Goal: Information Seeking & Learning: Learn about a topic

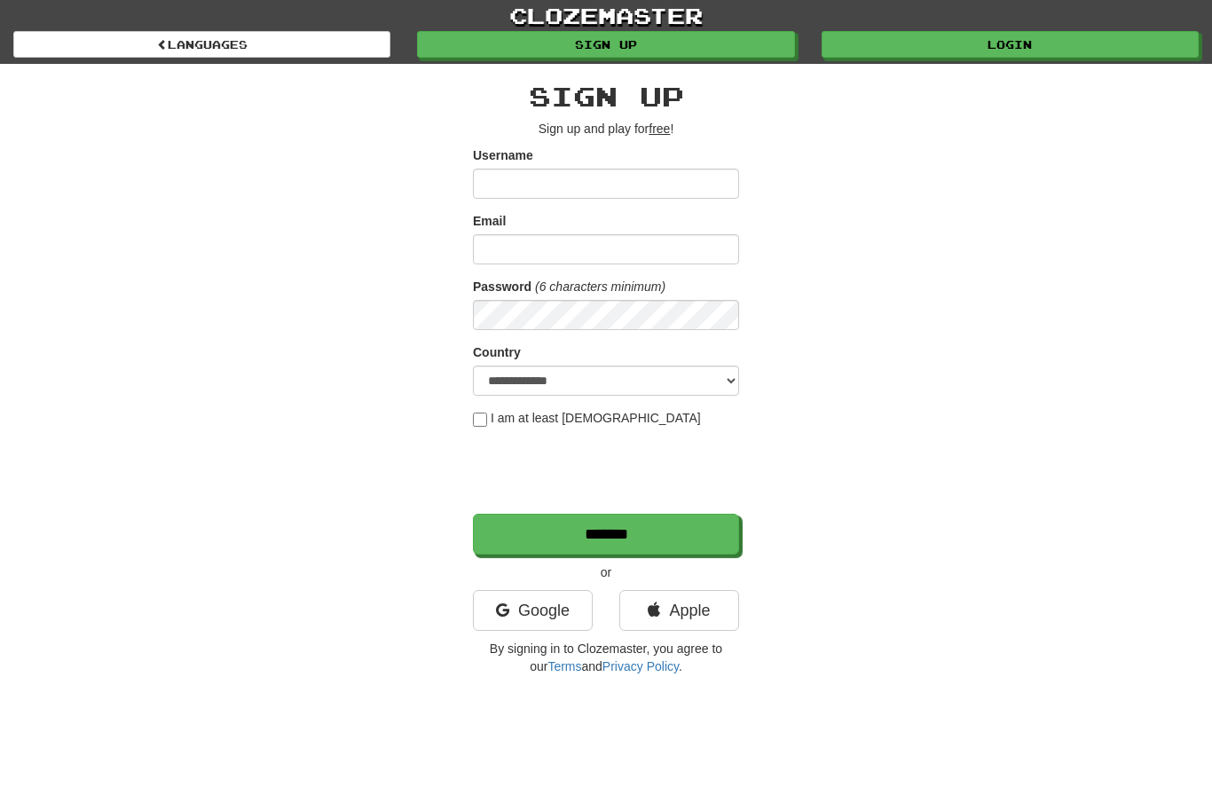
click at [656, 180] on input "Username" at bounding box center [606, 184] width 266 height 30
type input "**********"
click at [1038, 36] on link "Login" at bounding box center [1010, 44] width 377 height 27
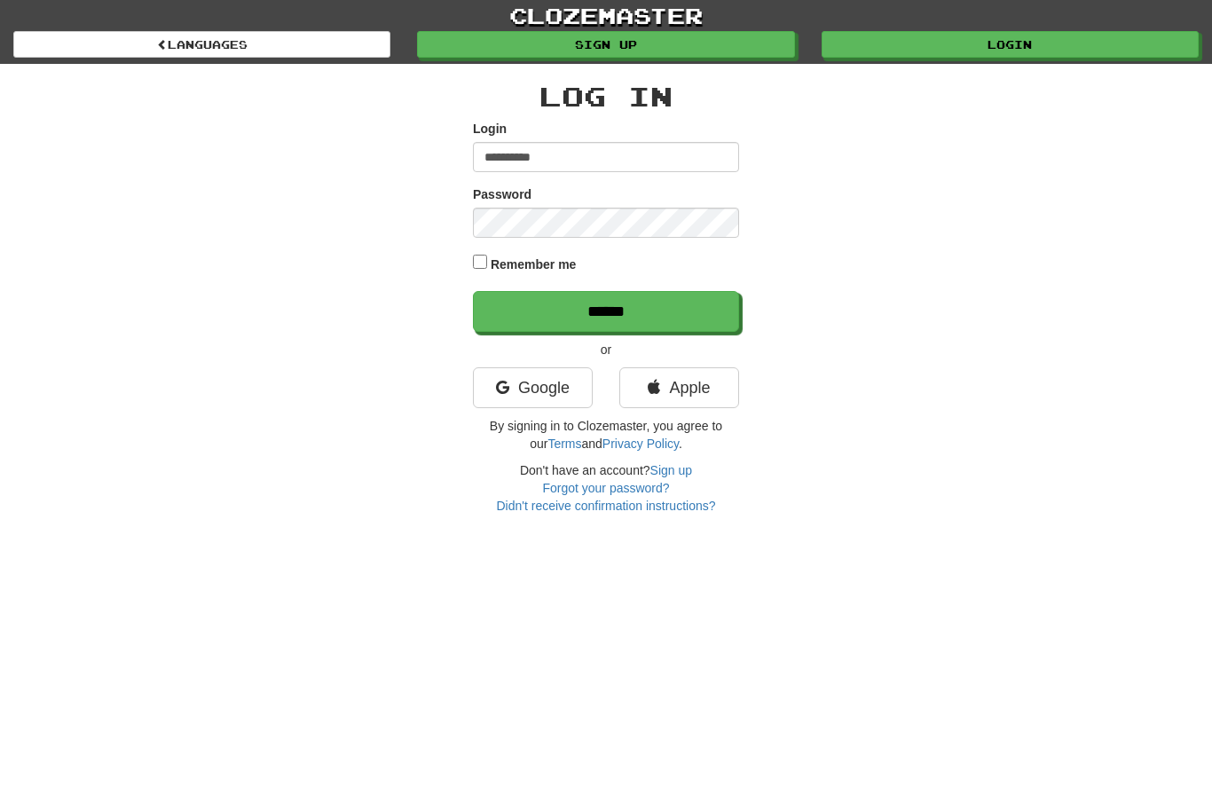
type input "**********"
click at [606, 310] on input "******" at bounding box center [606, 311] width 266 height 41
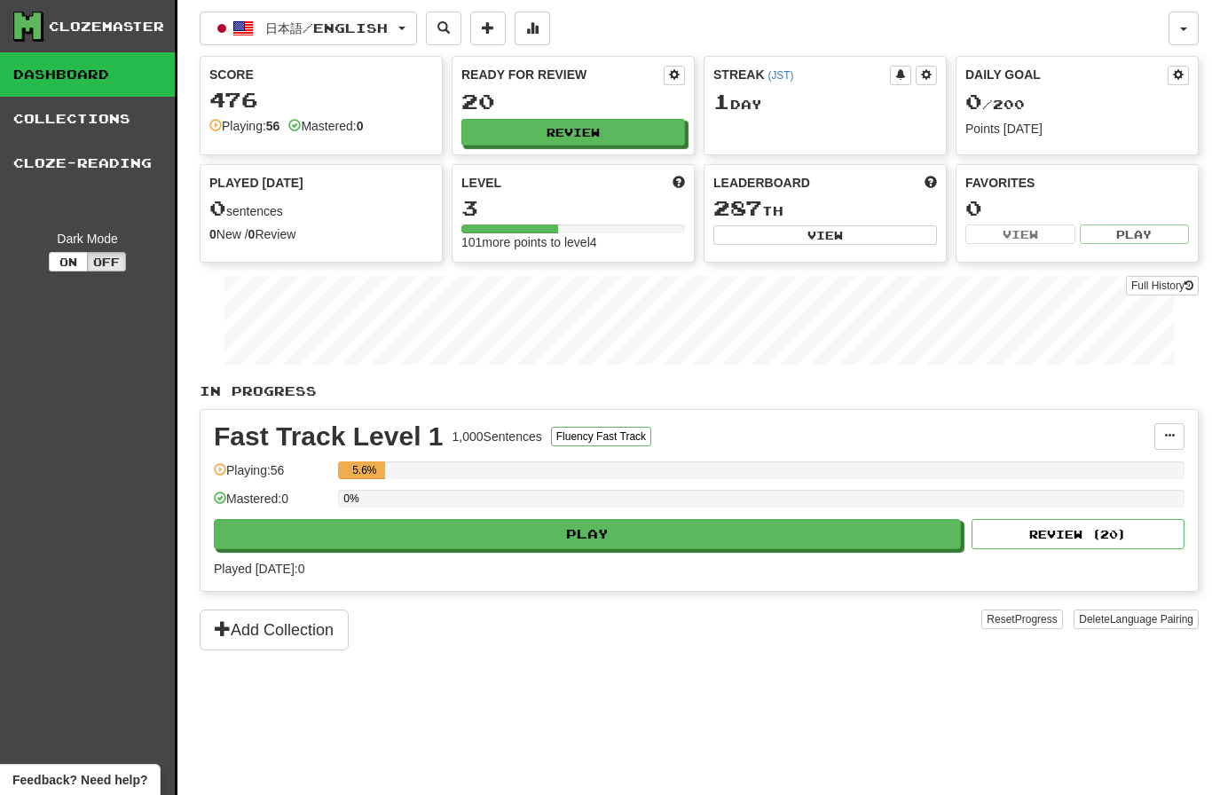
click at [587, 130] on button "Review" at bounding box center [573, 132] width 224 height 27
select select "**"
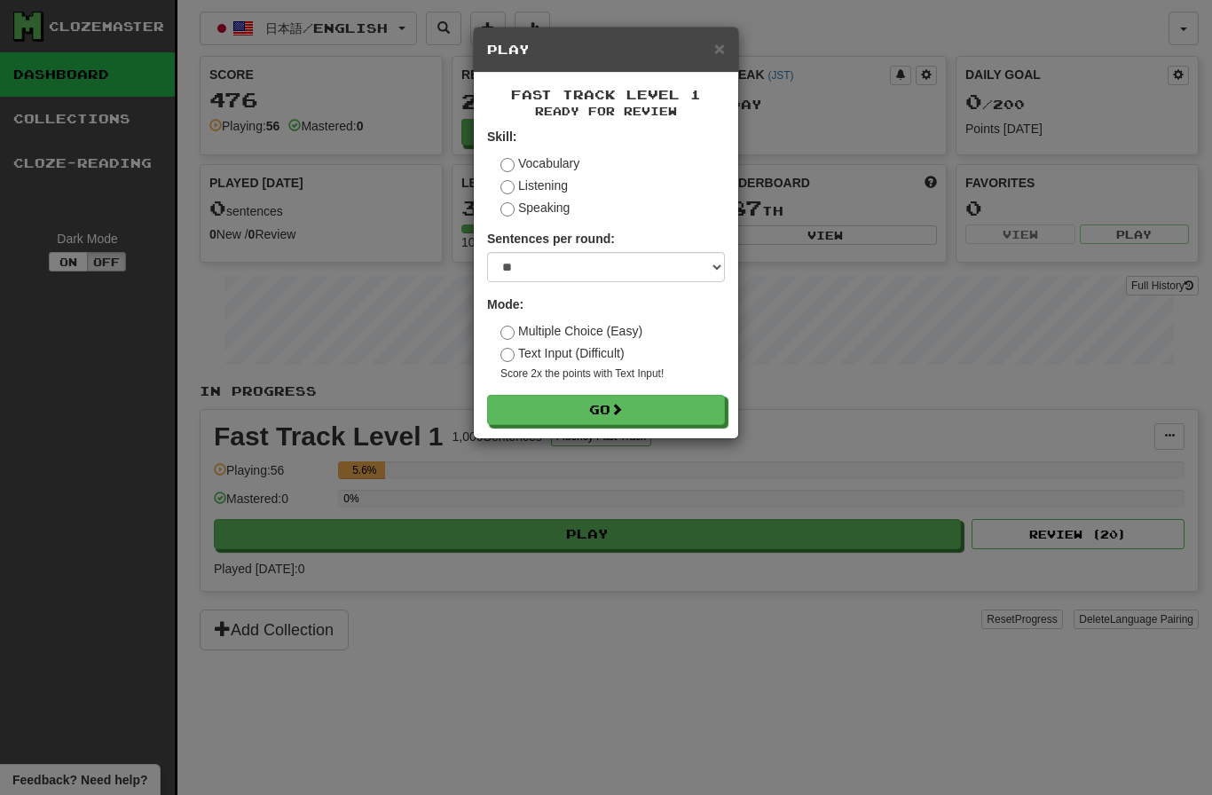
click at [623, 403] on span at bounding box center [616, 409] width 12 height 12
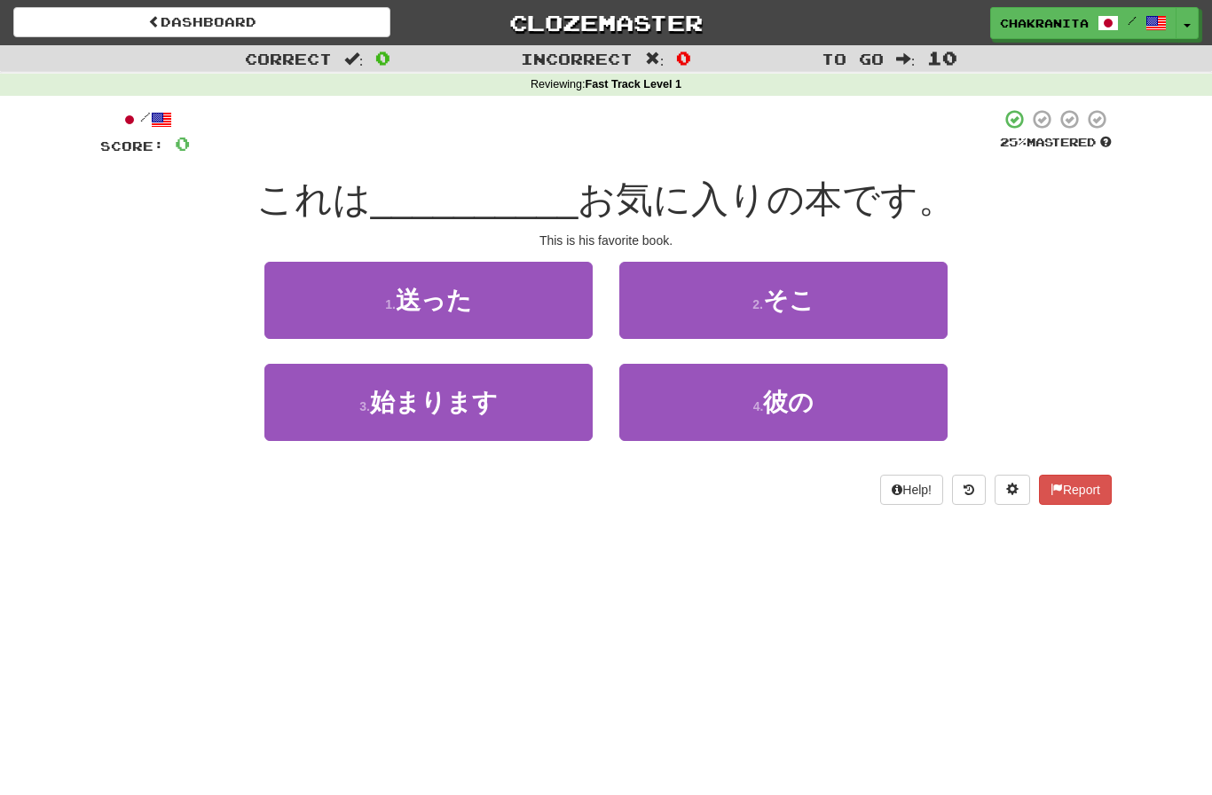
click at [814, 408] on span "彼の" at bounding box center [788, 403] width 51 height 28
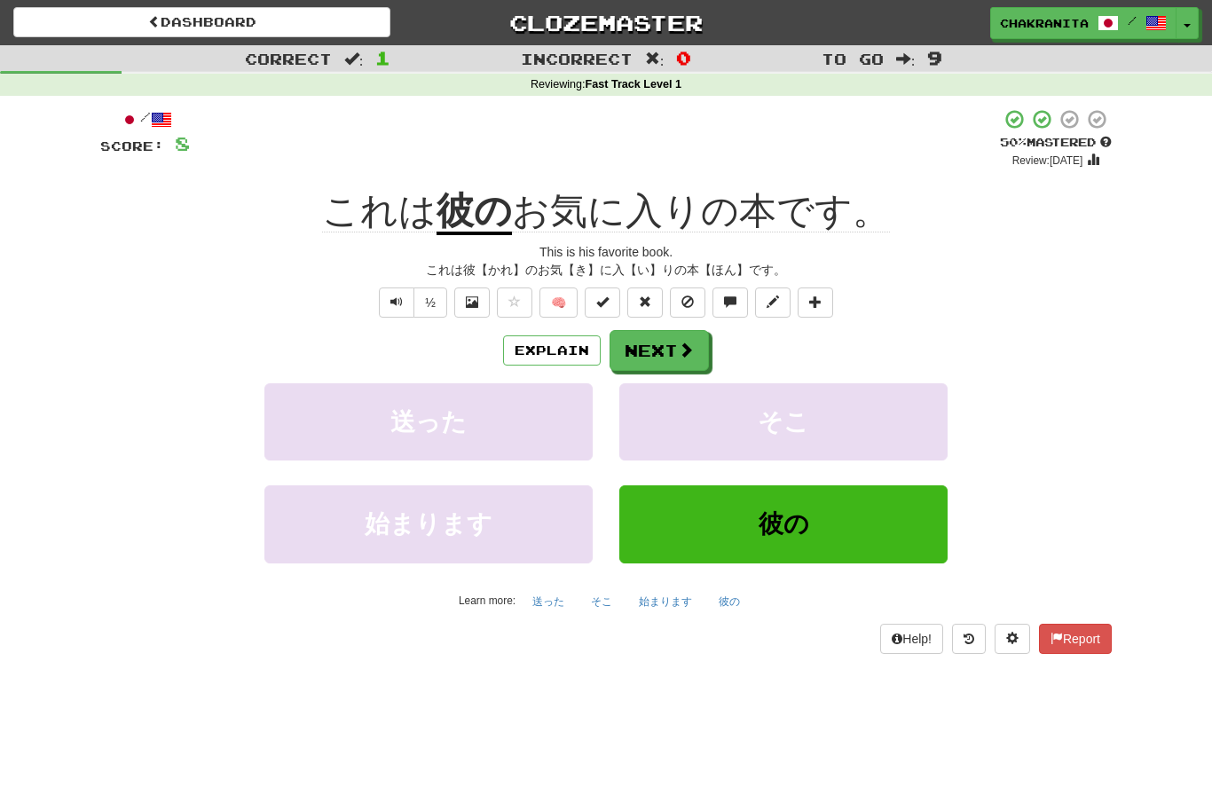
click at [563, 355] on button "Explain" at bounding box center [552, 350] width 98 height 30
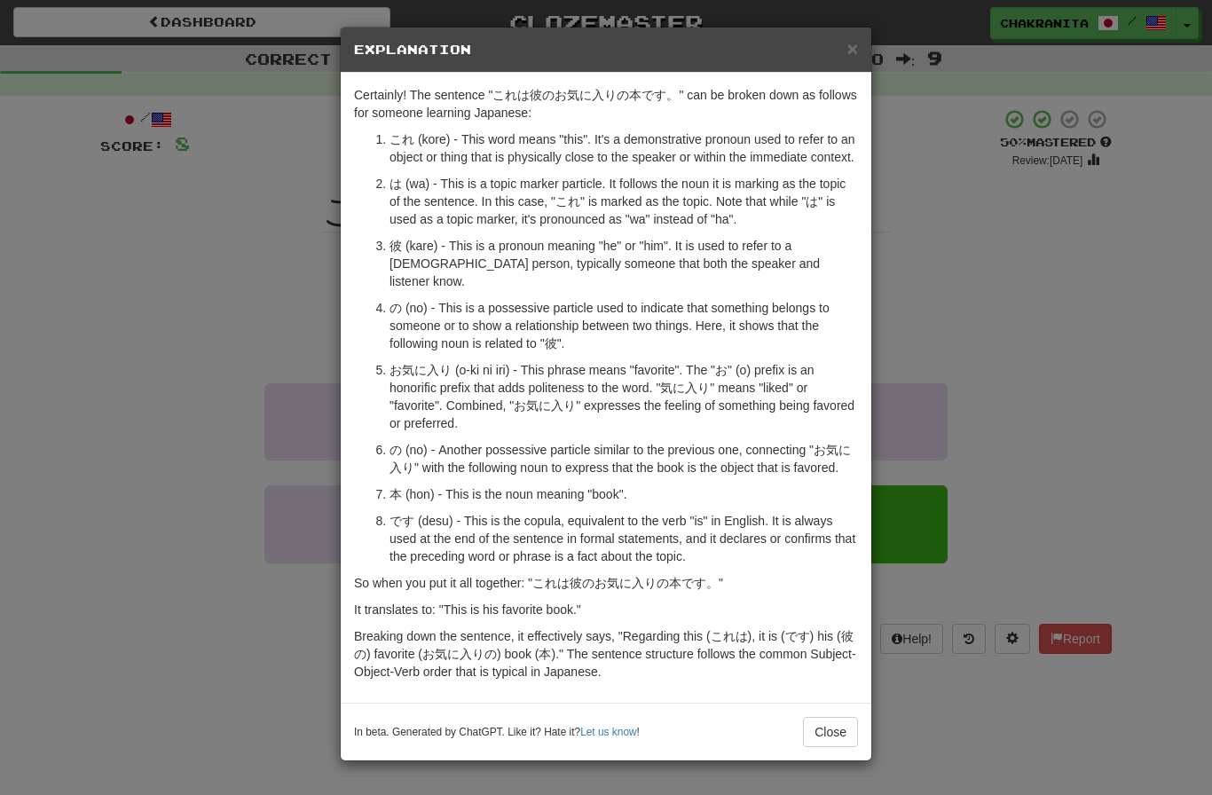
click at [834, 730] on button "Close" at bounding box center [830, 732] width 55 height 30
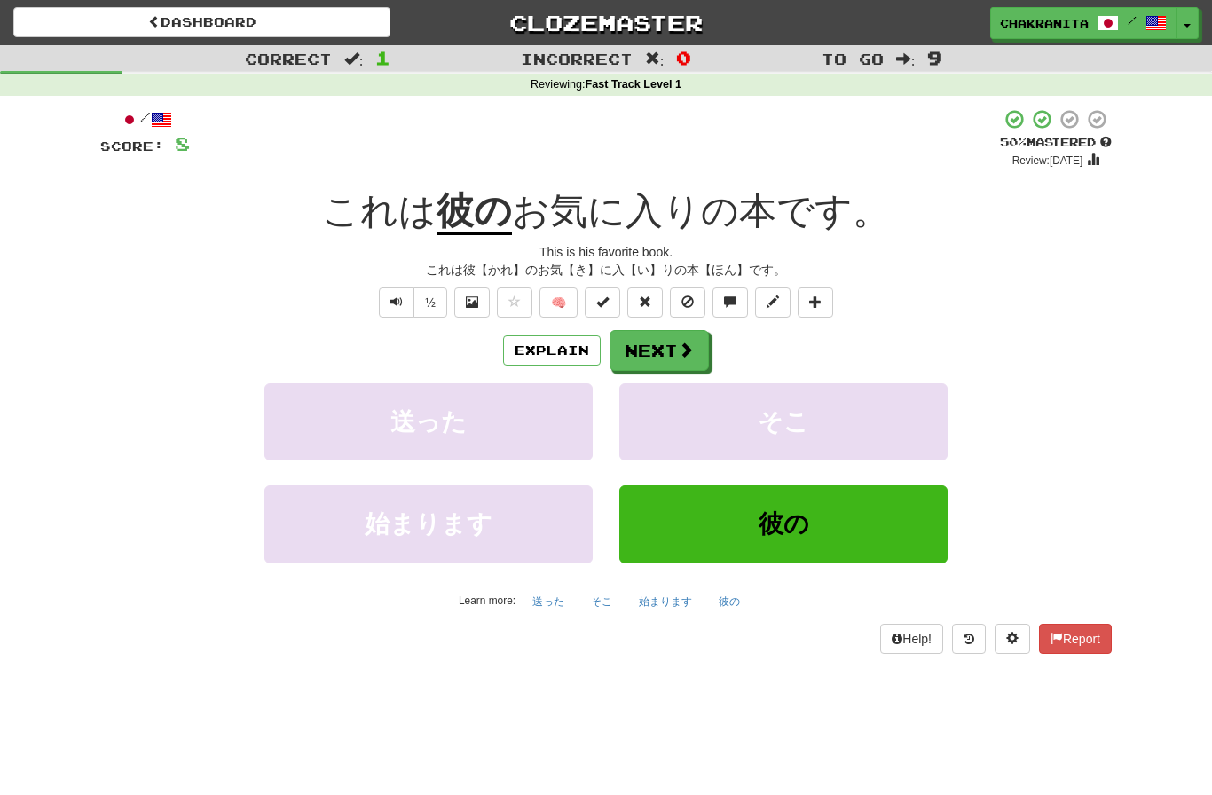
click at [668, 345] on button "Next" at bounding box center [659, 350] width 99 height 41
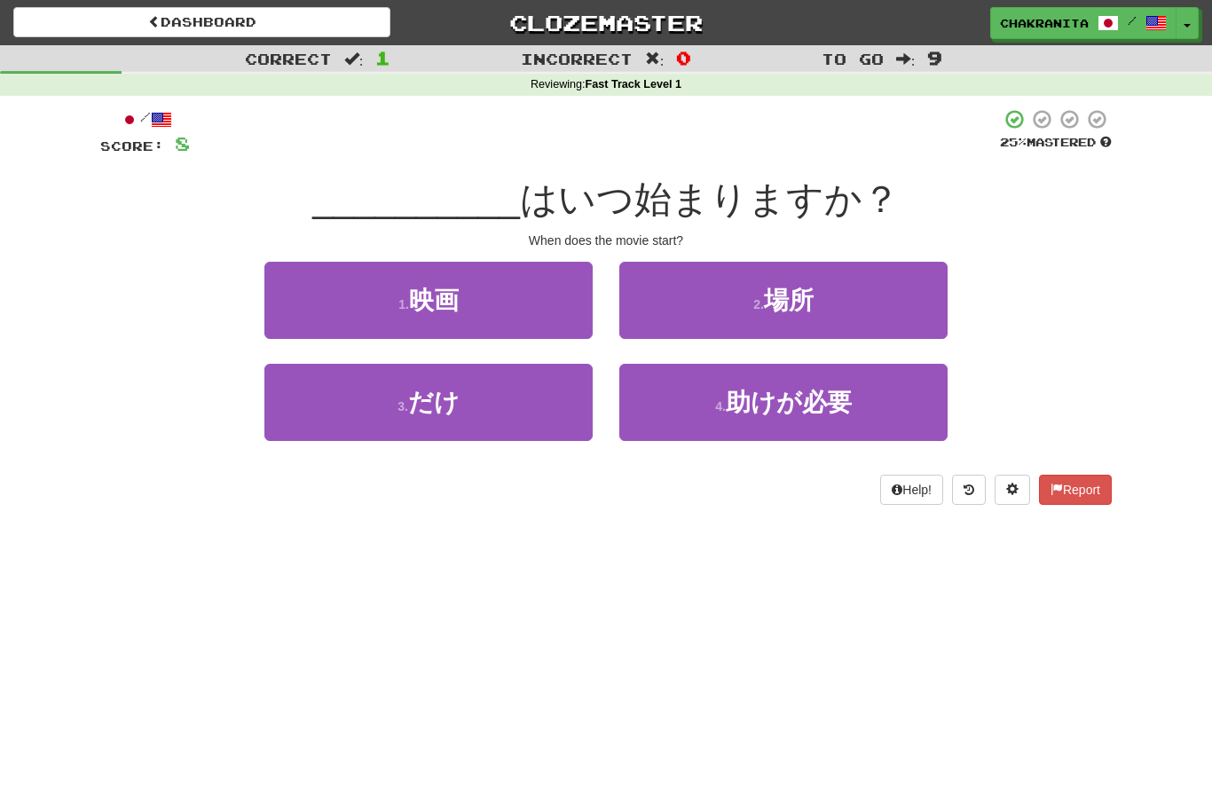
click at [508, 275] on button "1 . 映画" at bounding box center [428, 300] width 328 height 77
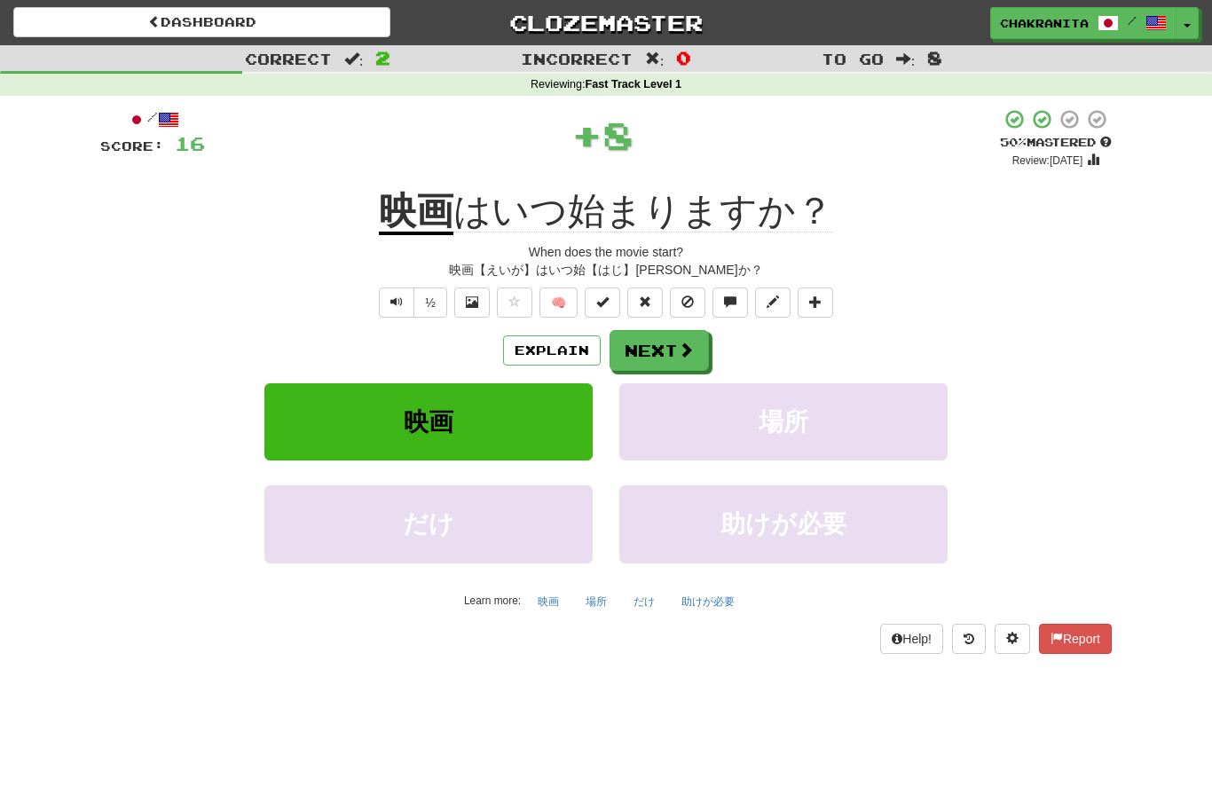
click at [674, 357] on button "Next" at bounding box center [659, 350] width 99 height 41
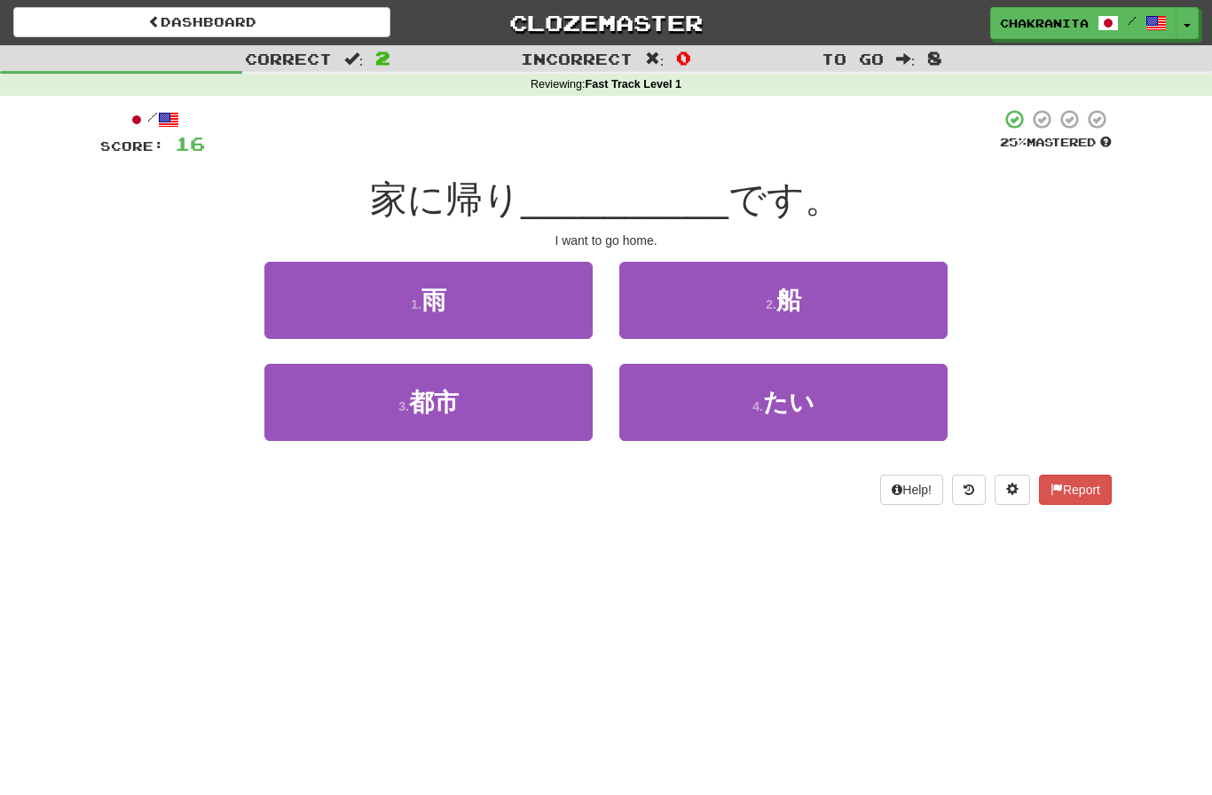
click at [808, 413] on span "たい" at bounding box center [788, 403] width 51 height 28
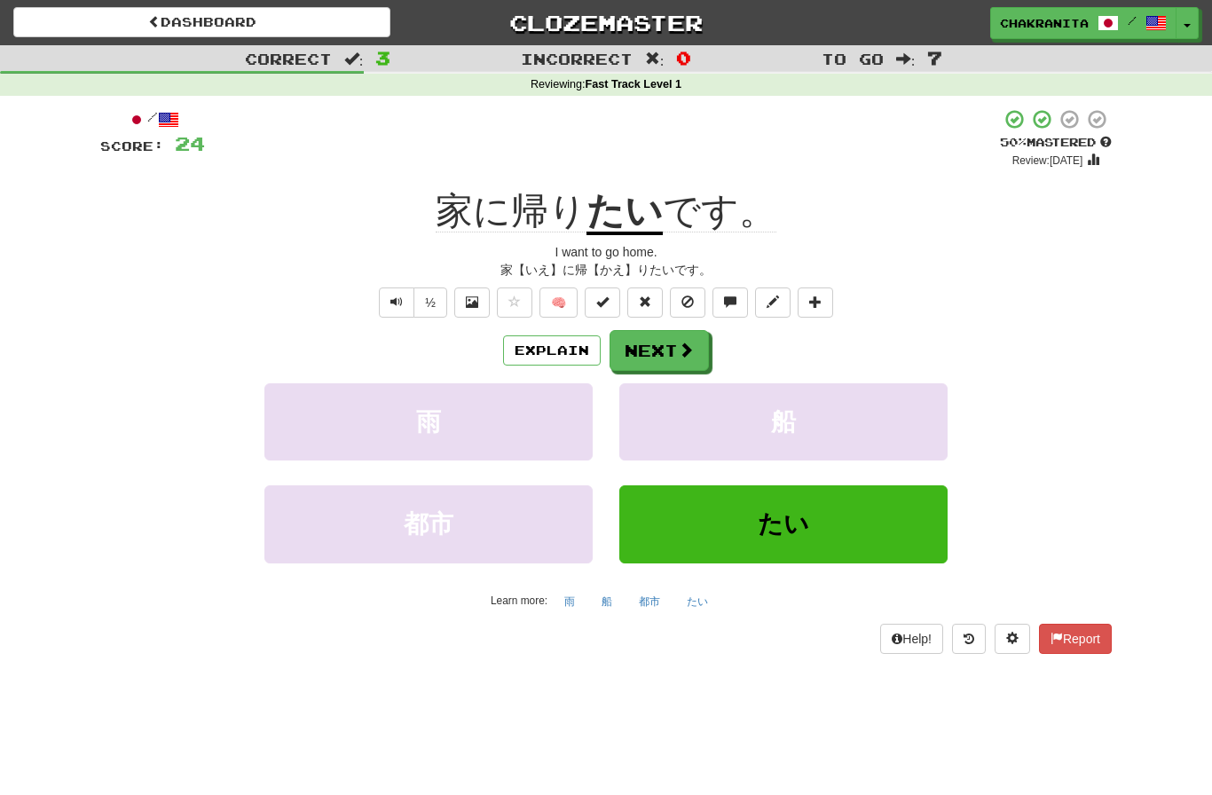
click at [816, 297] on span at bounding box center [815, 301] width 12 height 12
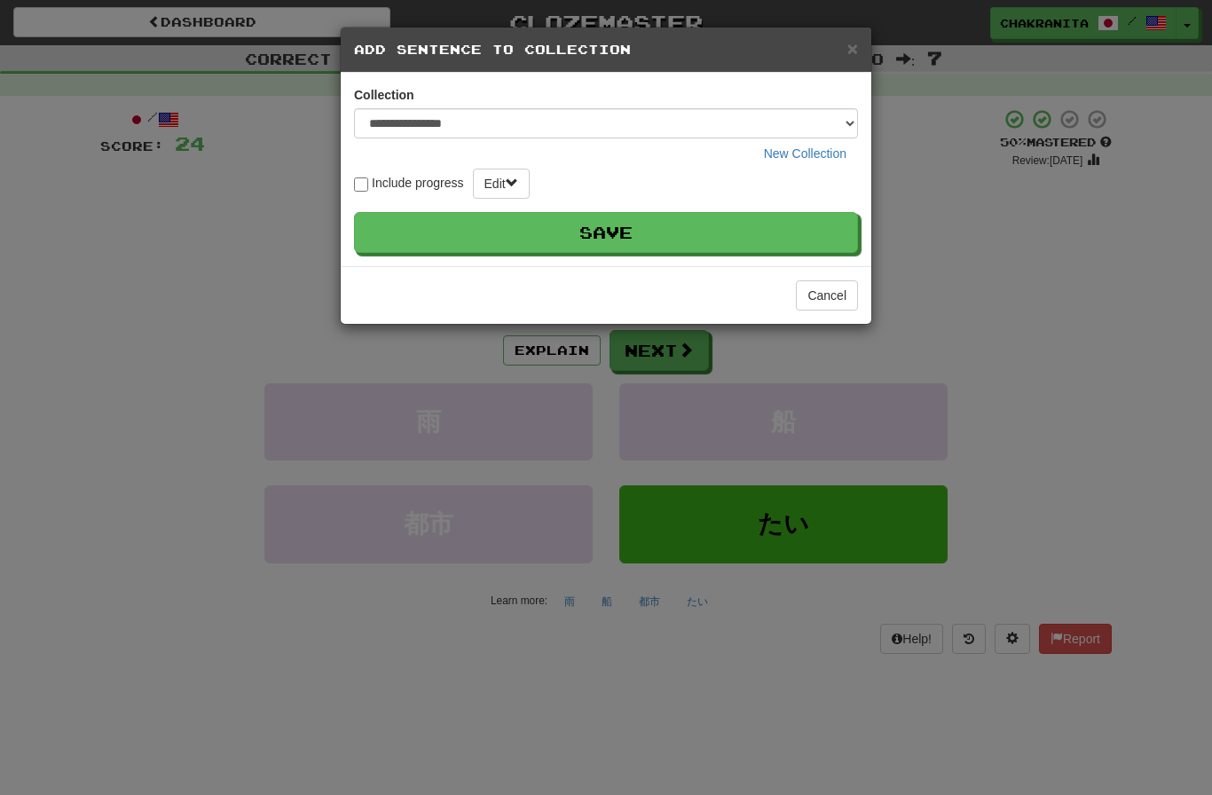
click at [683, 230] on button "Save" at bounding box center [606, 232] width 504 height 41
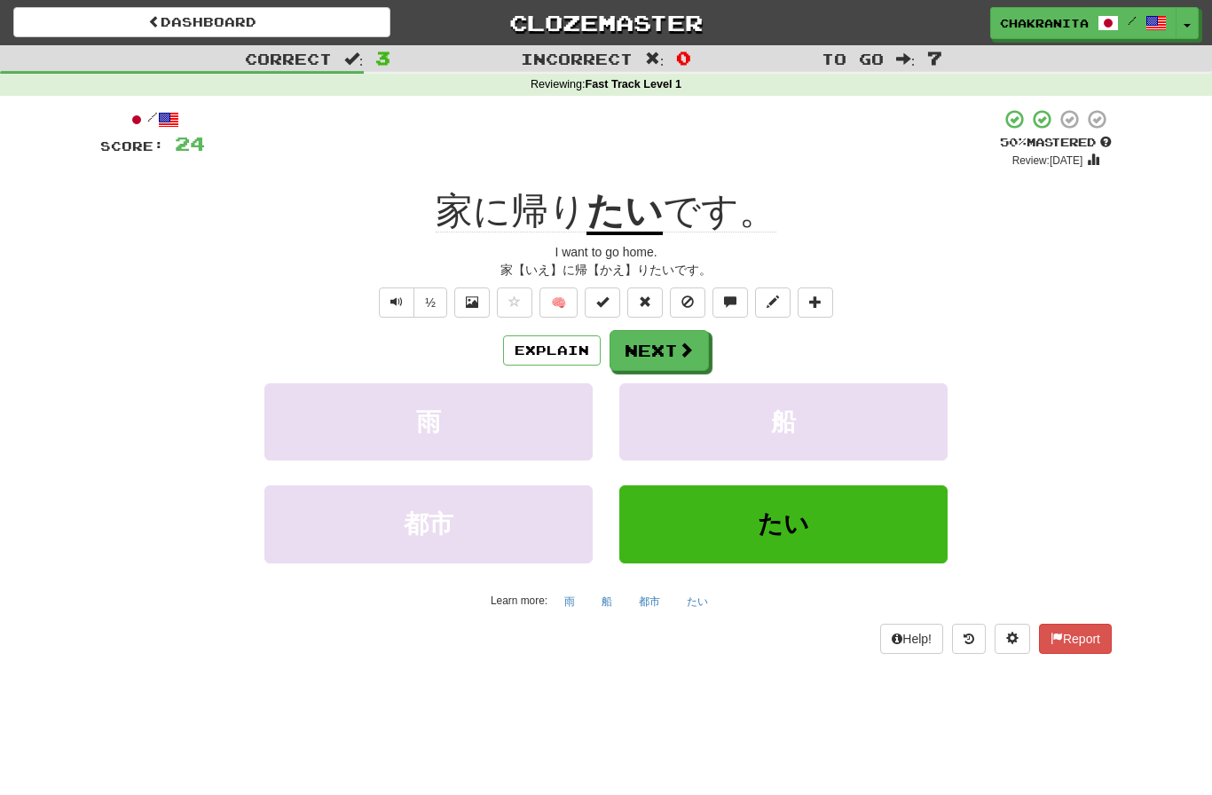
click at [668, 349] on button "Next" at bounding box center [659, 350] width 99 height 41
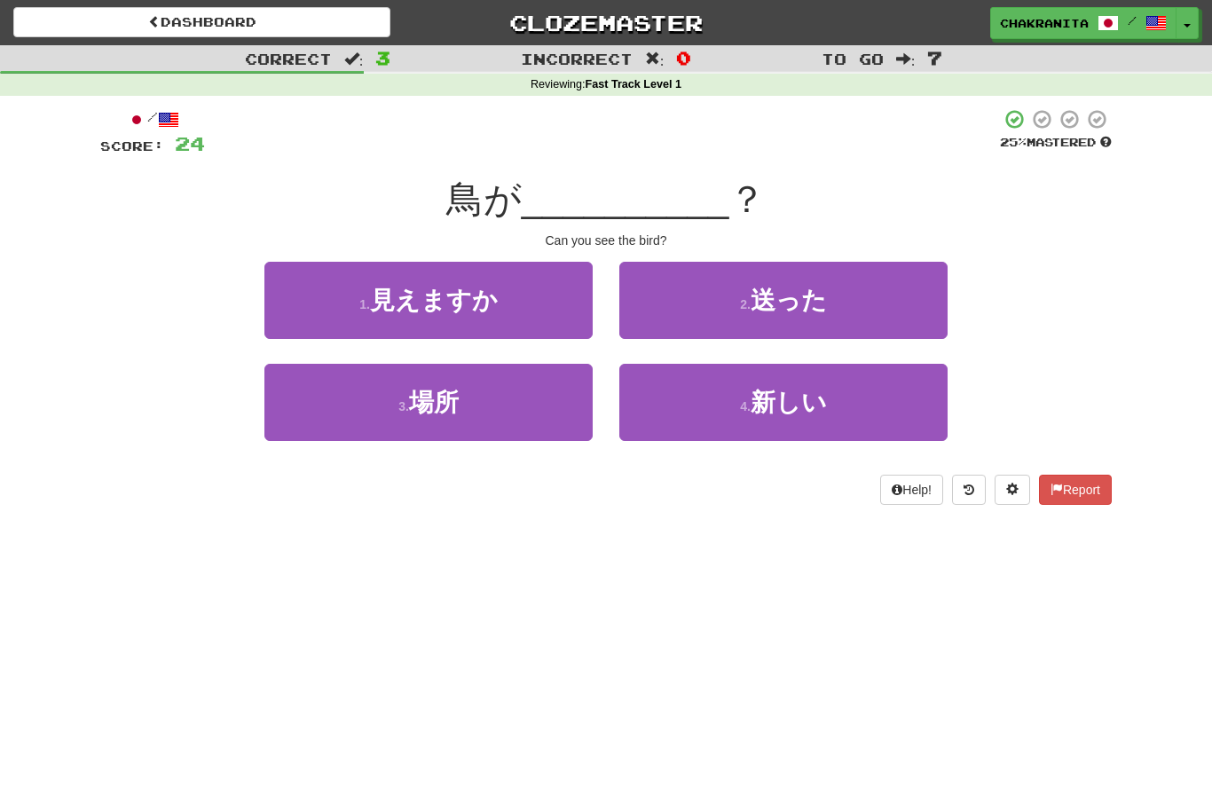
click at [519, 287] on button "1 . 見えますか" at bounding box center [428, 300] width 328 height 77
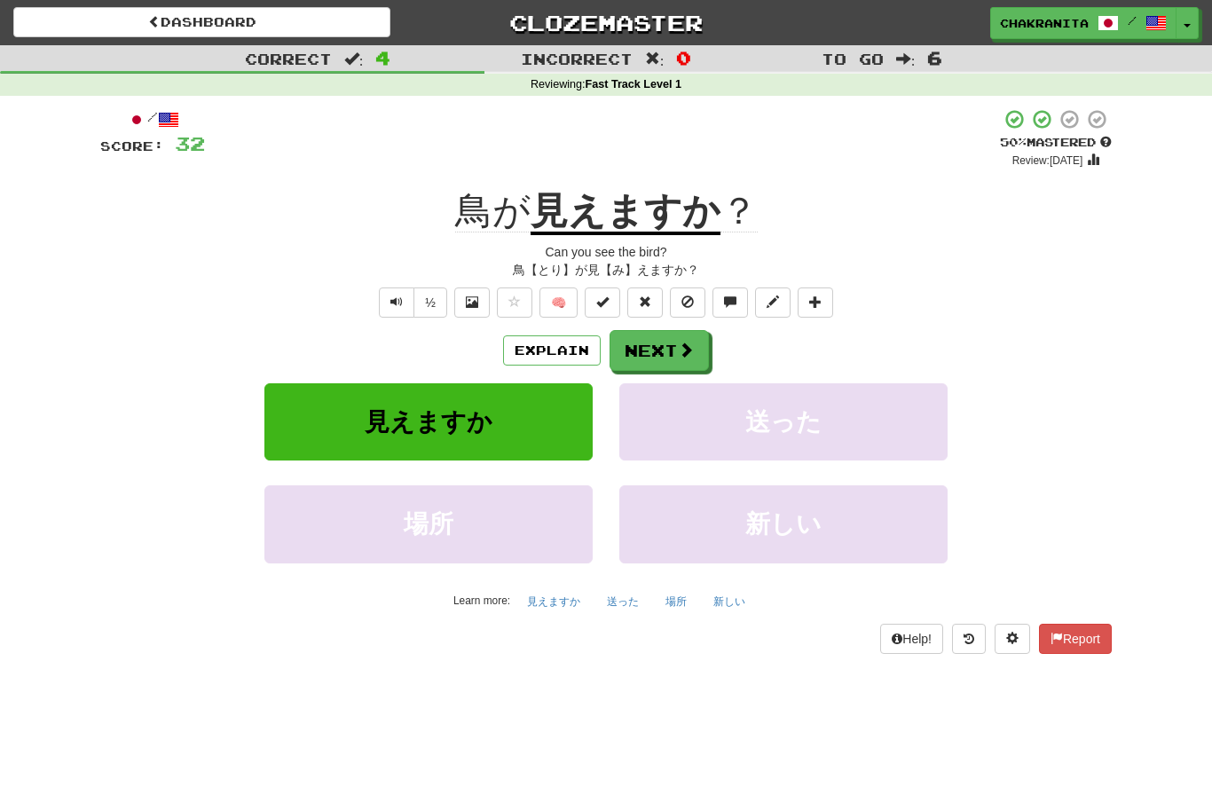
click at [553, 348] on button "Explain" at bounding box center [552, 350] width 98 height 30
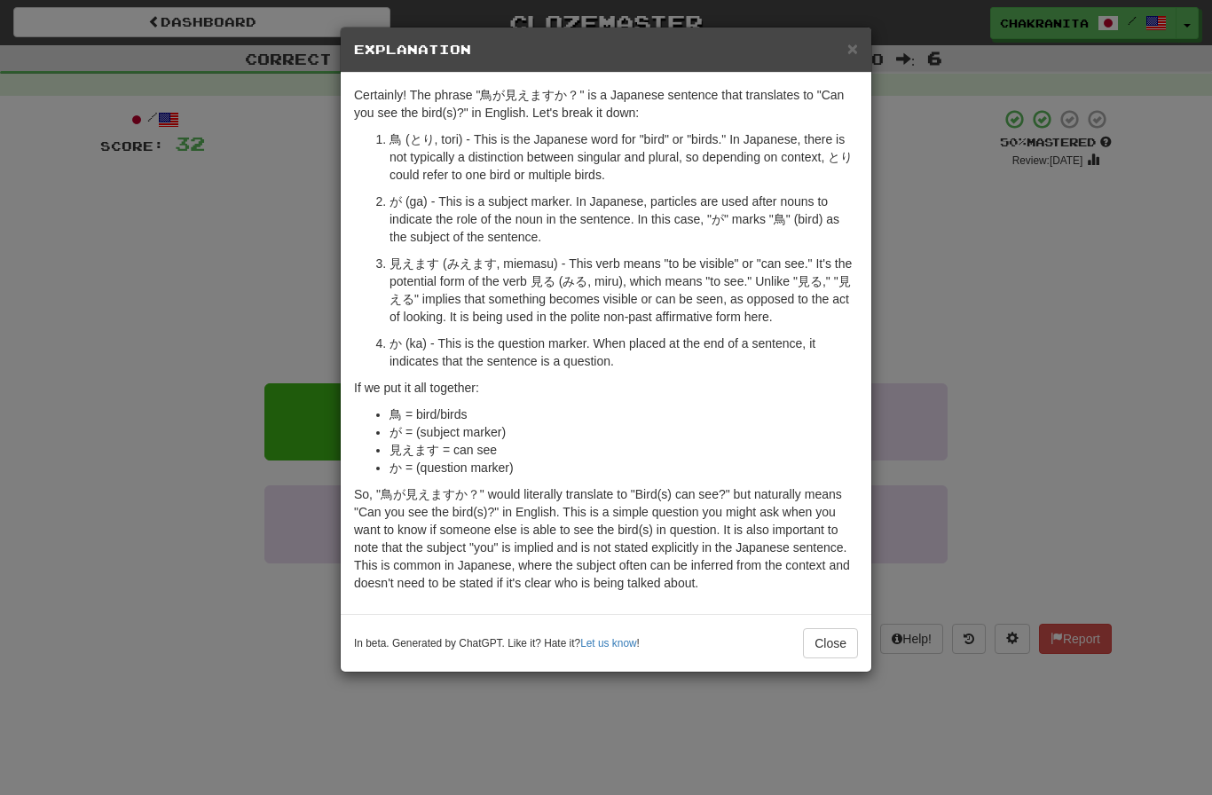
click at [833, 645] on button "Close" at bounding box center [830, 643] width 55 height 30
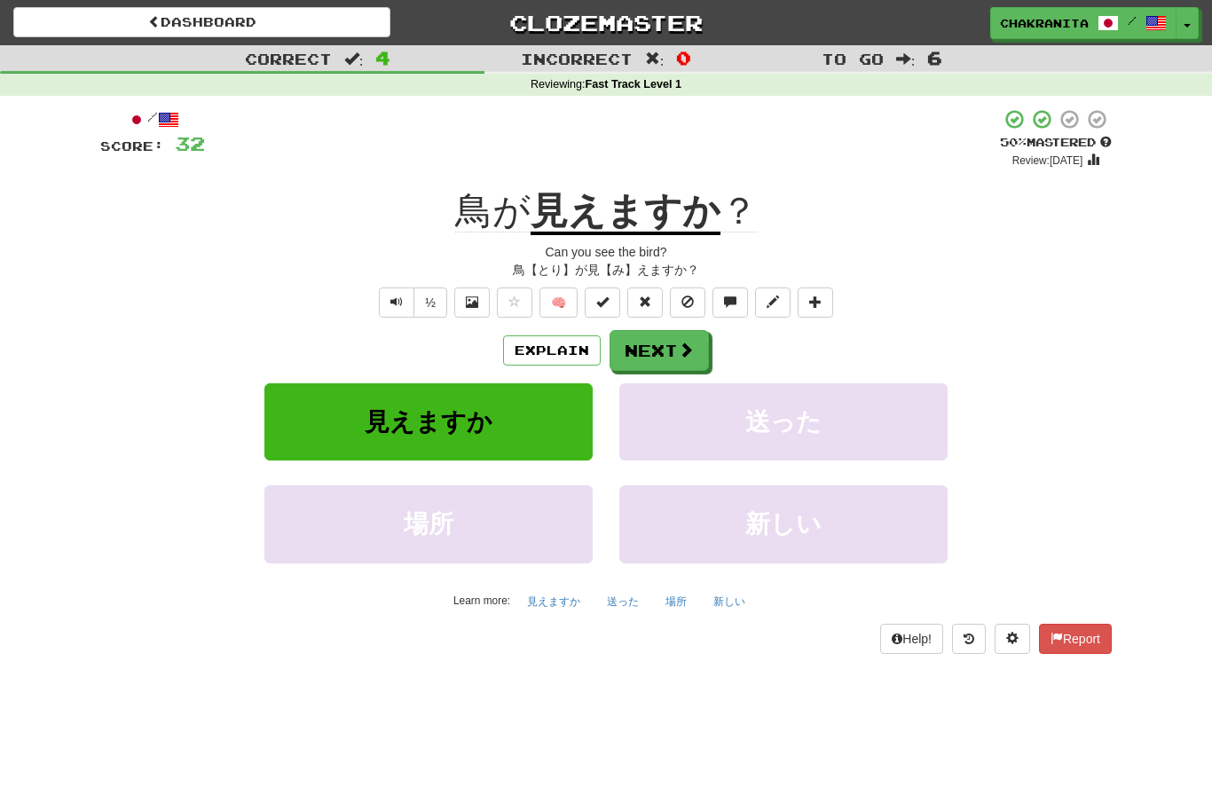
click at [669, 355] on button "Next" at bounding box center [659, 350] width 99 height 41
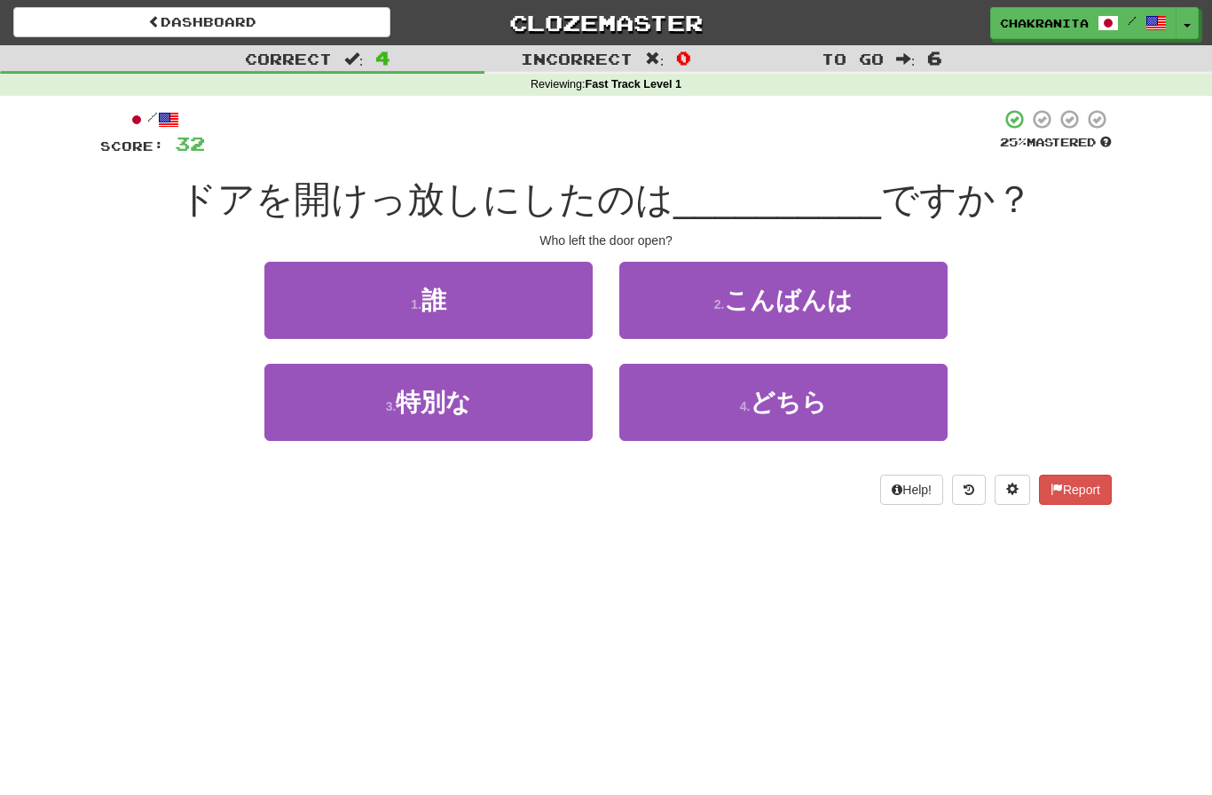
click at [348, 303] on button "1 . 誰" at bounding box center [428, 300] width 328 height 77
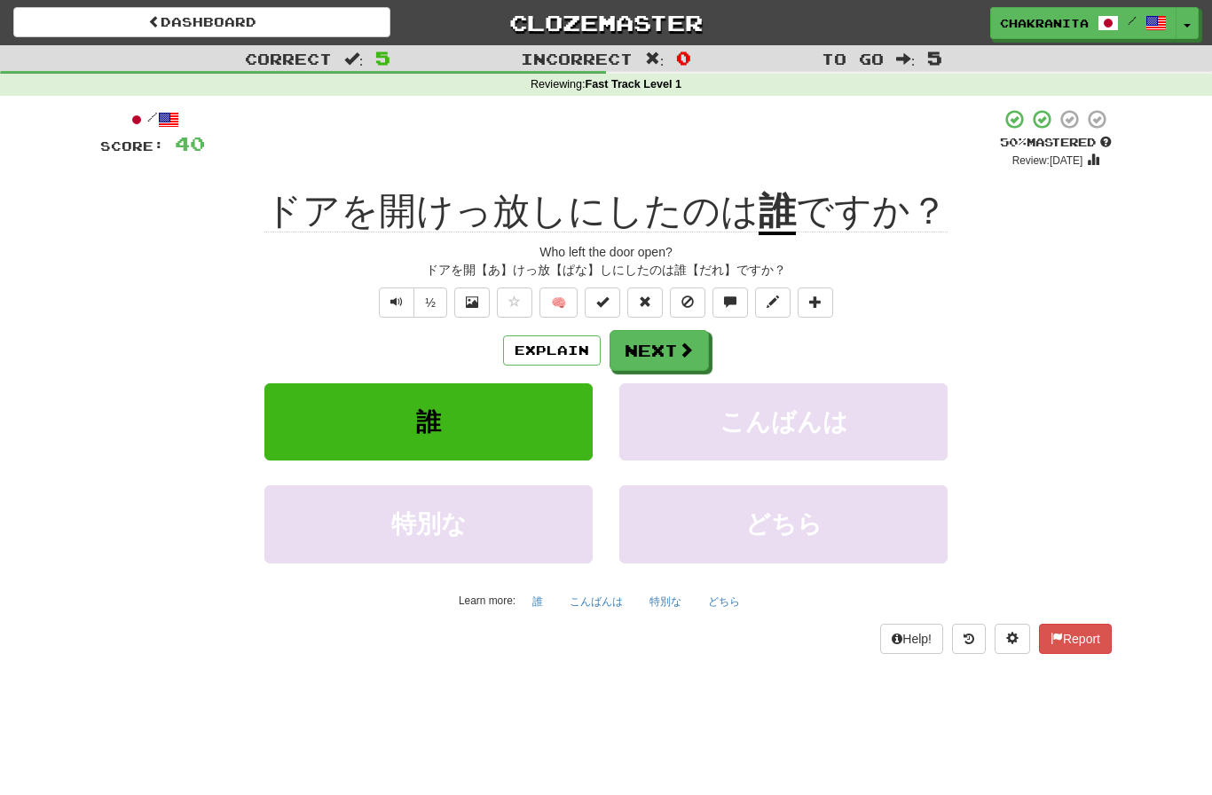
click at [533, 357] on button "Explain" at bounding box center [552, 350] width 98 height 30
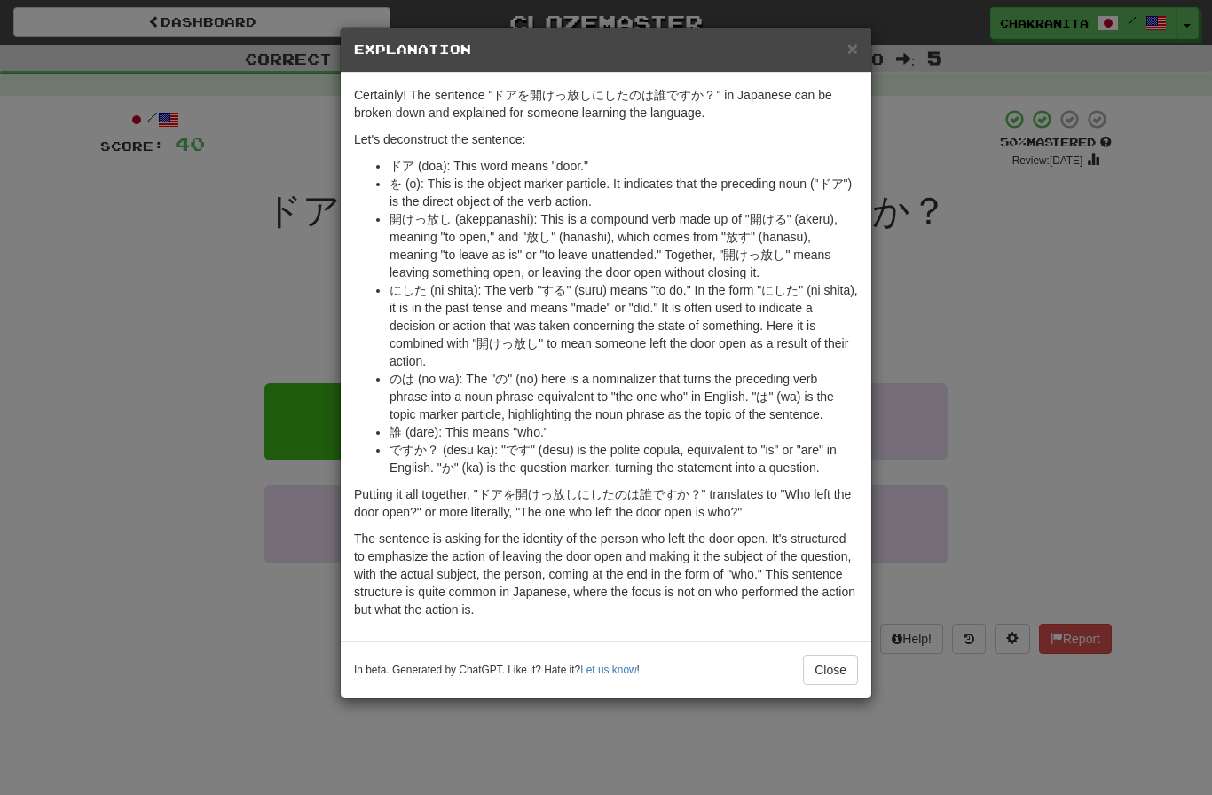
click at [846, 62] on div "× Explanation" at bounding box center [606, 50] width 531 height 45
click at [849, 51] on span "×" at bounding box center [852, 48] width 11 height 20
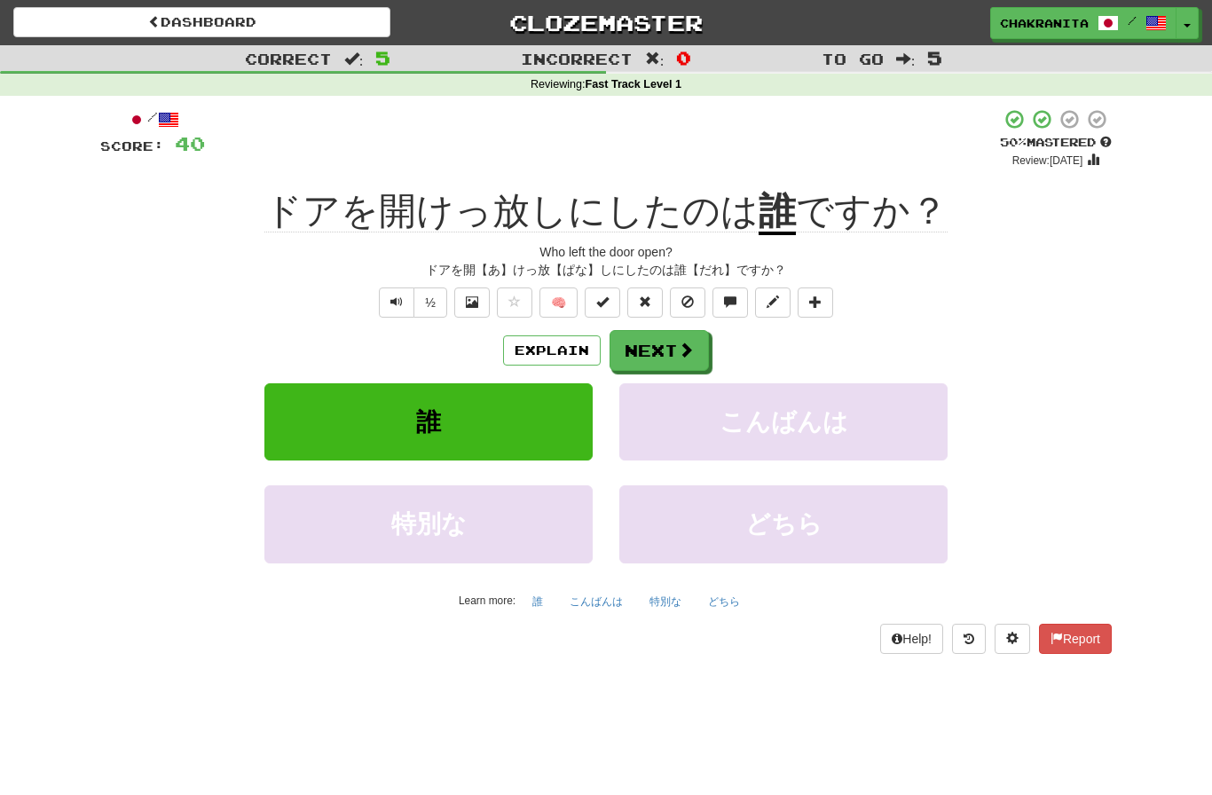
click at [668, 344] on button "Next" at bounding box center [659, 350] width 99 height 41
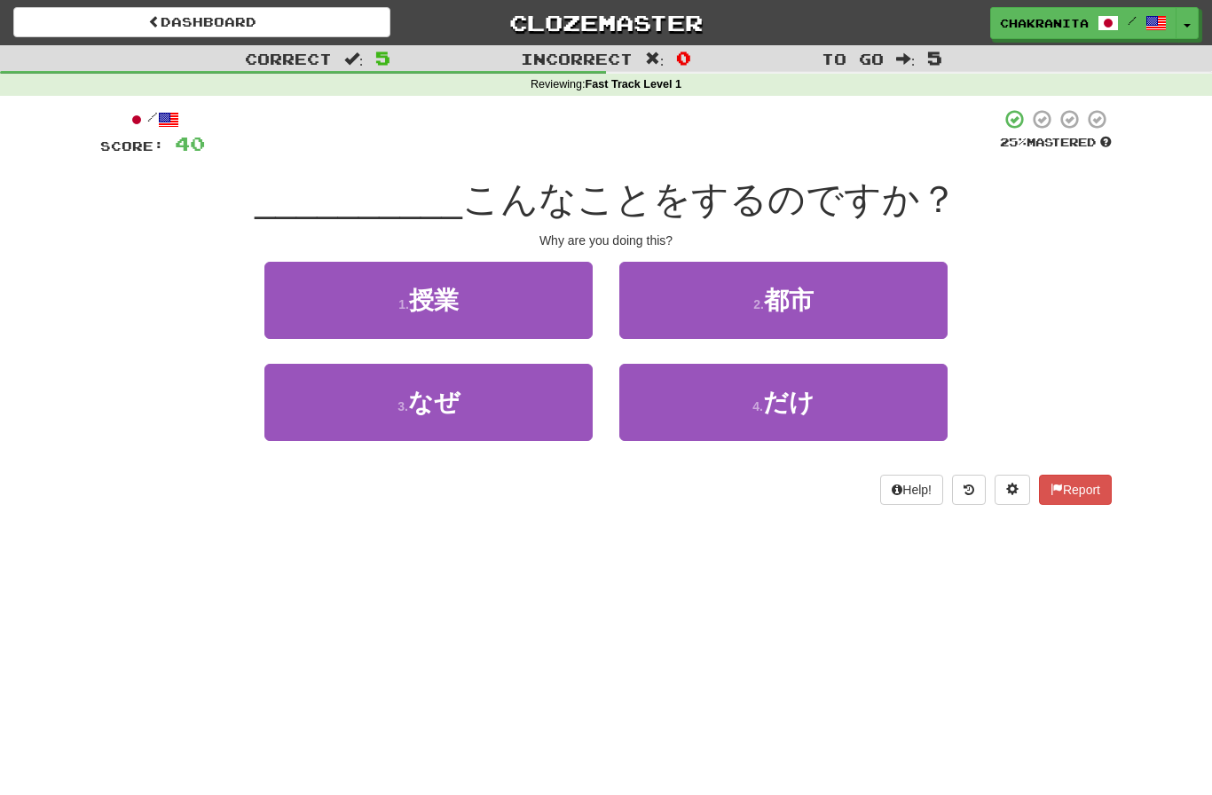
click at [827, 404] on button "4 . だけ" at bounding box center [783, 402] width 328 height 77
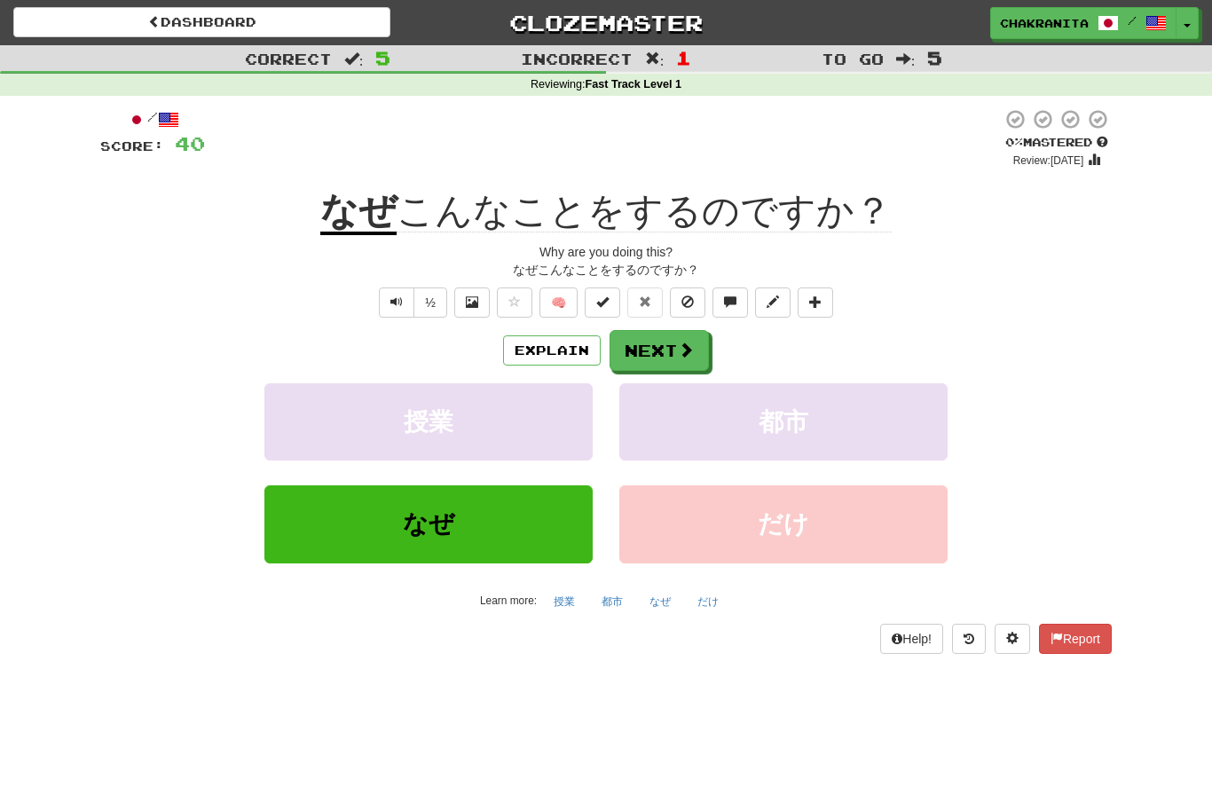
click at [578, 352] on button "Explain" at bounding box center [552, 350] width 98 height 30
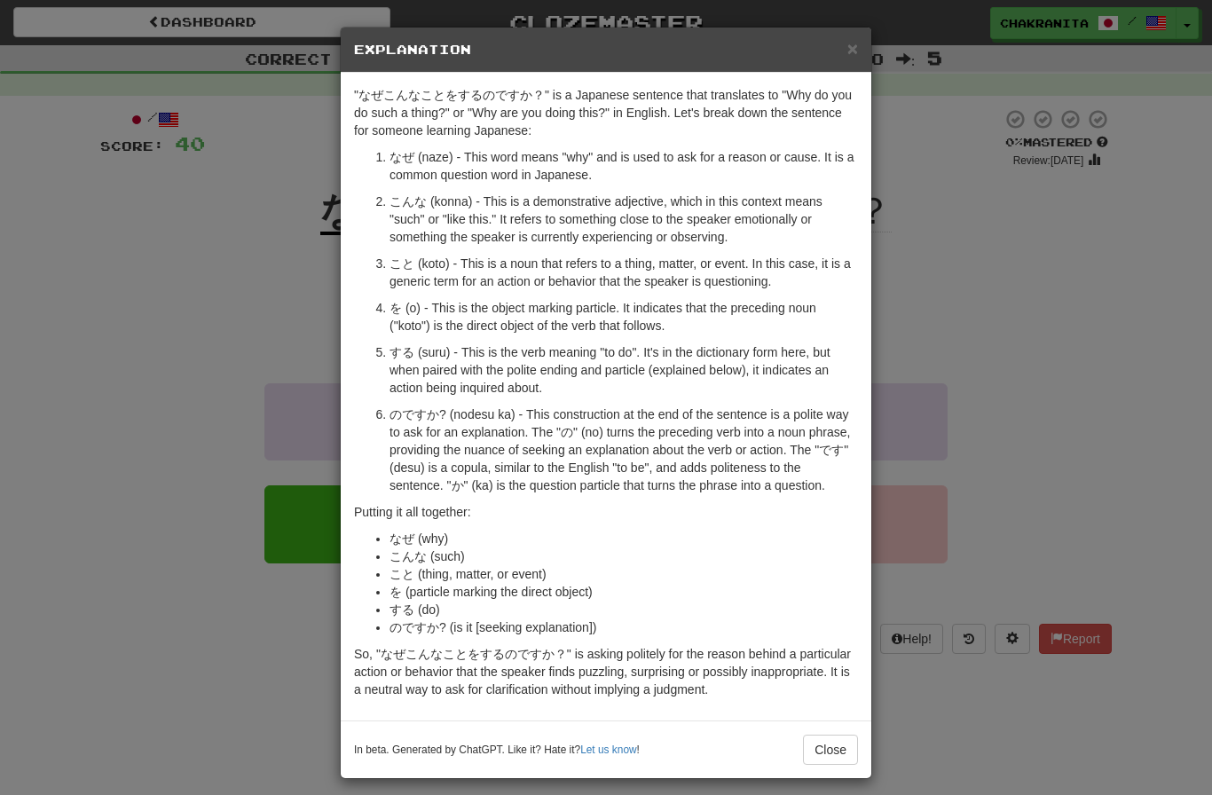
click at [829, 742] on button "Close" at bounding box center [830, 750] width 55 height 30
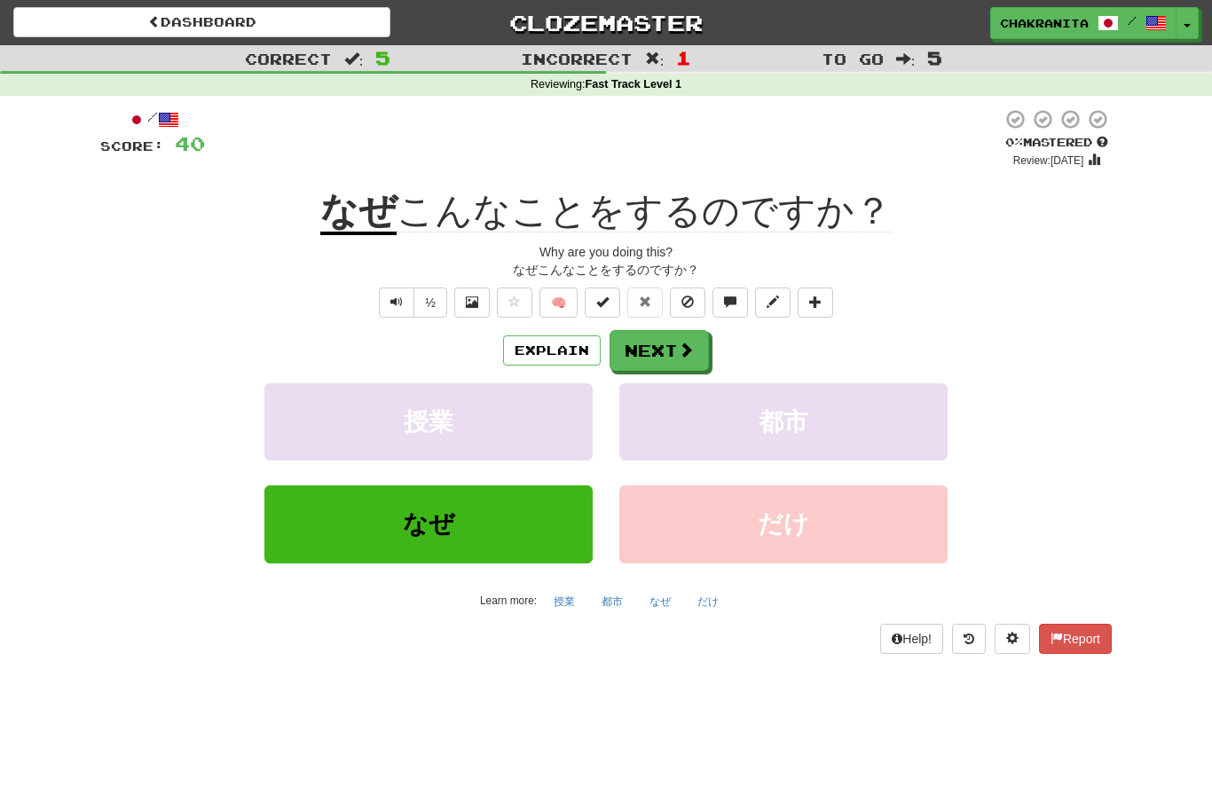
click at [822, 299] on span at bounding box center [815, 301] width 12 height 12
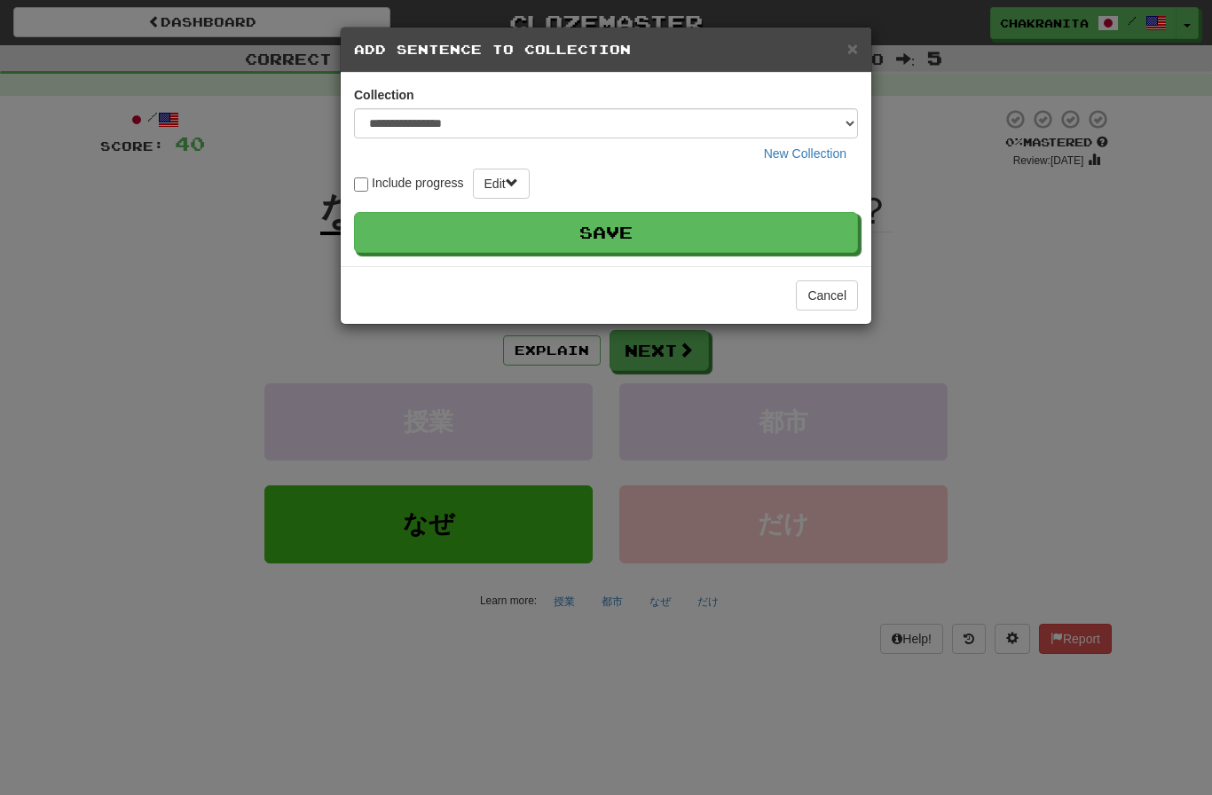
click at [712, 232] on button "Save" at bounding box center [606, 232] width 504 height 41
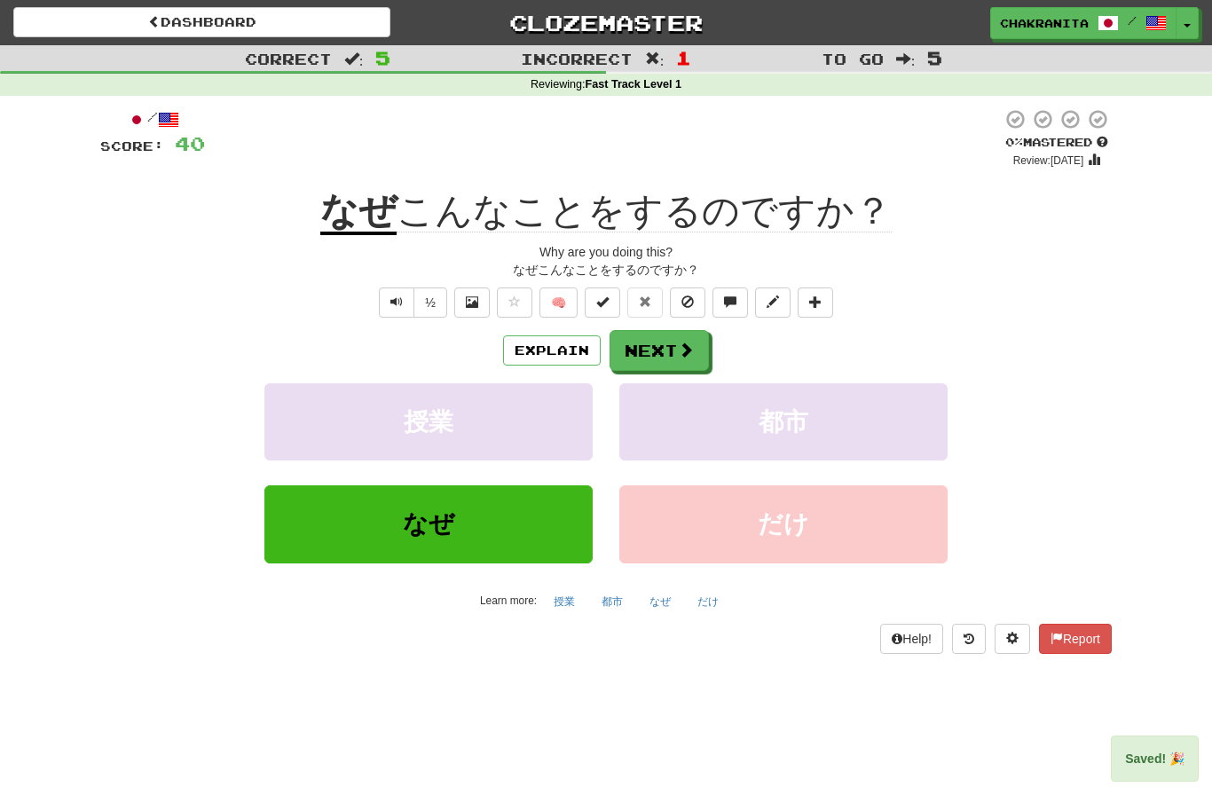
click at [679, 344] on span at bounding box center [686, 350] width 16 height 16
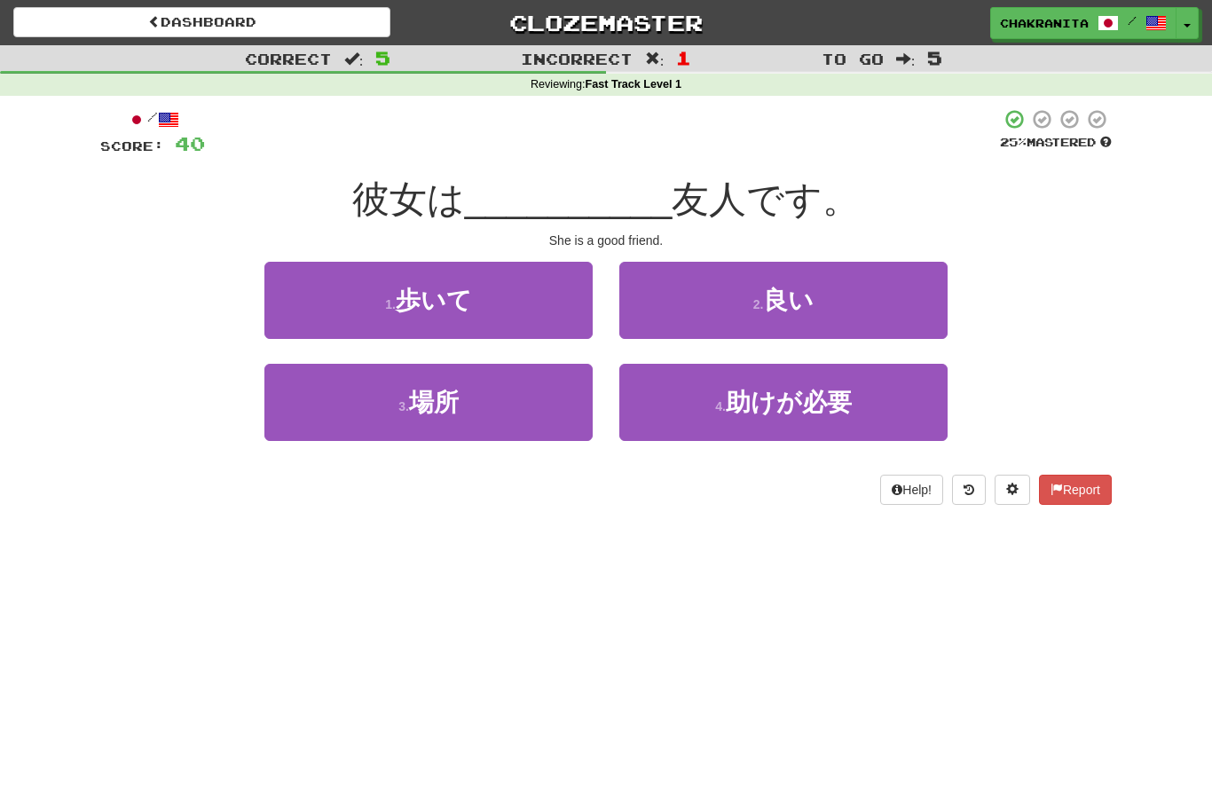
click at [824, 299] on button "2 . 良い" at bounding box center [783, 300] width 328 height 77
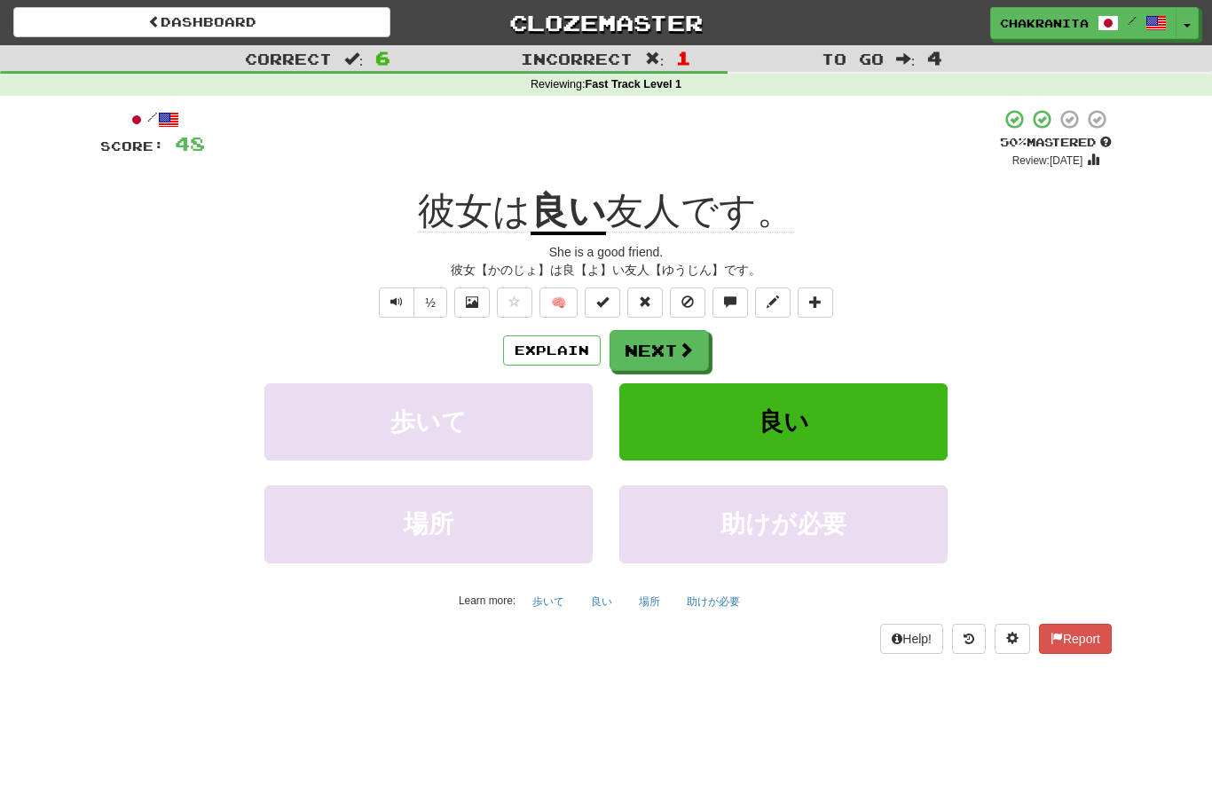
click at [570, 342] on button "Explain" at bounding box center [552, 350] width 98 height 30
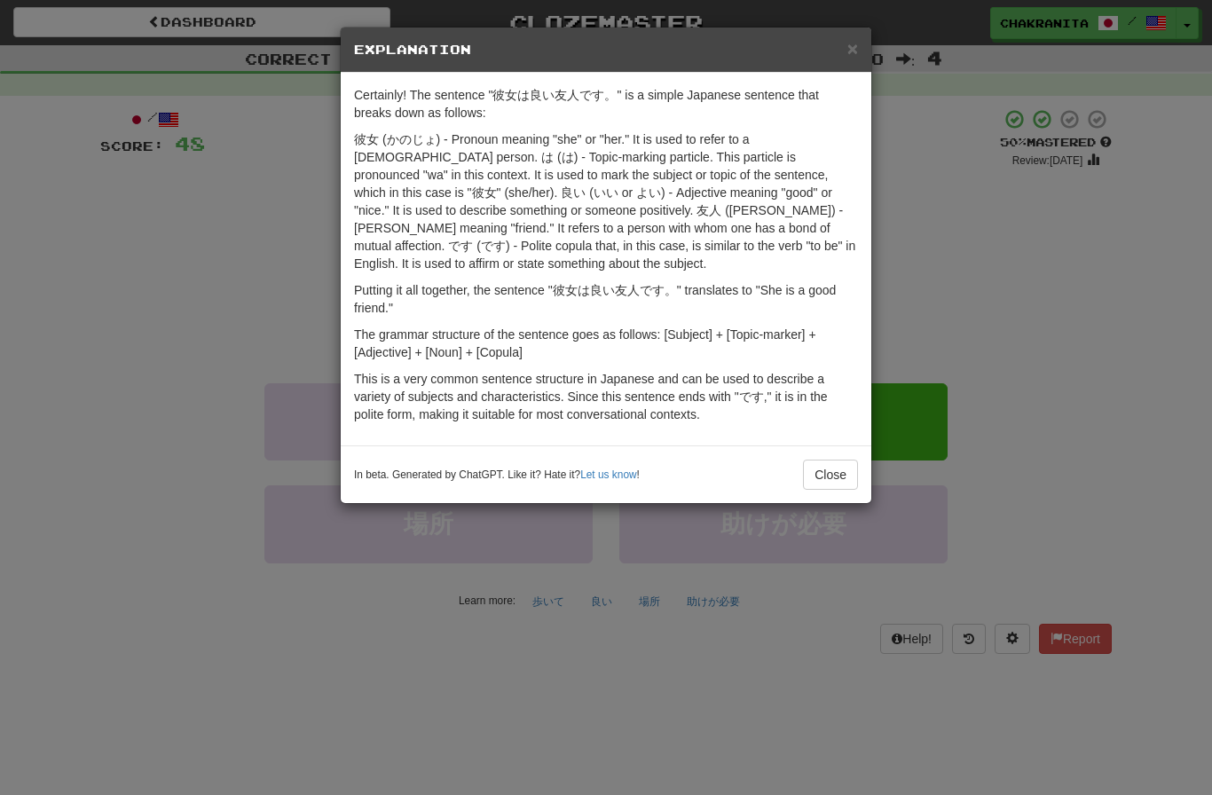
click at [828, 488] on button "Close" at bounding box center [830, 475] width 55 height 30
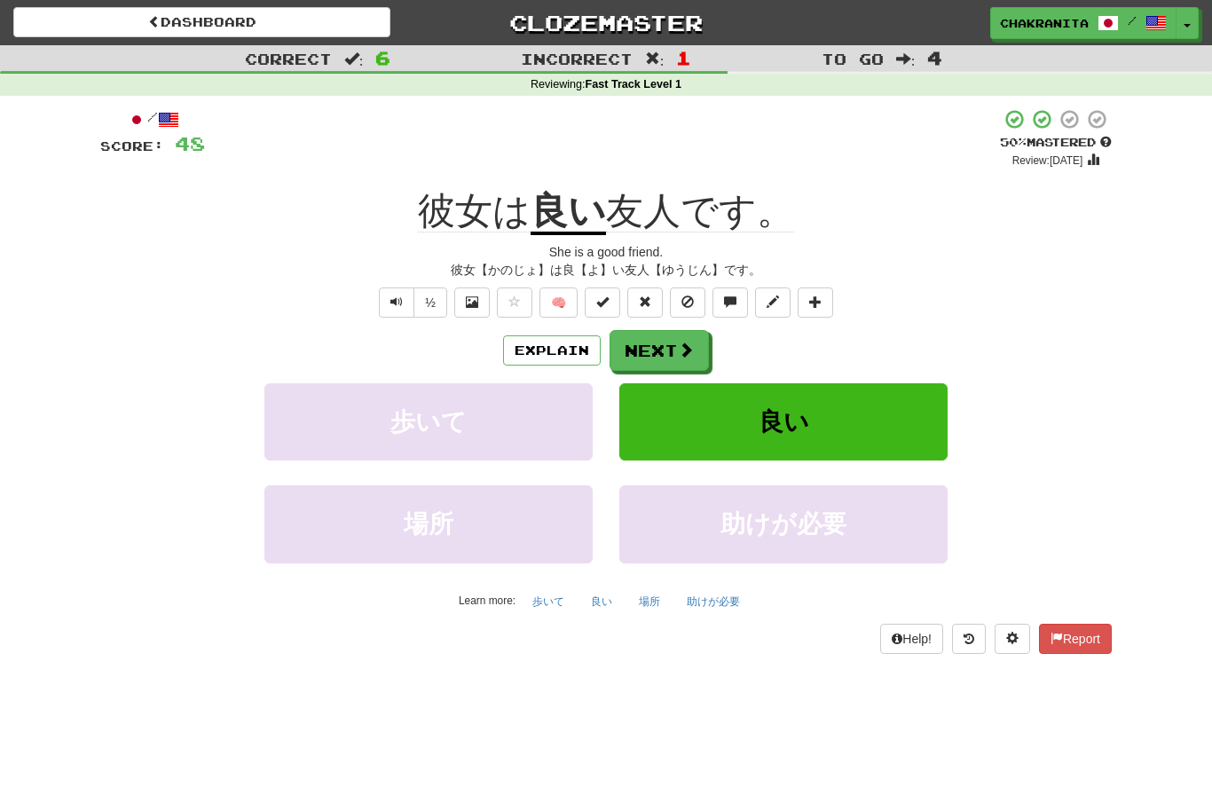
click at [673, 355] on button "Next" at bounding box center [659, 350] width 99 height 41
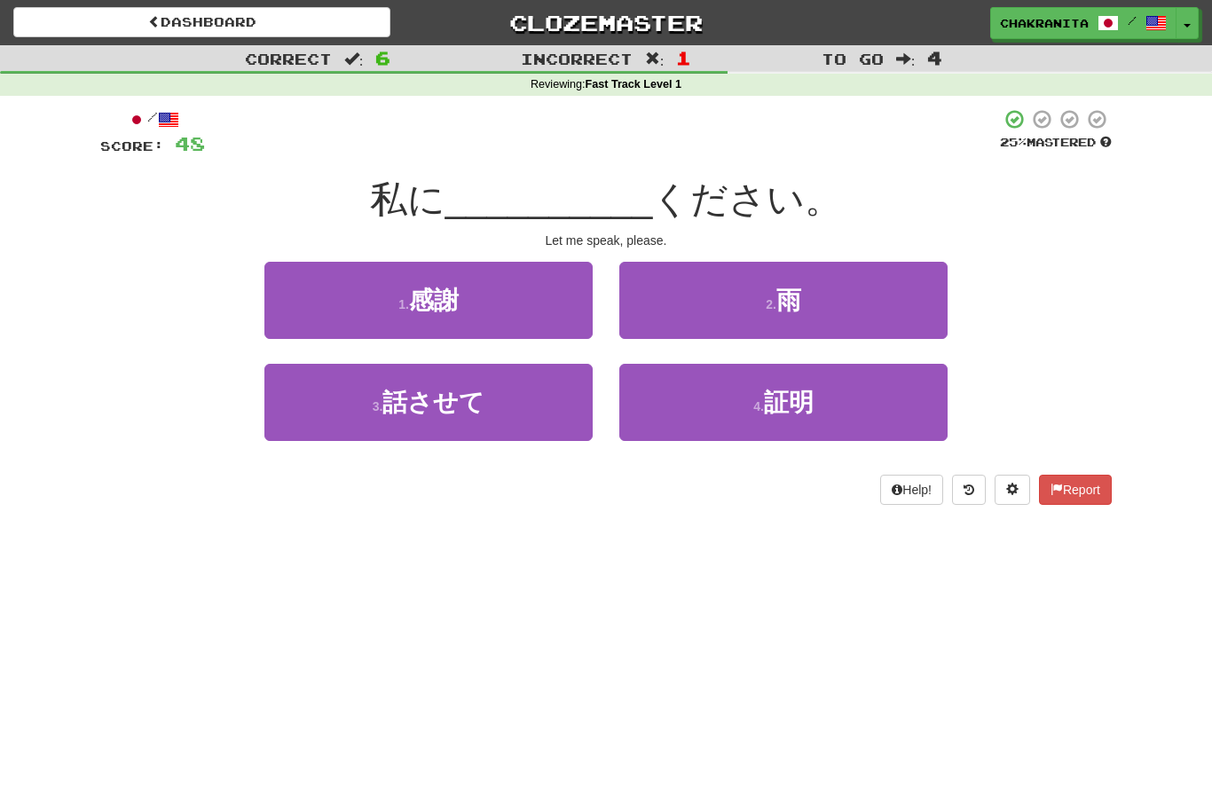
click at [486, 397] on button "3 . 話させて" at bounding box center [428, 402] width 328 height 77
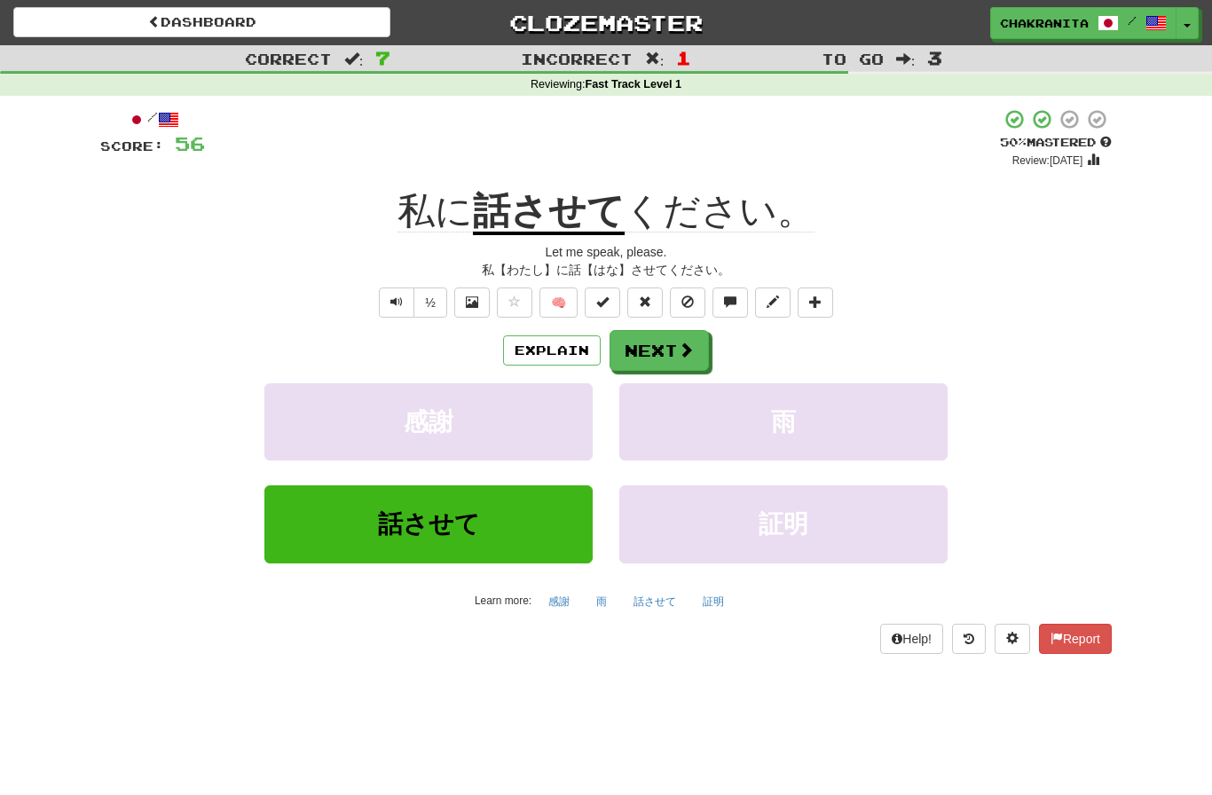
click at [565, 336] on button "Explain" at bounding box center [552, 350] width 98 height 30
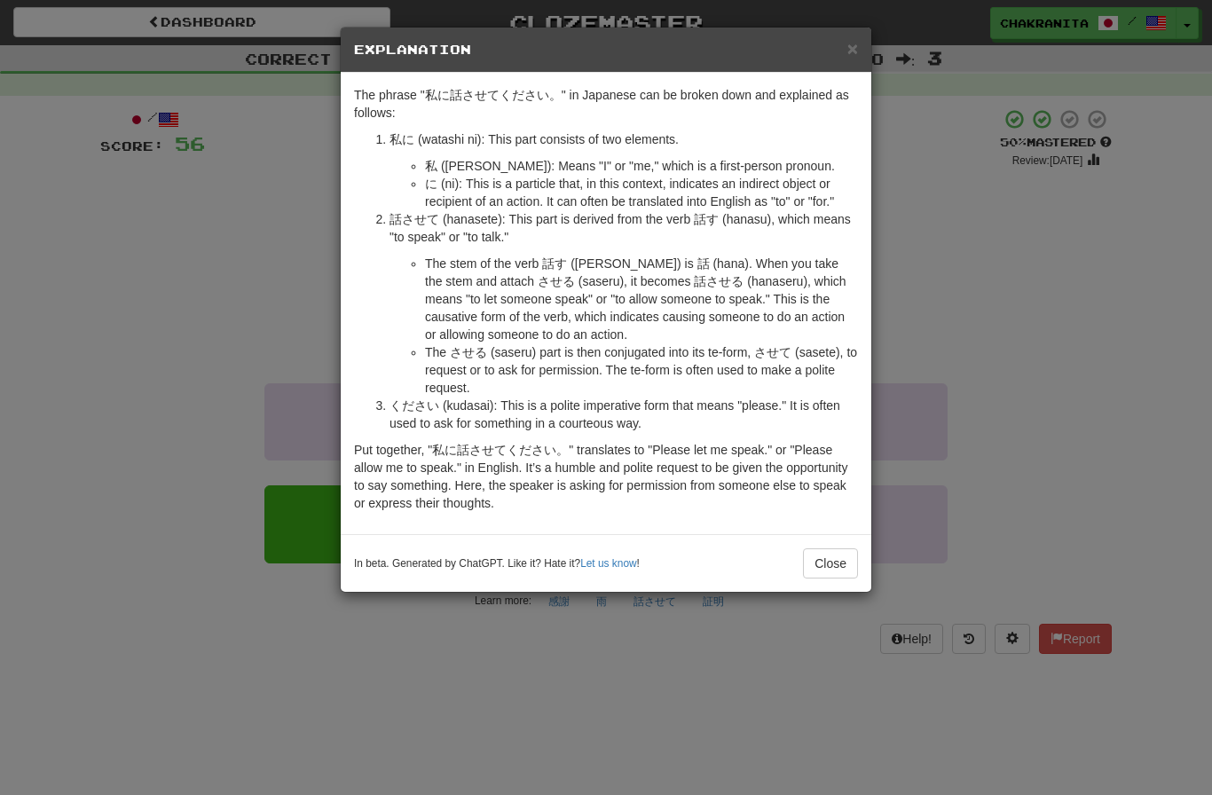
click at [833, 568] on button "Close" at bounding box center [830, 563] width 55 height 30
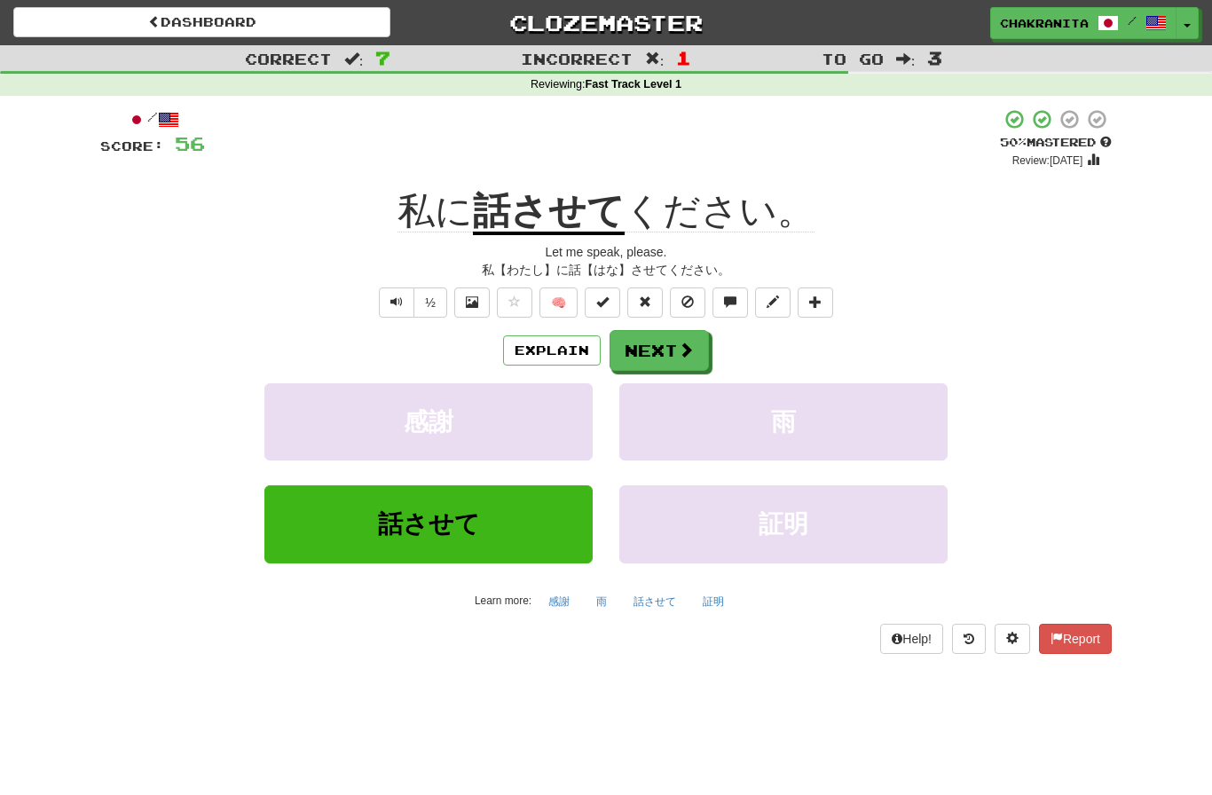
click at [651, 354] on button "Next" at bounding box center [659, 350] width 99 height 41
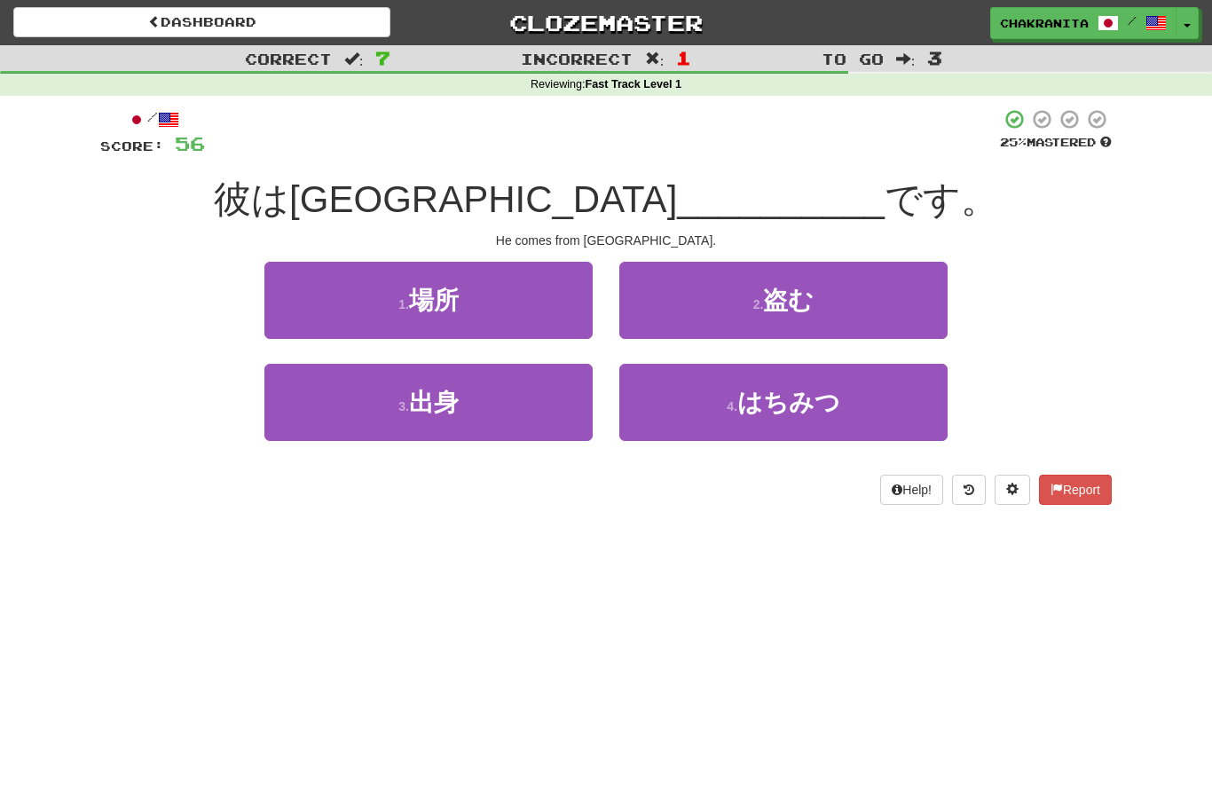
click at [539, 396] on button "3 . 出身" at bounding box center [428, 402] width 328 height 77
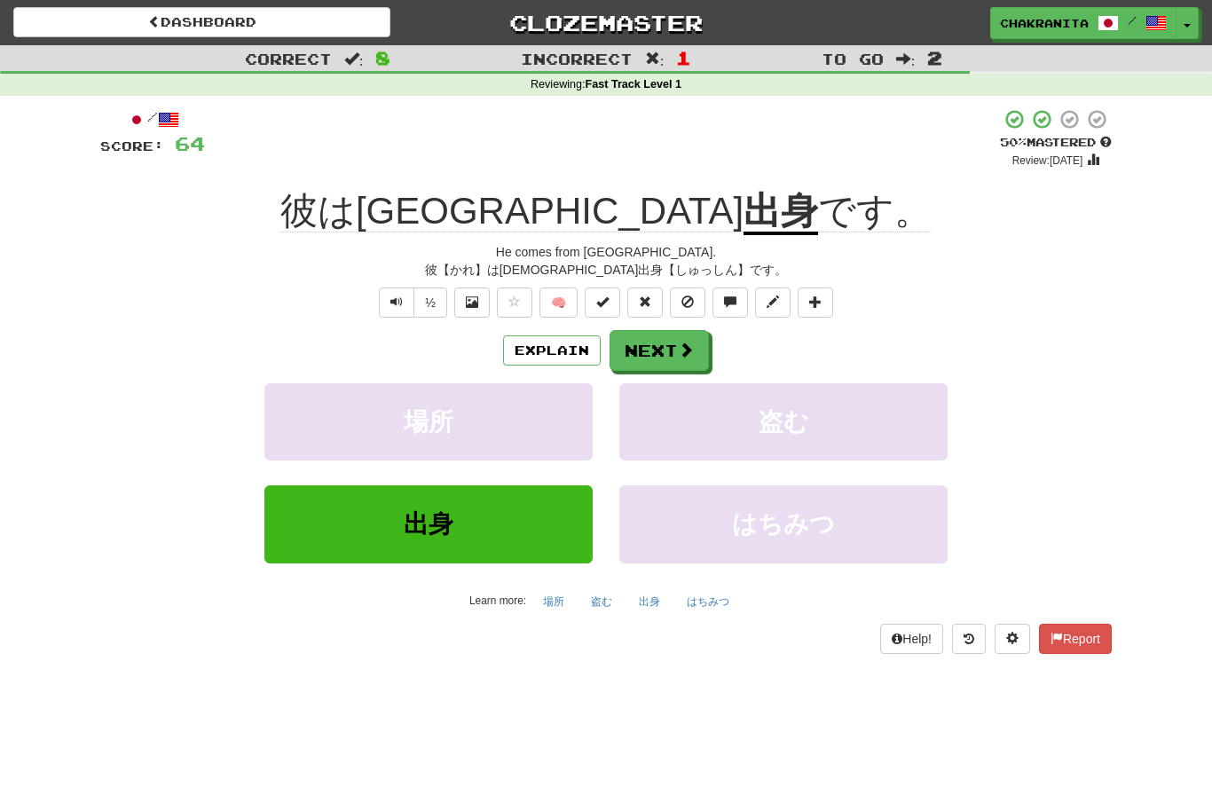
click at [681, 351] on span at bounding box center [686, 350] width 16 height 16
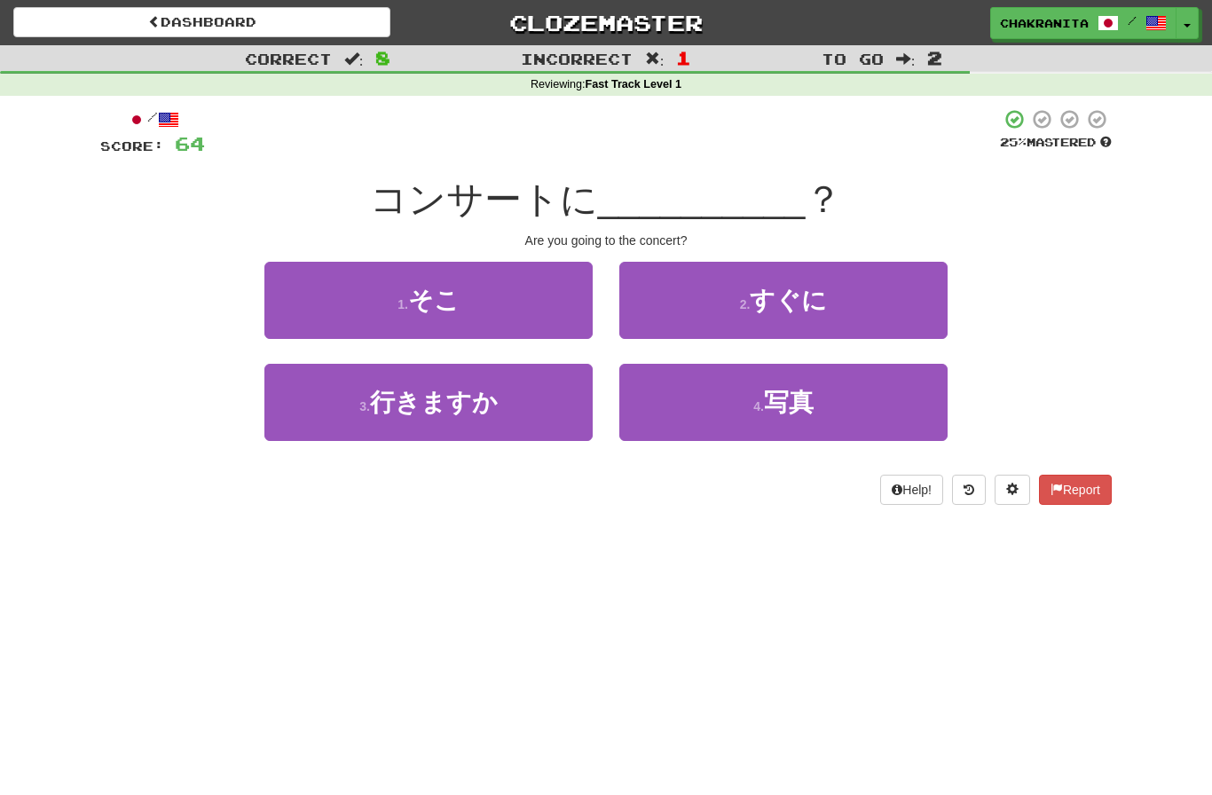
click at [507, 395] on button "3 . 行きますか" at bounding box center [428, 402] width 328 height 77
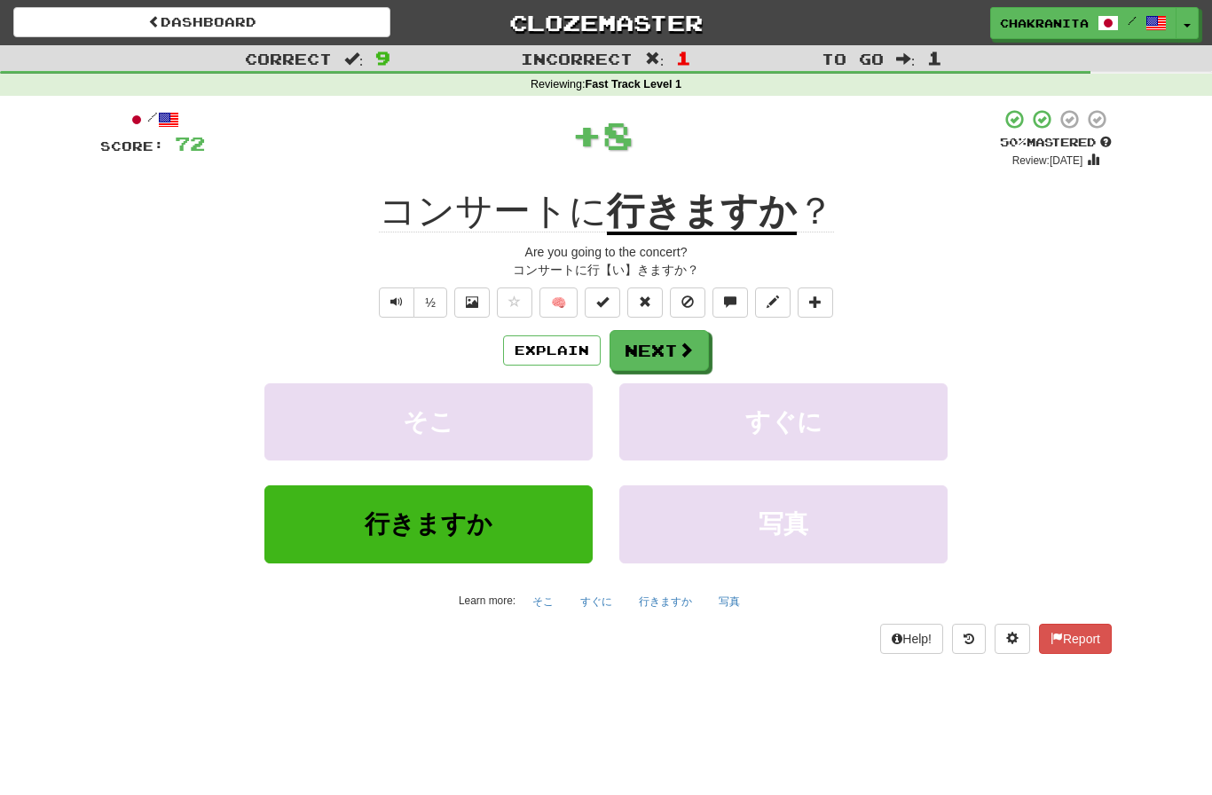
click at [692, 355] on span at bounding box center [686, 350] width 16 height 16
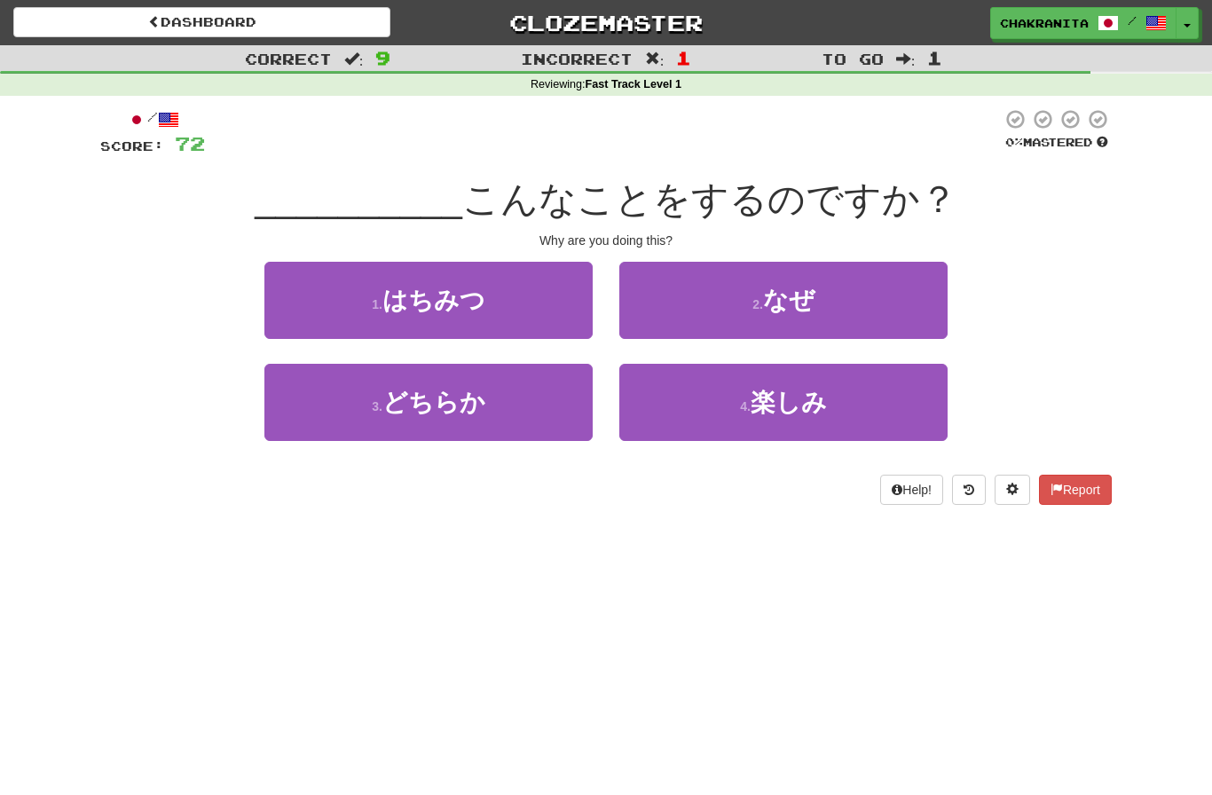
click at [857, 301] on button "2 . なぜ" at bounding box center [783, 300] width 328 height 77
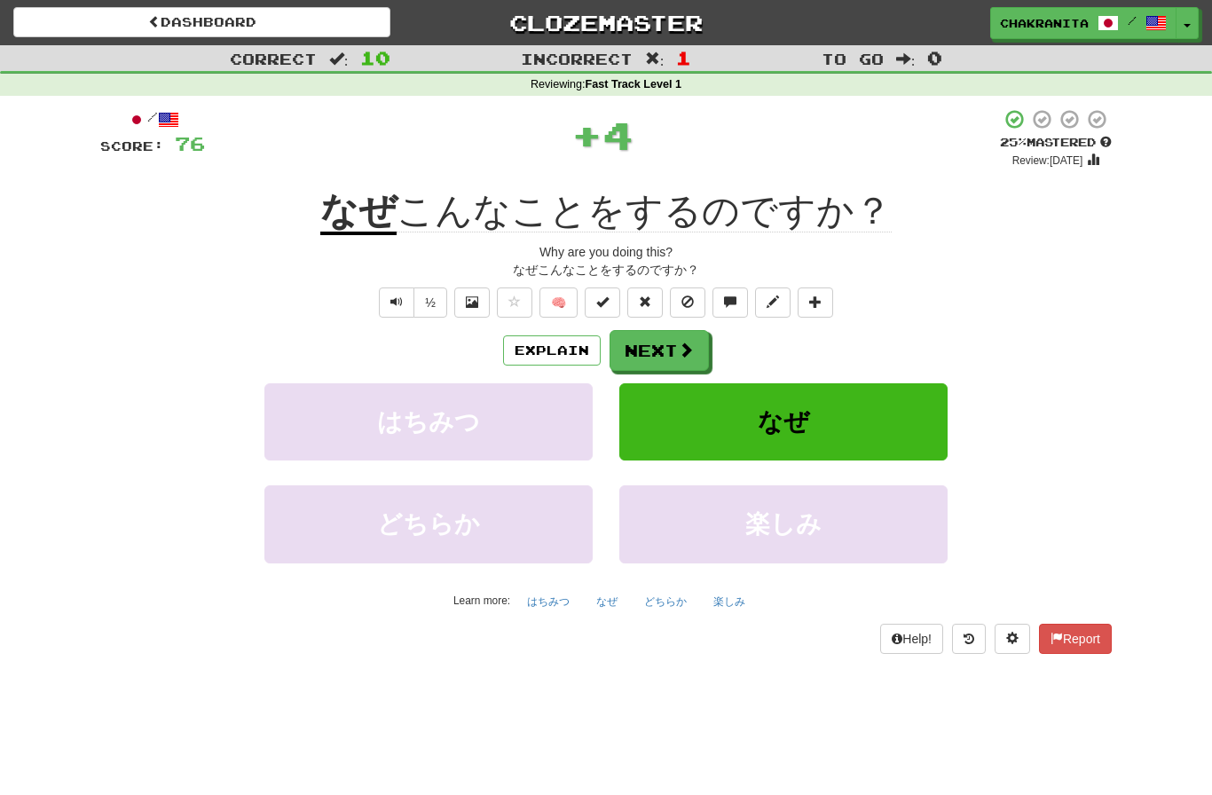
click at [698, 355] on button "Next" at bounding box center [659, 350] width 99 height 41
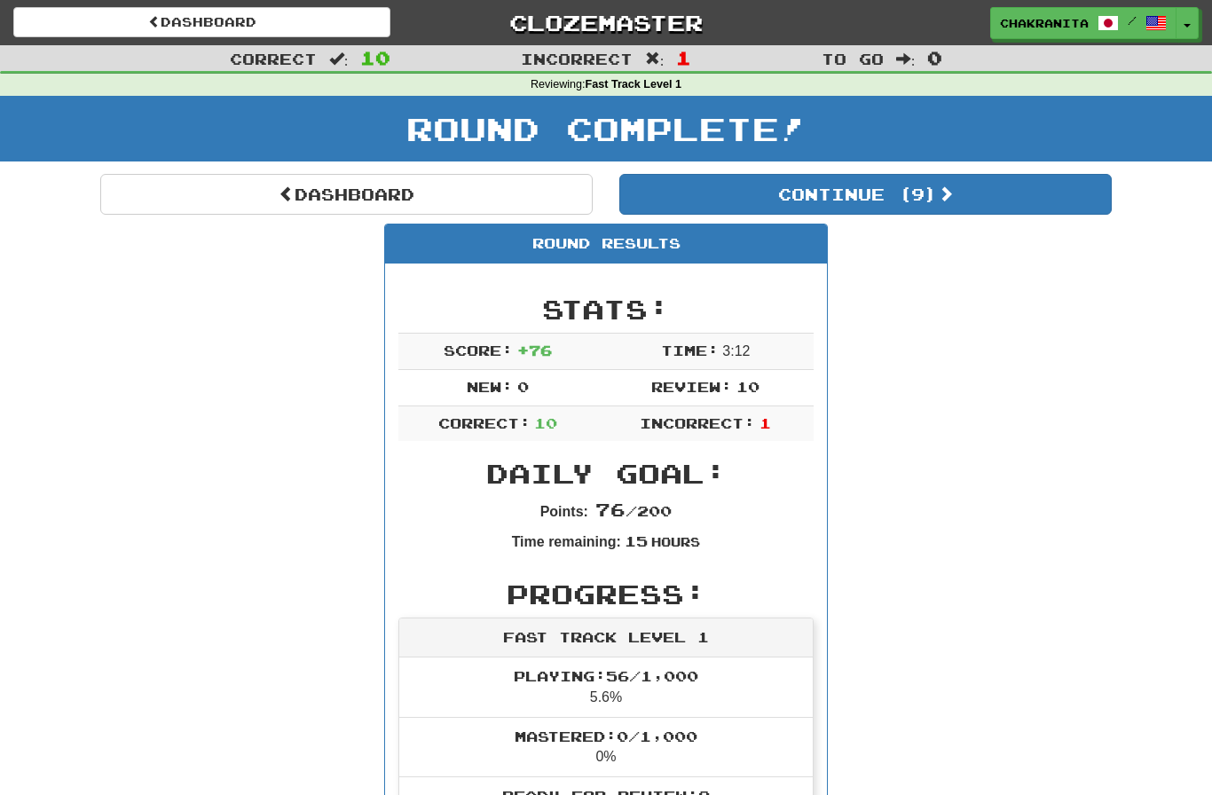
click at [973, 197] on button "Continue ( 9 )" at bounding box center [865, 194] width 492 height 41
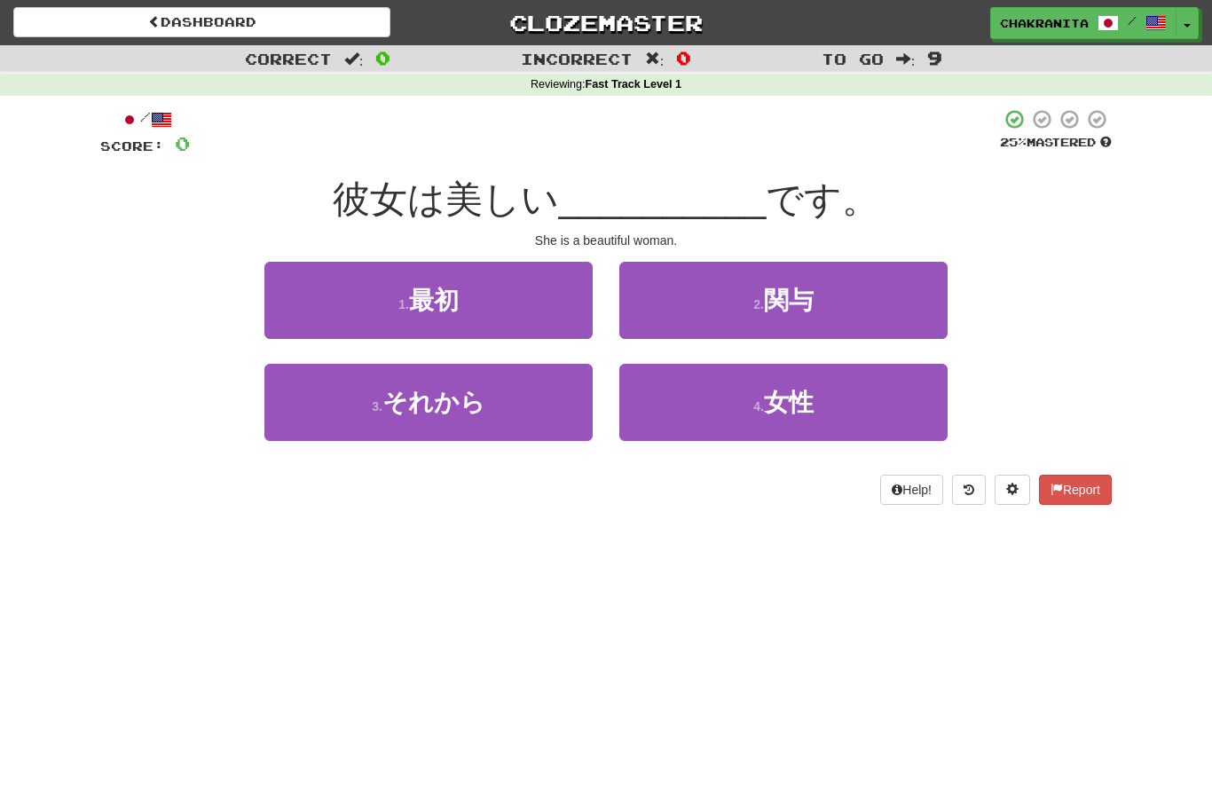
click at [815, 421] on button "4 . 女性" at bounding box center [783, 402] width 328 height 77
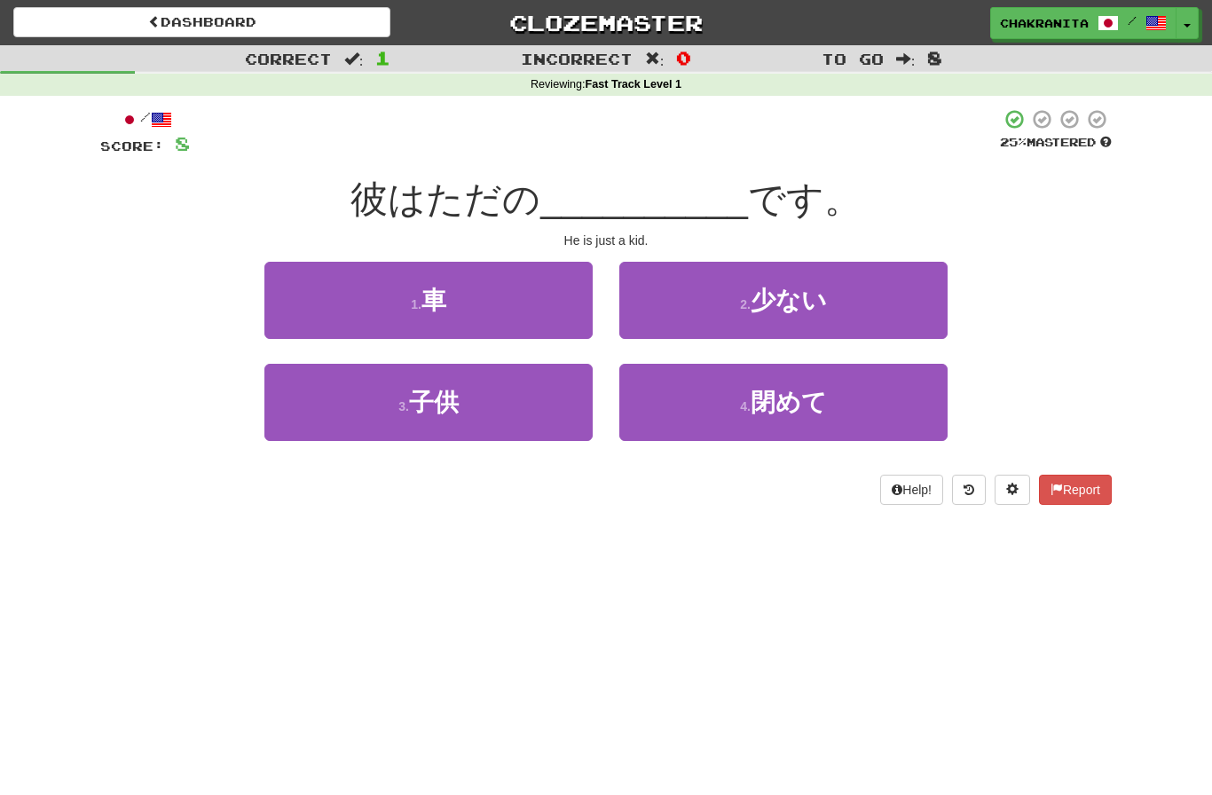
click at [347, 419] on button "3 . 子供" at bounding box center [428, 402] width 328 height 77
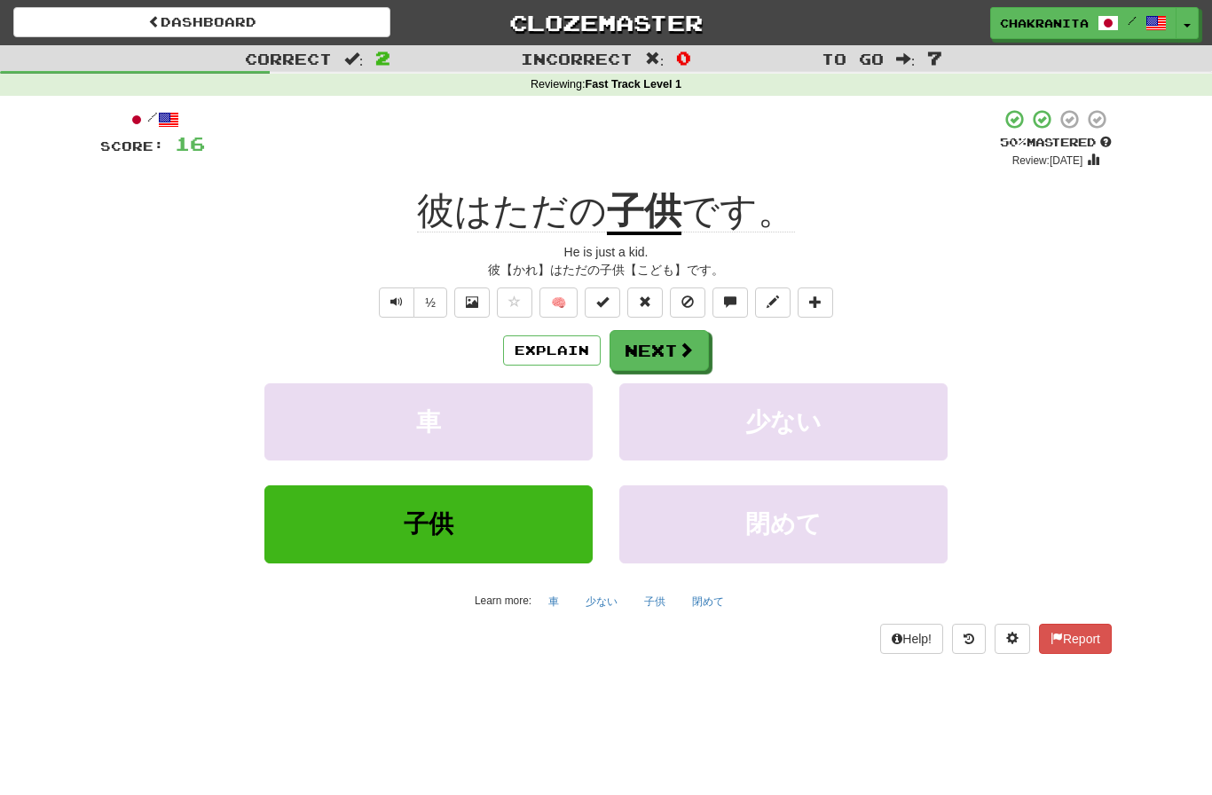
click at [545, 358] on button "Explain" at bounding box center [552, 350] width 98 height 30
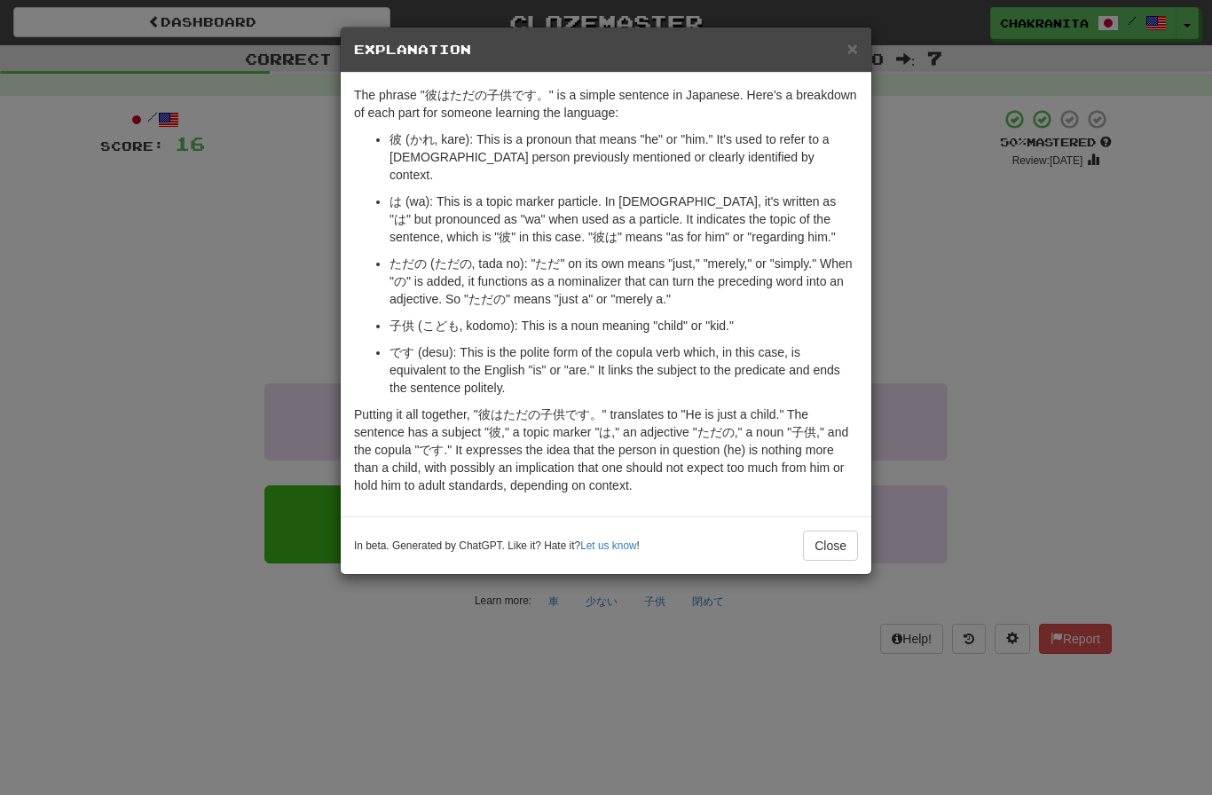
click at [833, 532] on button "Close" at bounding box center [830, 546] width 55 height 30
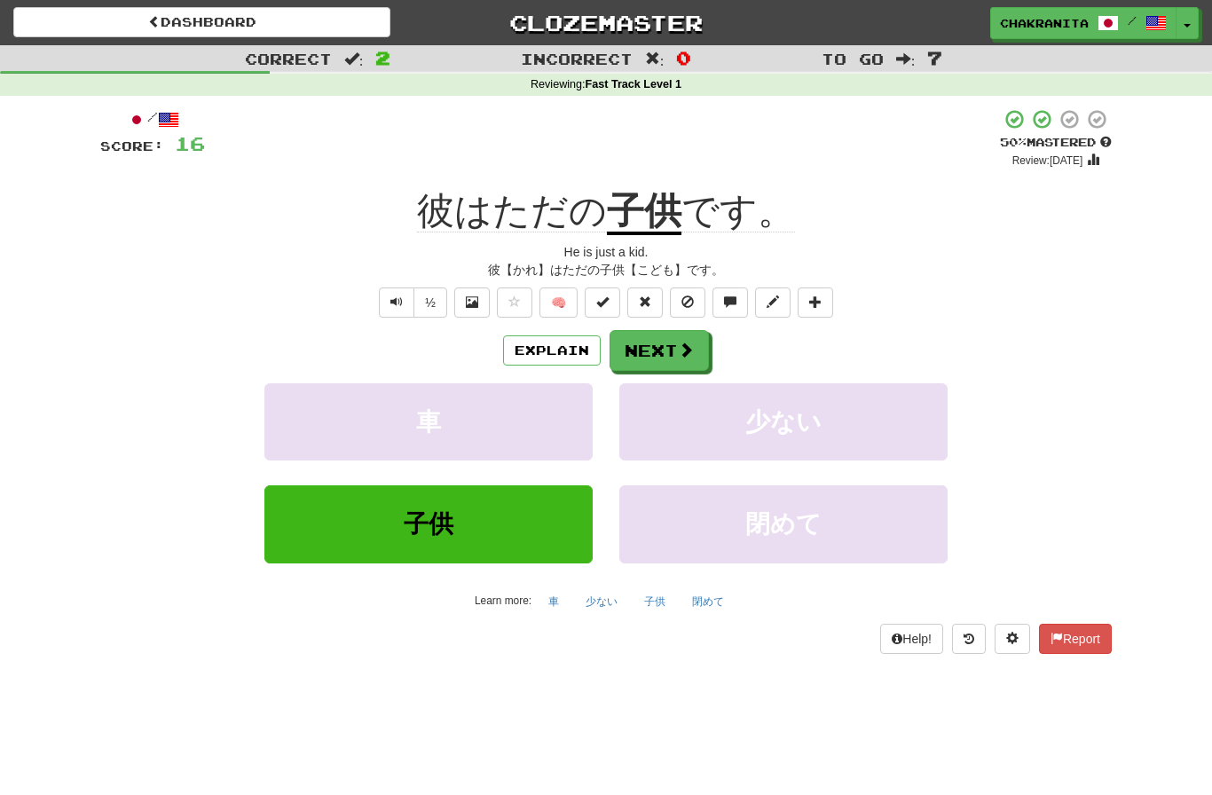
click at [668, 349] on button "Next" at bounding box center [659, 350] width 99 height 41
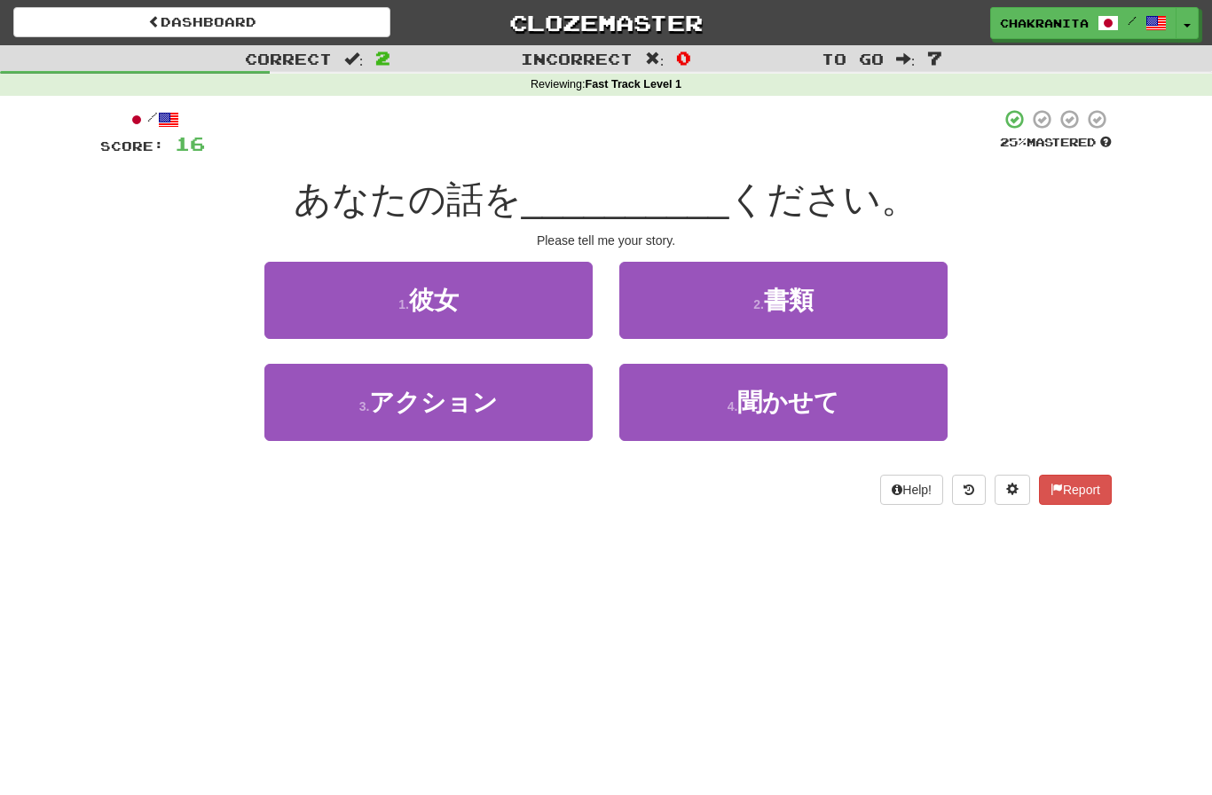
click at [834, 290] on button "2 . 書類" at bounding box center [783, 300] width 328 height 77
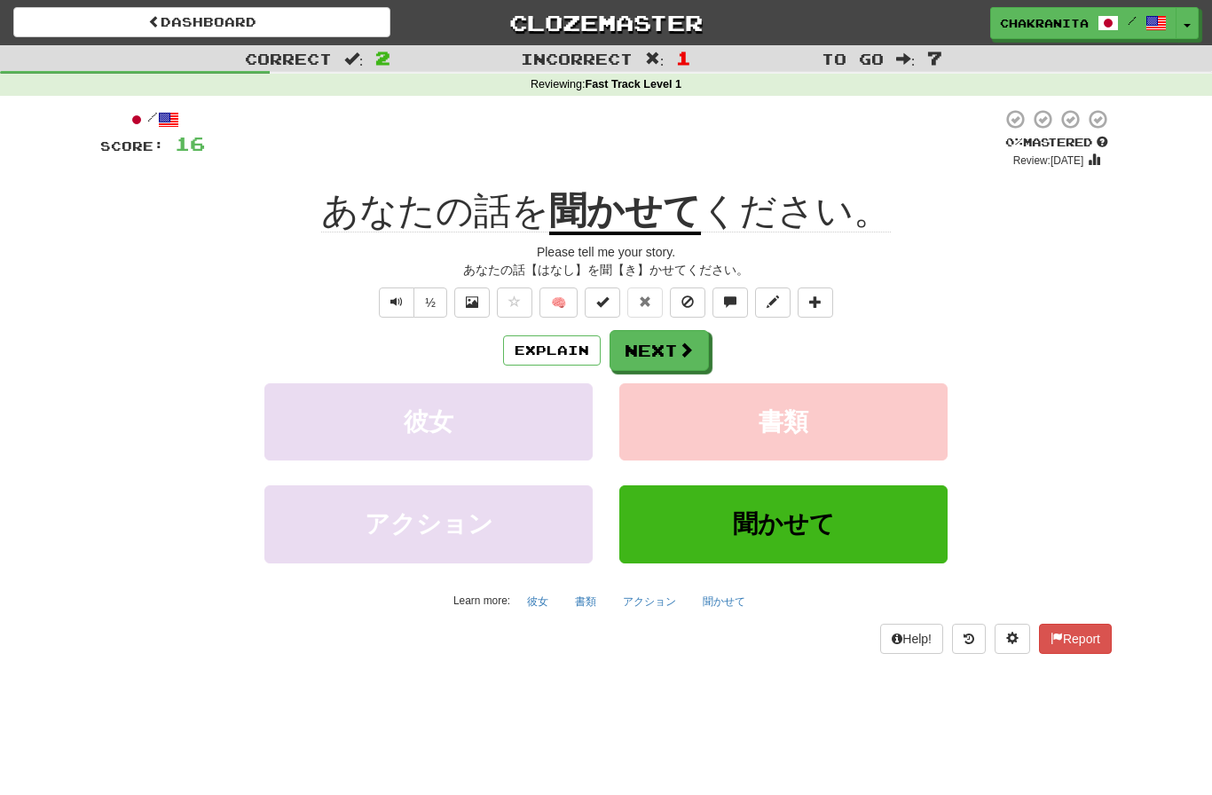
click at [824, 302] on button at bounding box center [815, 302] width 35 height 30
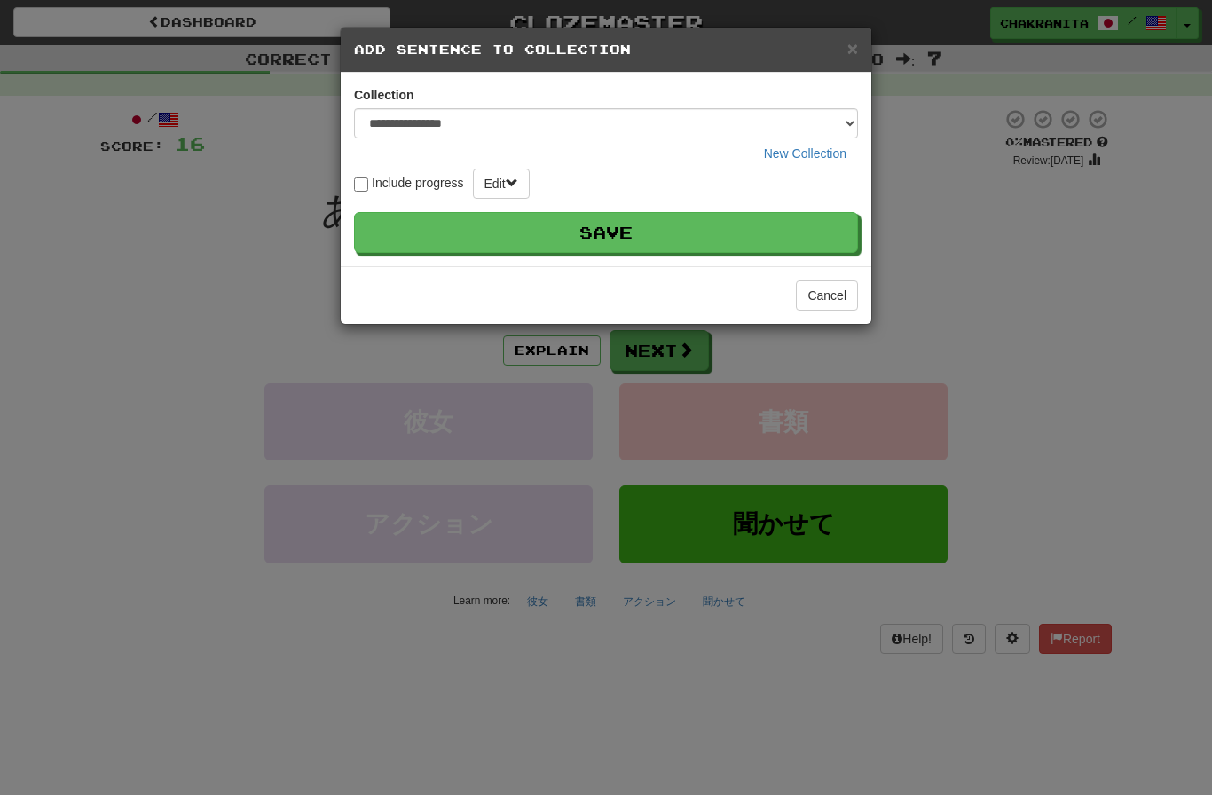
click at [700, 235] on button "Save" at bounding box center [606, 232] width 504 height 41
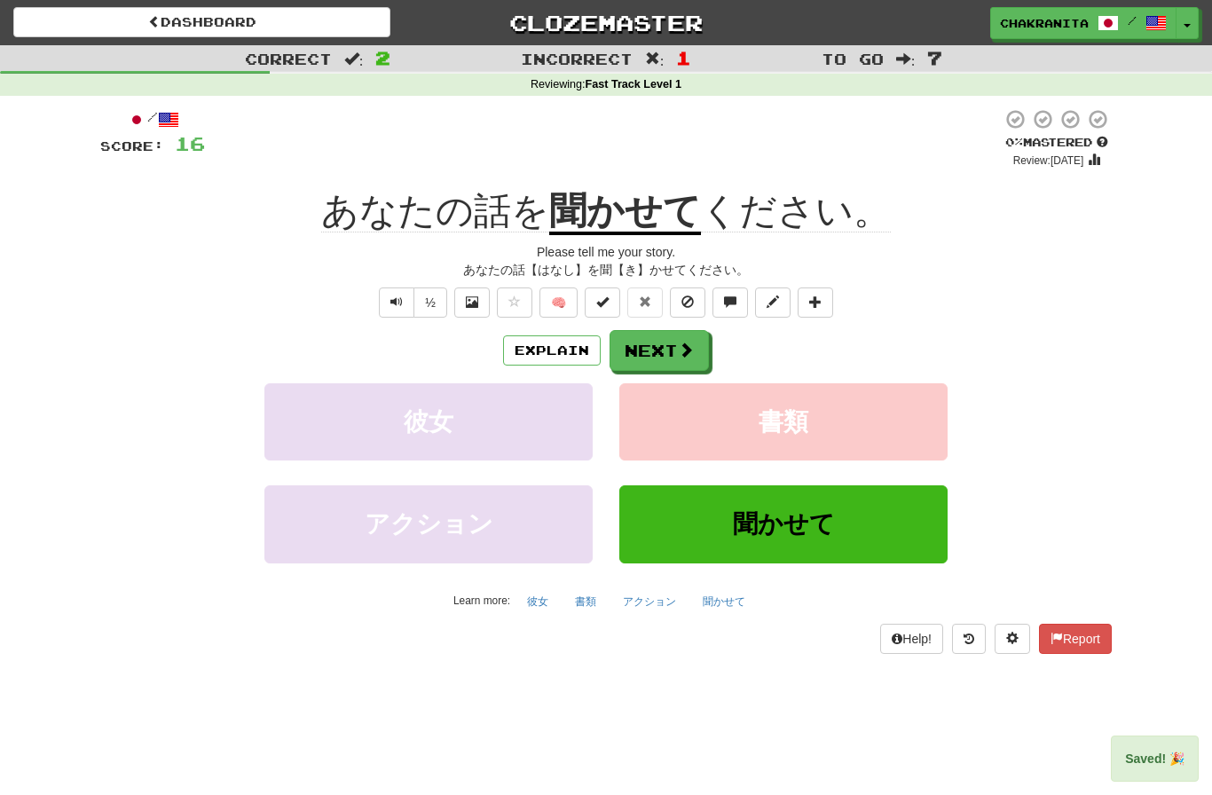
click at [548, 349] on button "Explain" at bounding box center [552, 350] width 98 height 30
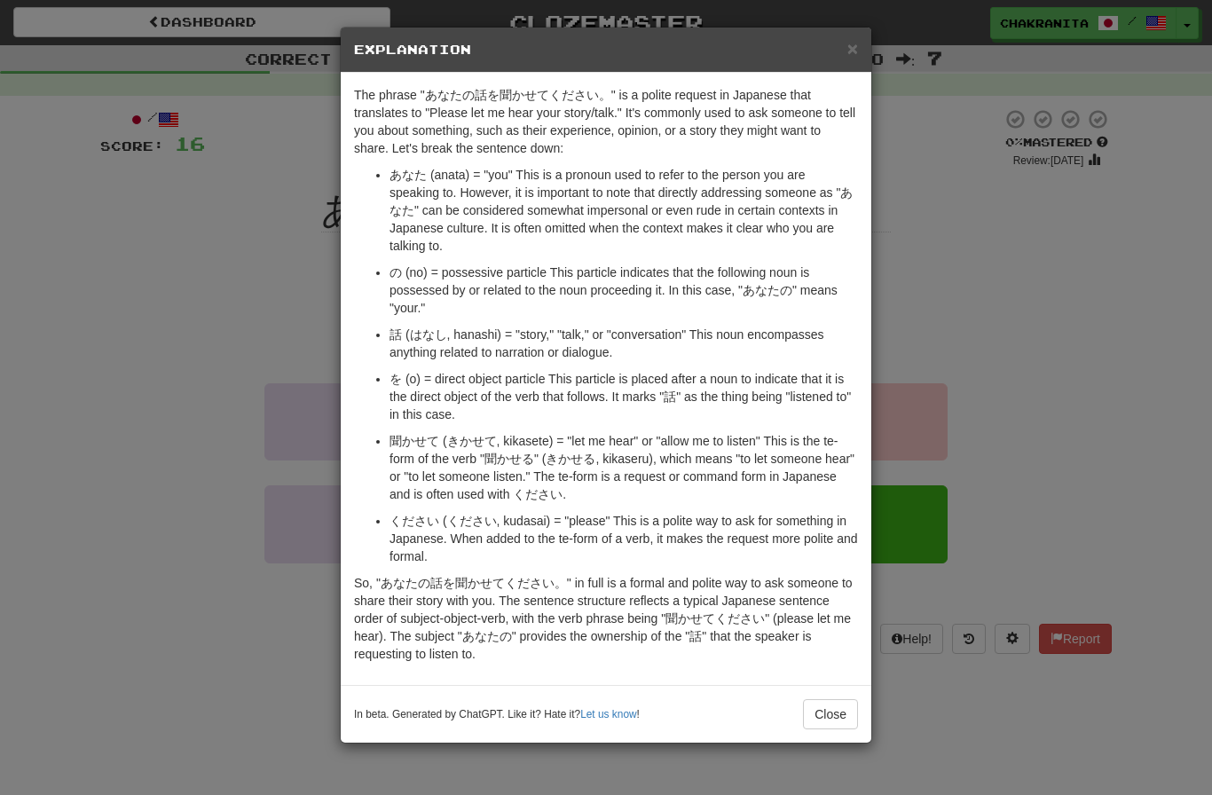
click at [857, 49] on span "×" at bounding box center [852, 48] width 11 height 20
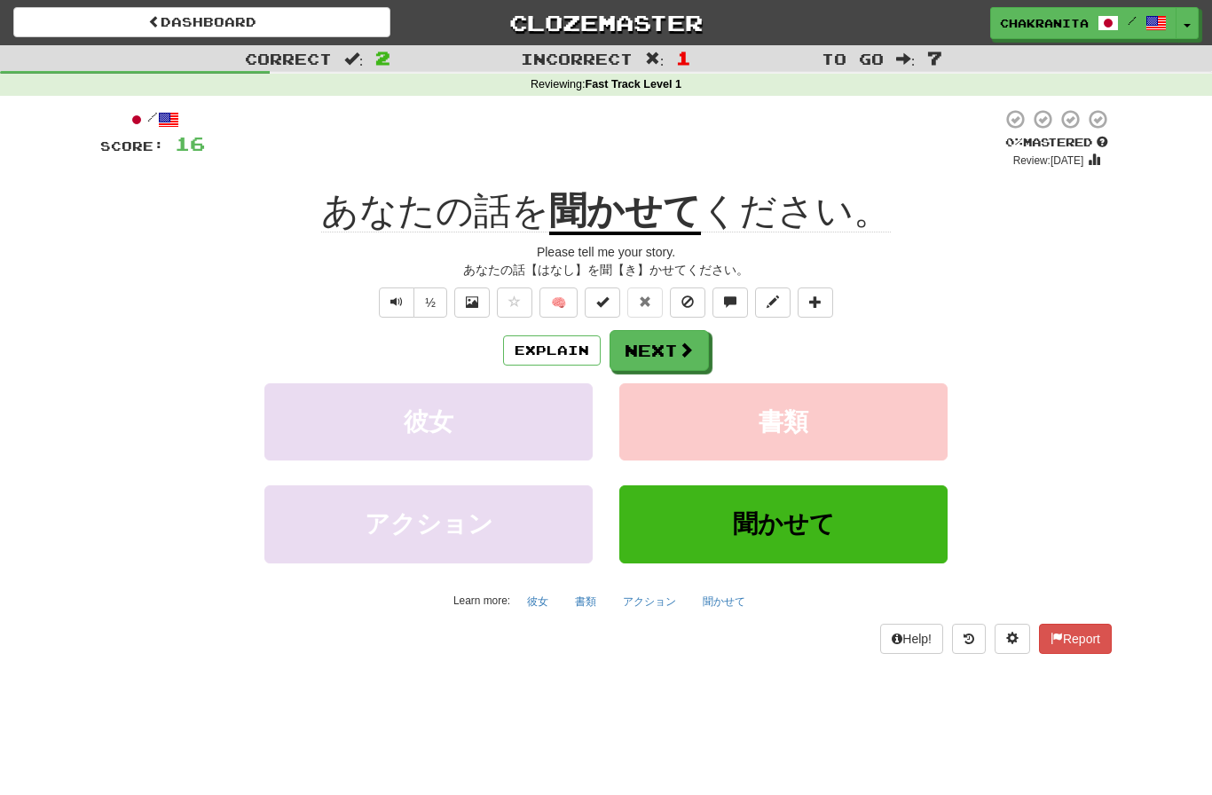
click at [665, 353] on button "Next" at bounding box center [659, 350] width 99 height 41
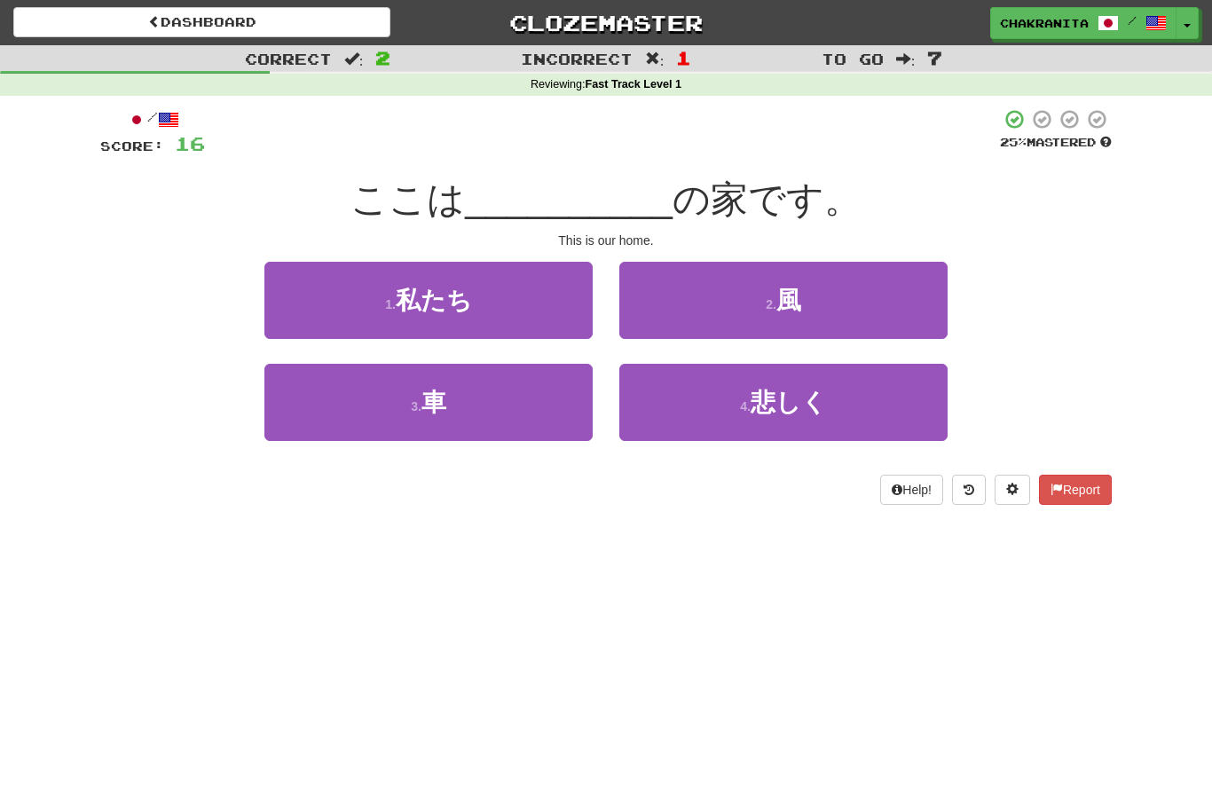
click at [502, 287] on button "1 . 私たち" at bounding box center [428, 300] width 328 height 77
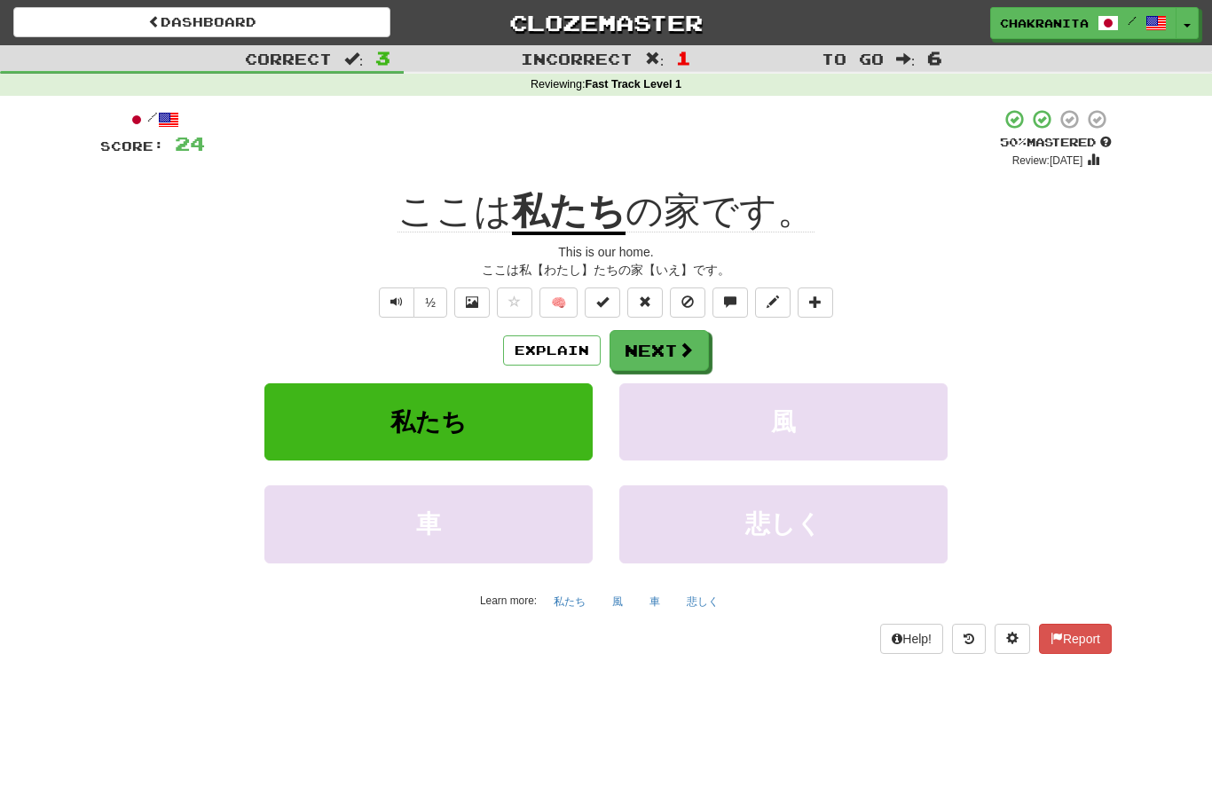
click at [689, 348] on span at bounding box center [686, 350] width 16 height 16
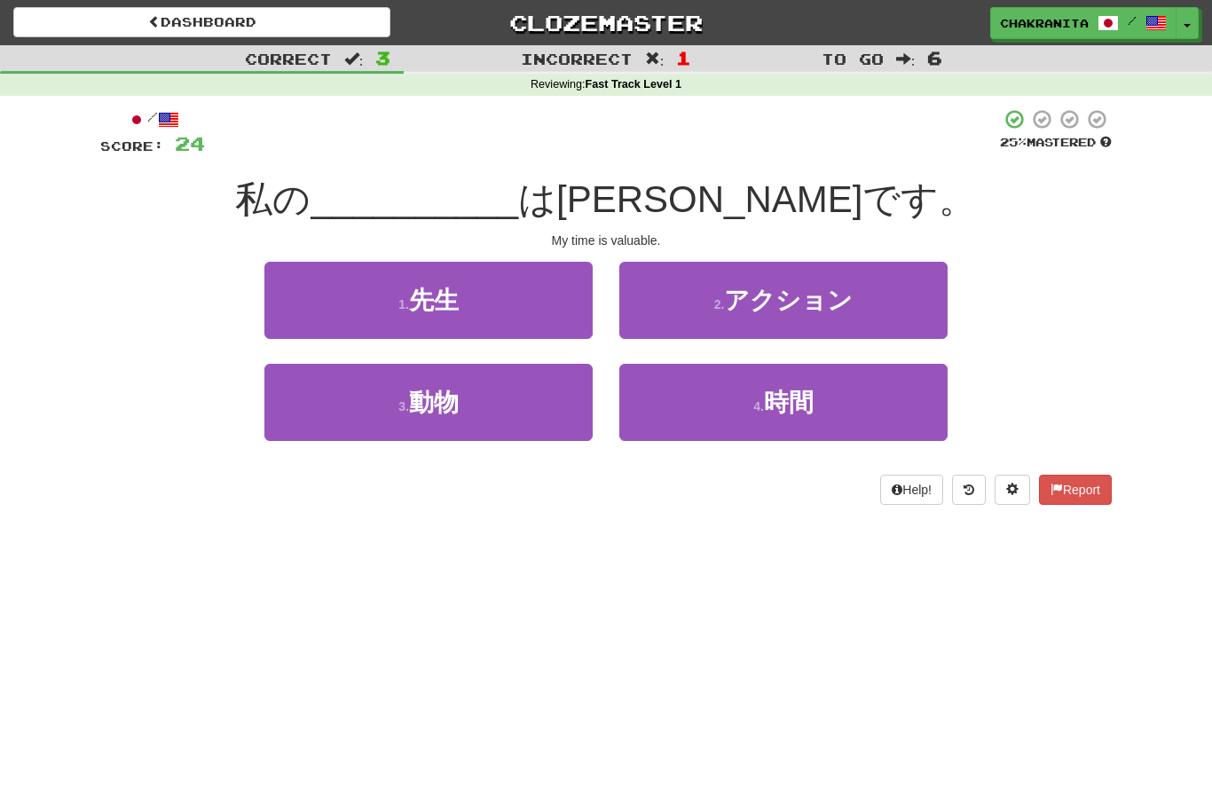
click at [788, 411] on span "時間" at bounding box center [789, 403] width 50 height 28
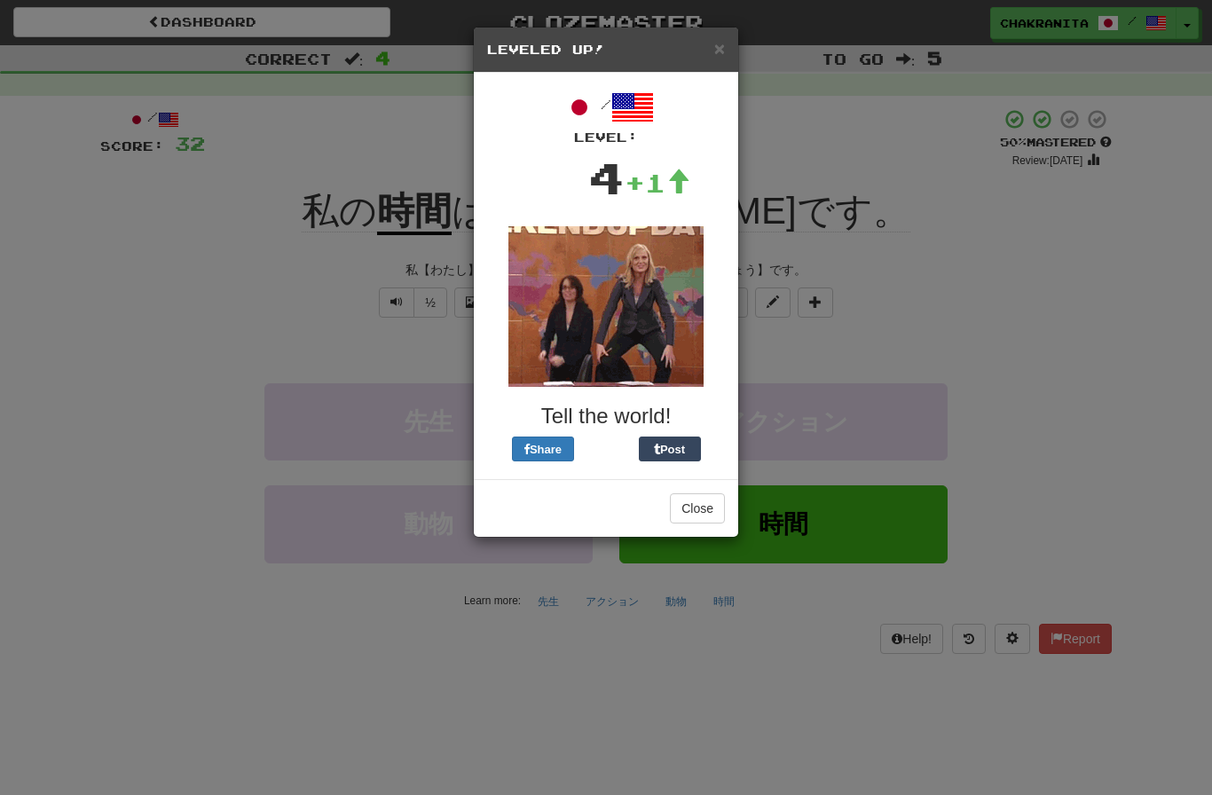
click at [700, 510] on button "Close" at bounding box center [697, 508] width 55 height 30
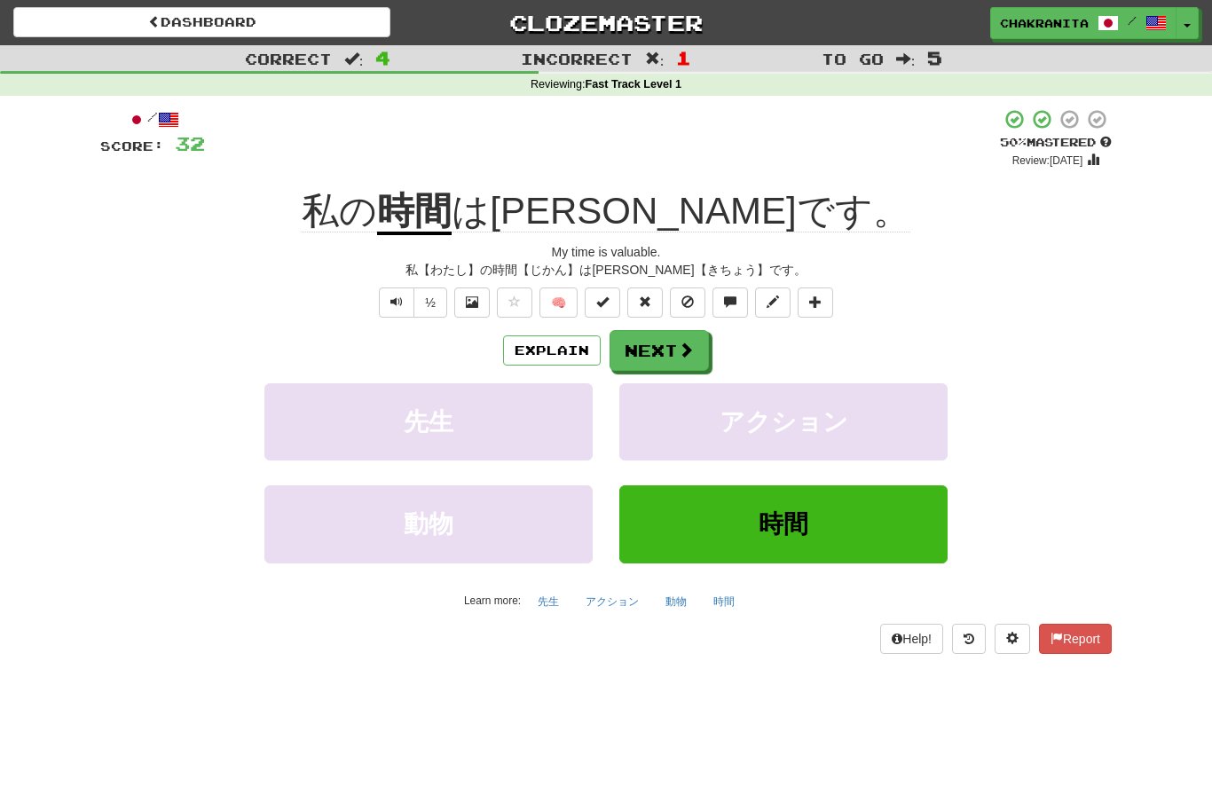
click at [684, 350] on span at bounding box center [686, 350] width 16 height 16
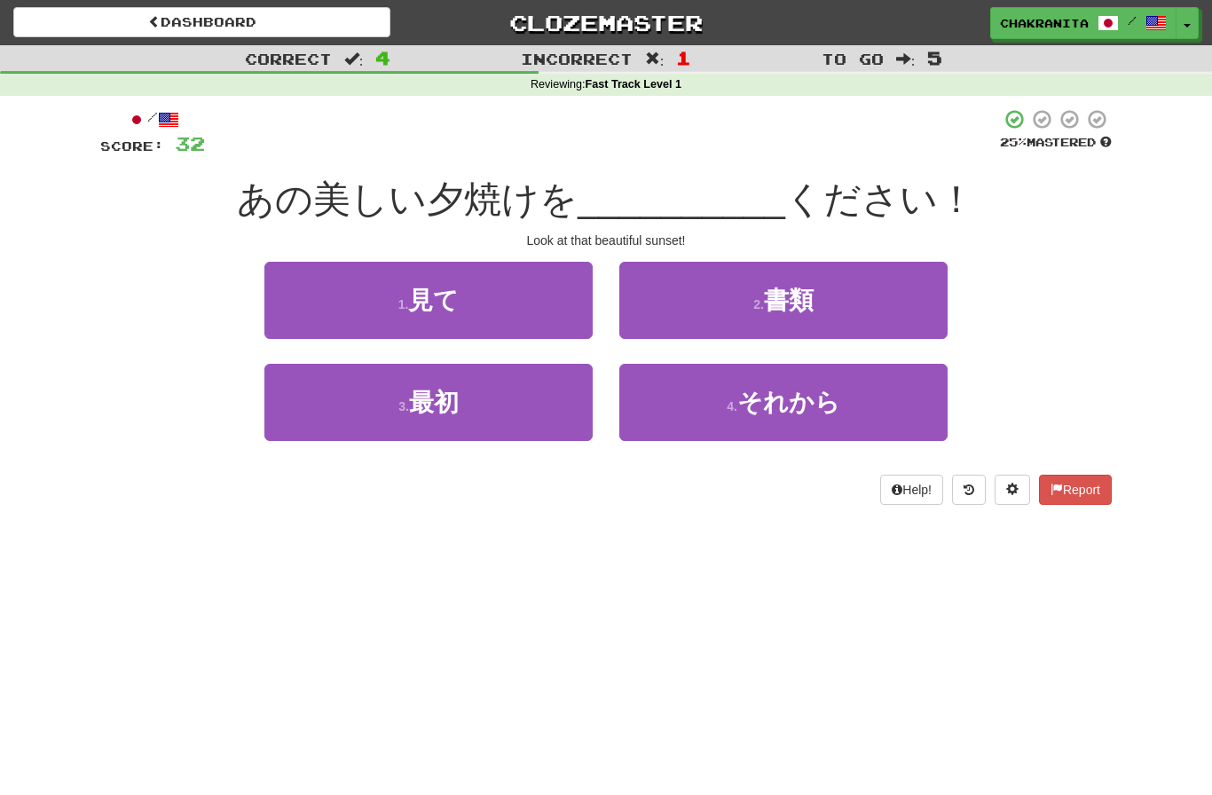
click at [501, 301] on button "1 . 見て" at bounding box center [428, 300] width 328 height 77
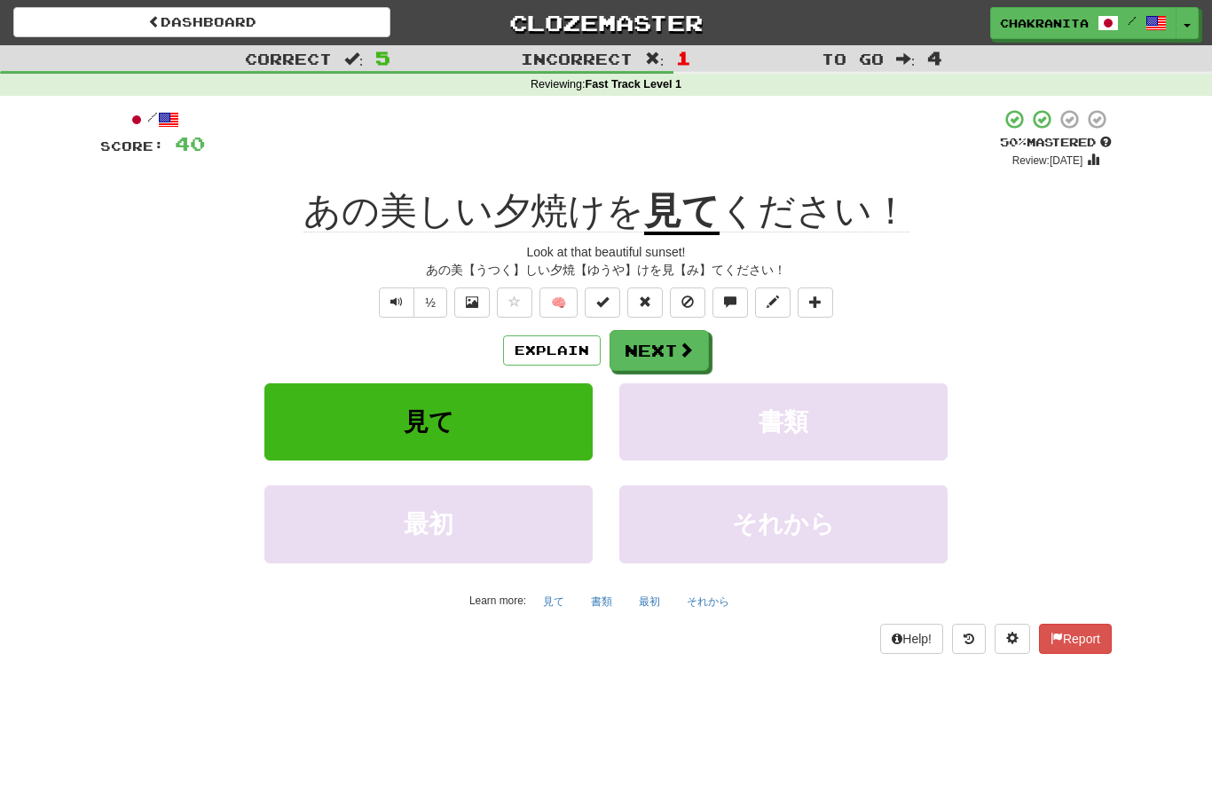
click at [556, 351] on button "Explain" at bounding box center [552, 350] width 98 height 30
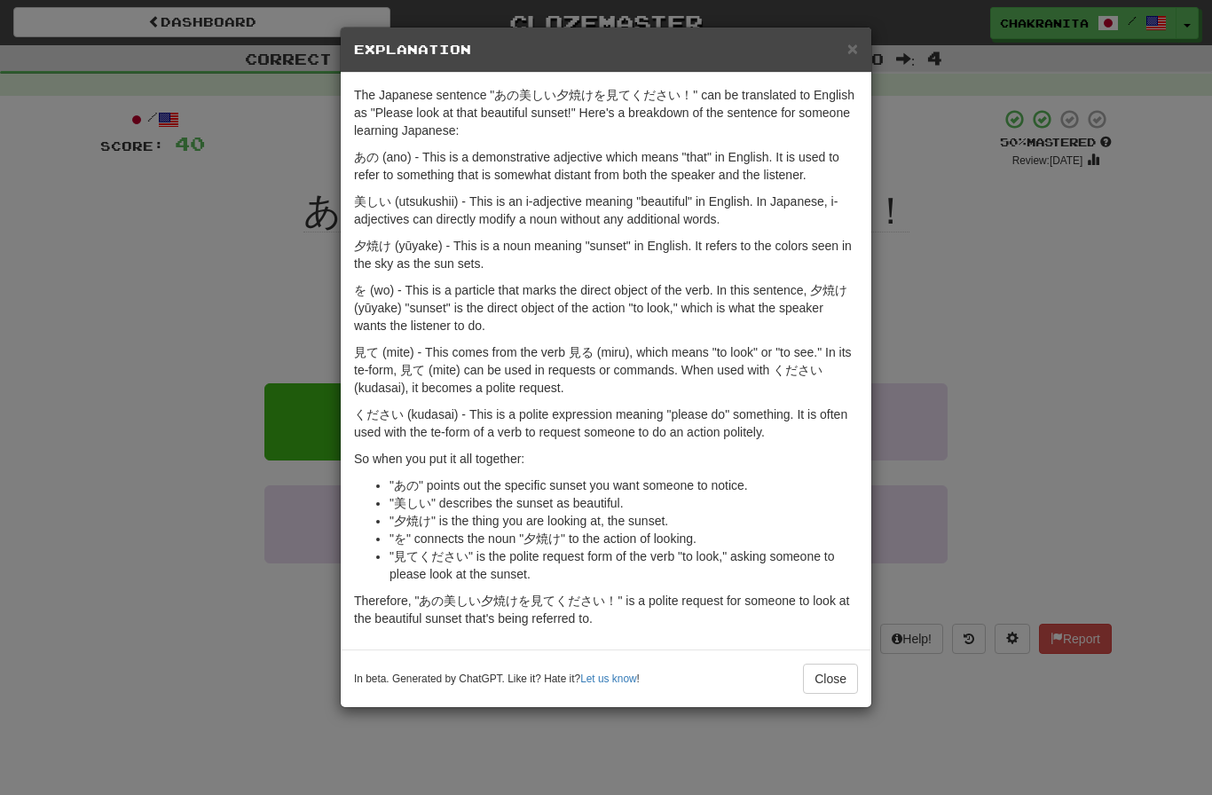
click at [850, 57] on span "×" at bounding box center [852, 48] width 11 height 20
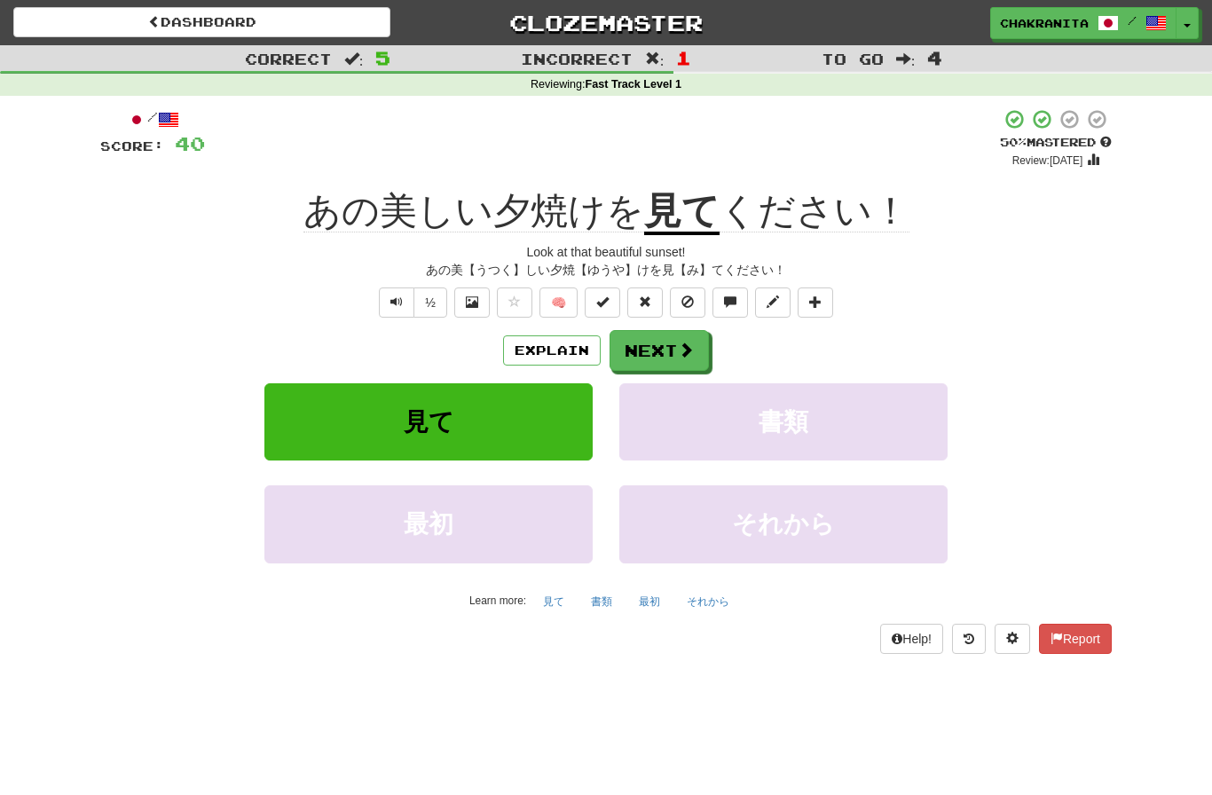
click at [674, 347] on button "Next" at bounding box center [659, 350] width 99 height 41
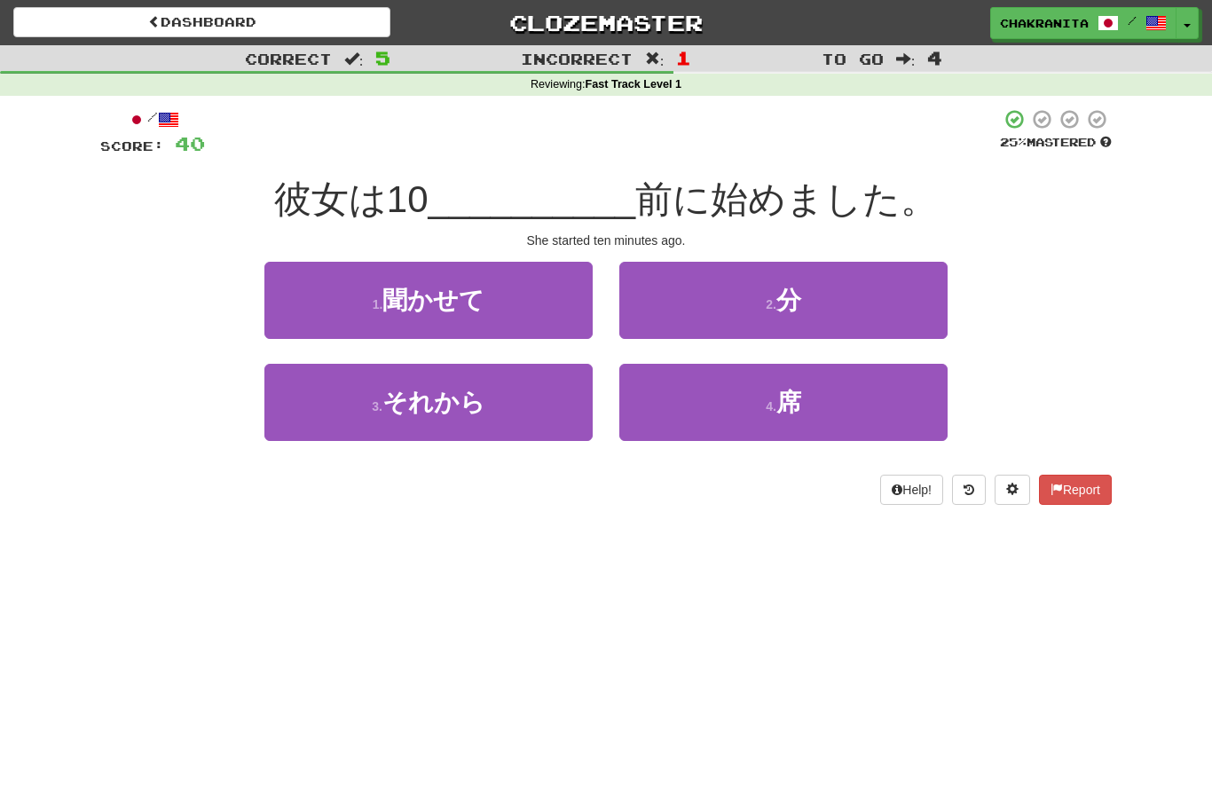
click at [836, 290] on button "2 . 分" at bounding box center [783, 300] width 328 height 77
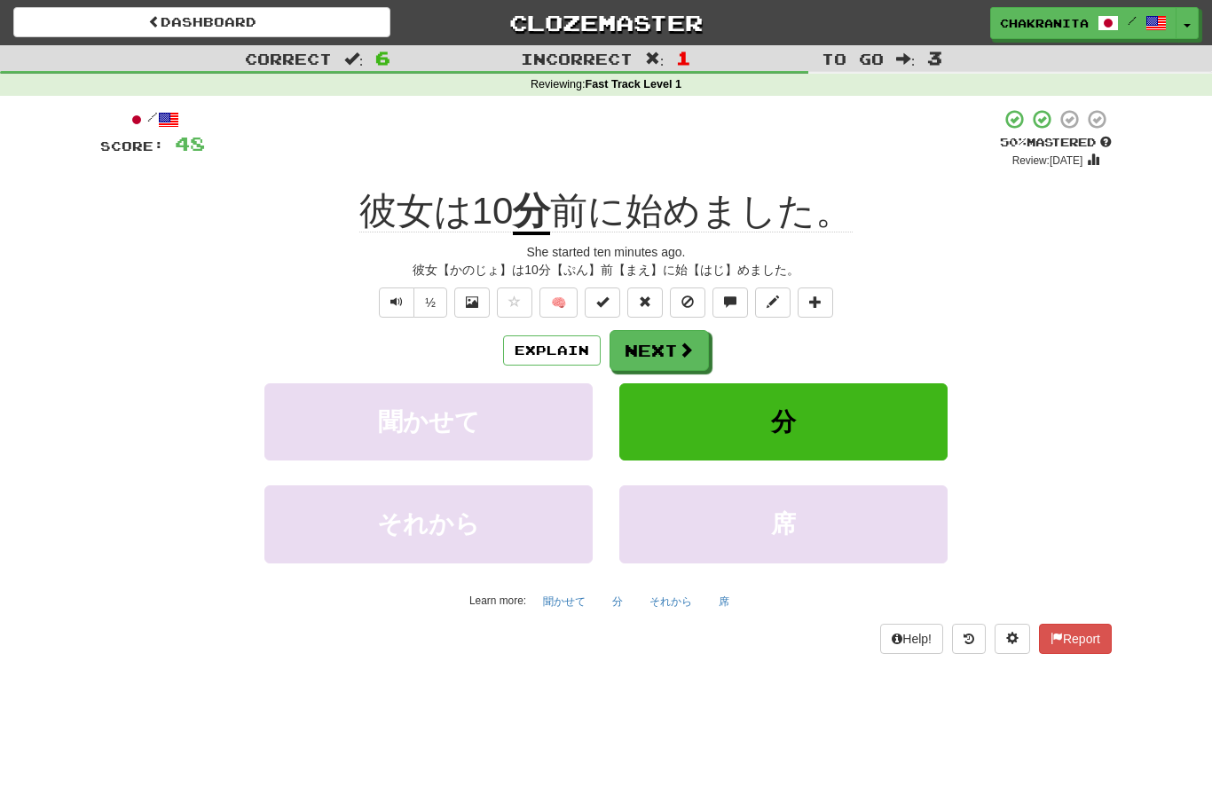
click at [822, 310] on button at bounding box center [815, 302] width 35 height 30
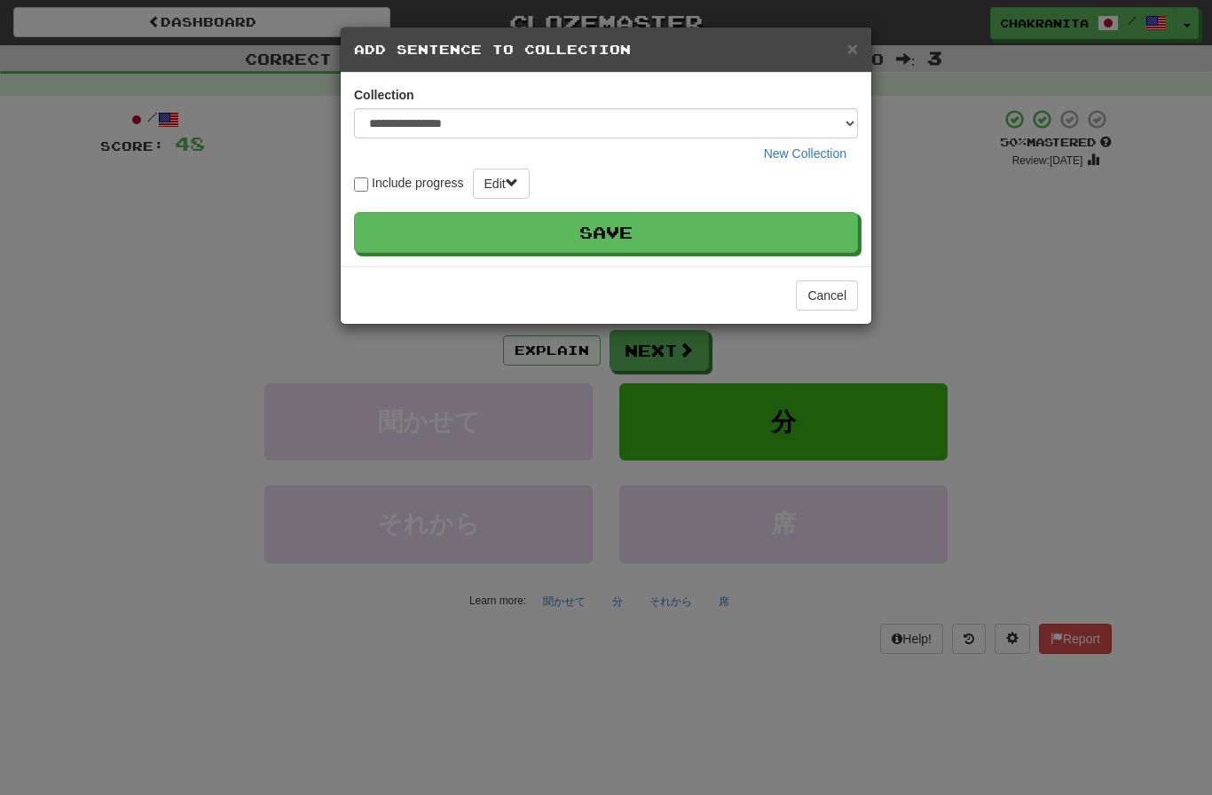
click at [814, 224] on button "Save" at bounding box center [606, 232] width 504 height 41
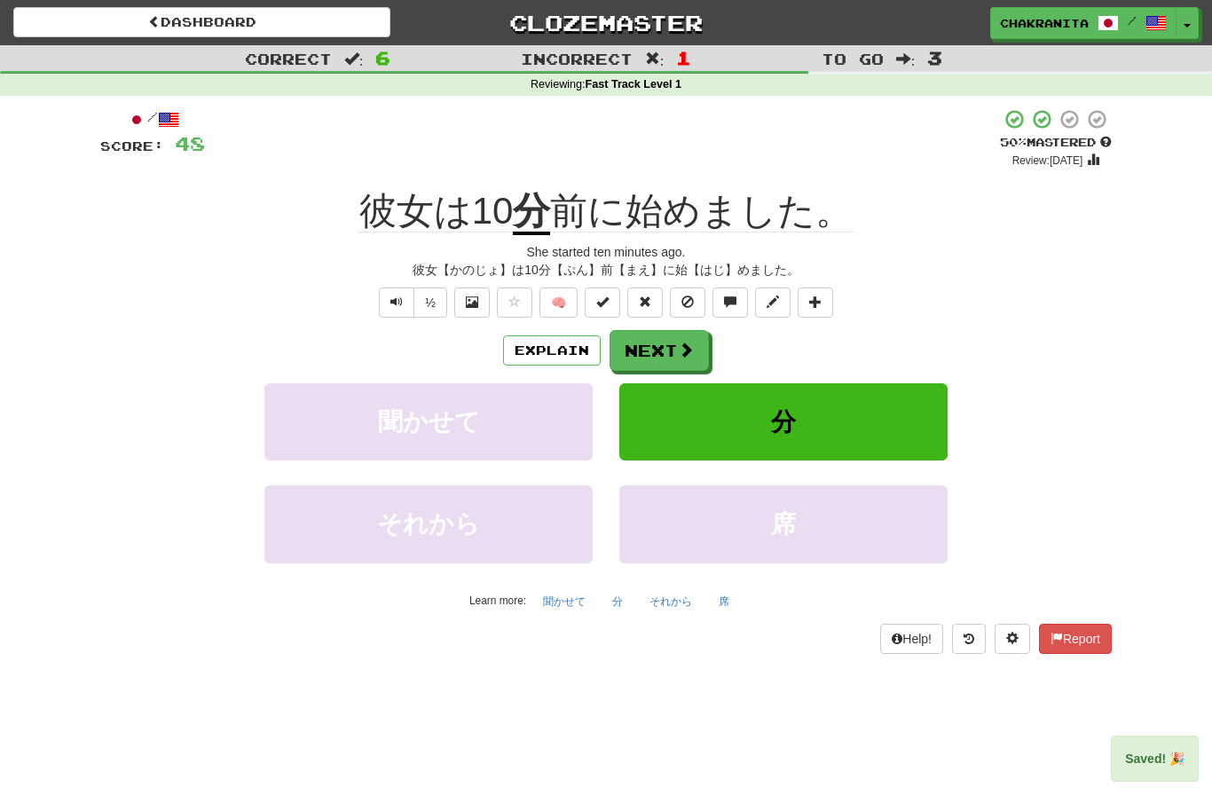
click at [673, 354] on button "Next" at bounding box center [659, 350] width 99 height 41
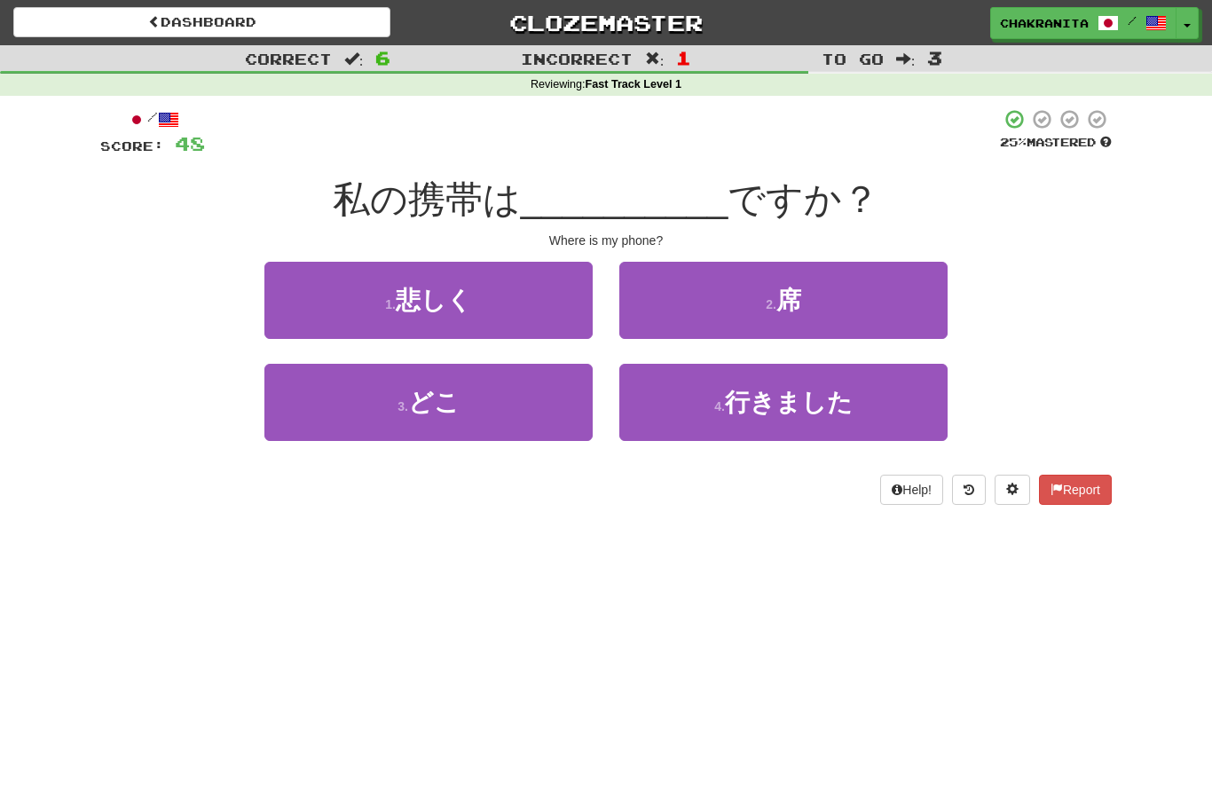
click at [500, 394] on button "3 . どこ" at bounding box center [428, 402] width 328 height 77
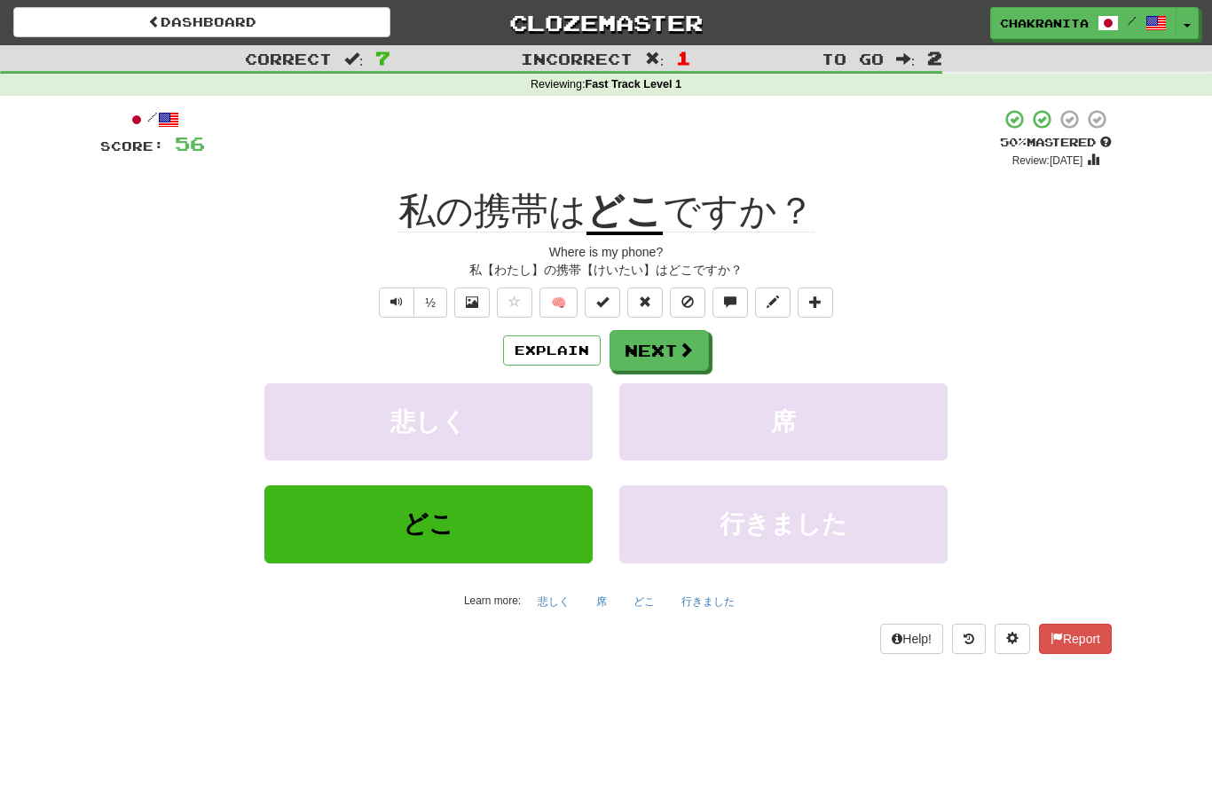
click at [549, 342] on button "Explain" at bounding box center [552, 350] width 98 height 30
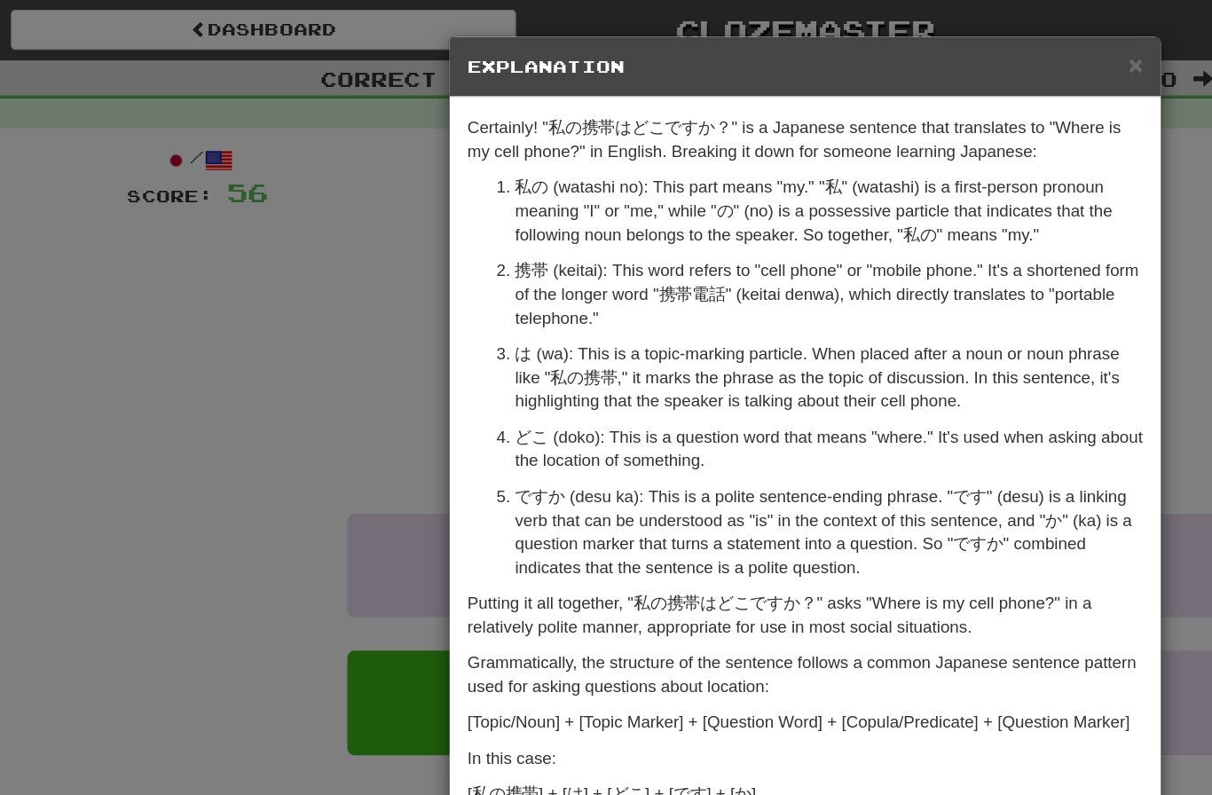
click at [847, 58] on span "×" at bounding box center [852, 48] width 11 height 20
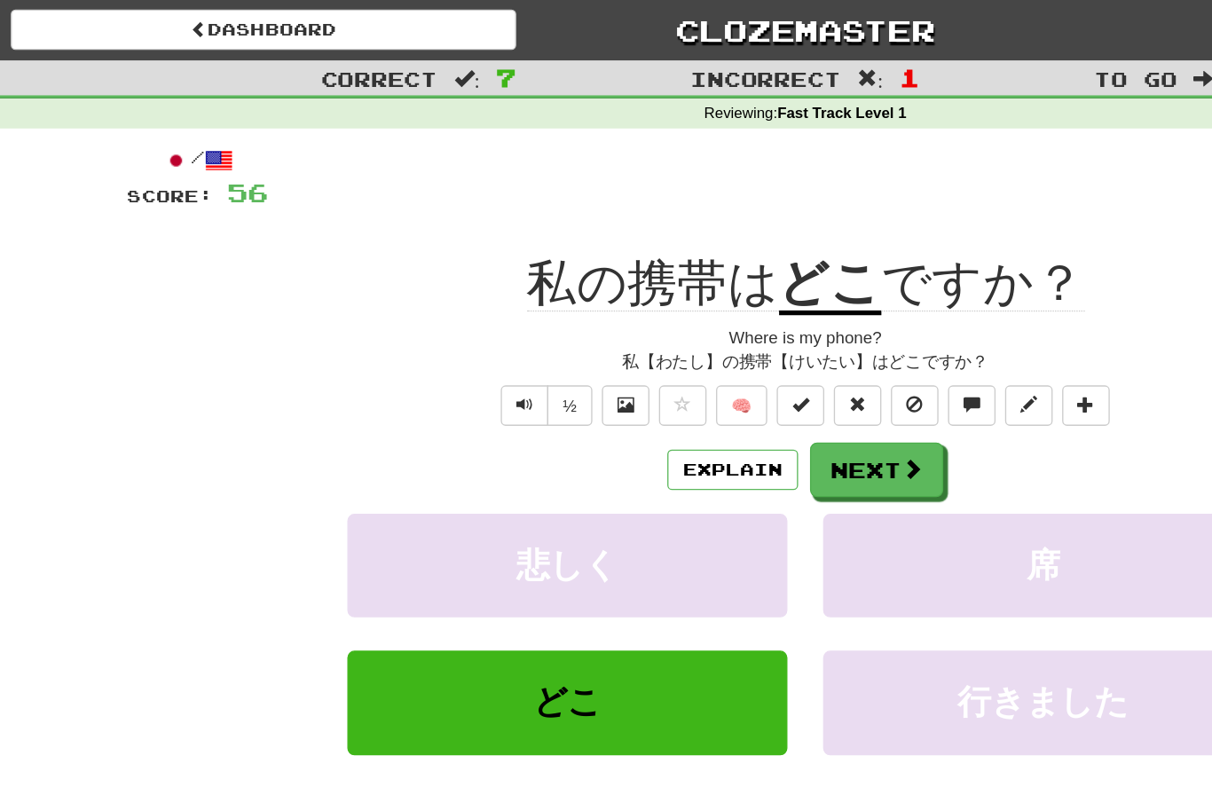
click at [658, 343] on button "Next" at bounding box center [659, 350] width 99 height 41
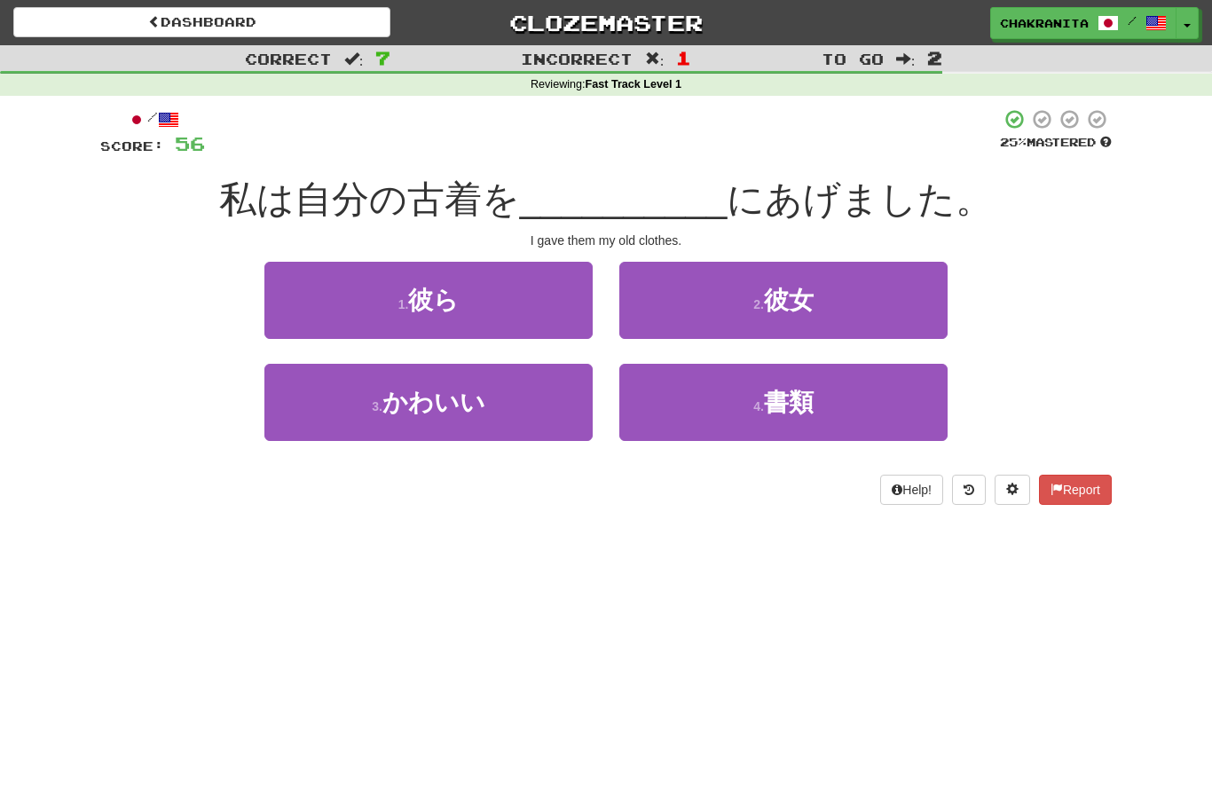
click at [507, 304] on button "1 . 彼ら" at bounding box center [428, 300] width 328 height 77
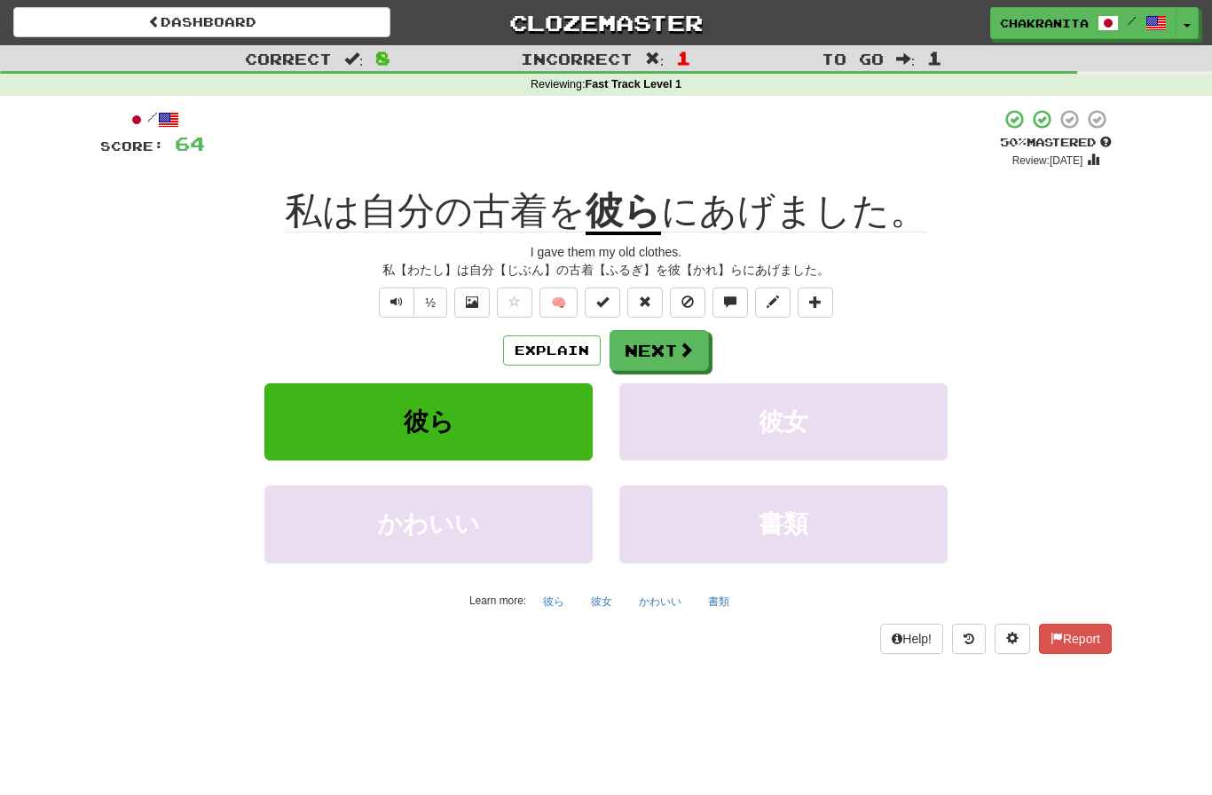
click at [567, 350] on button "Explain" at bounding box center [552, 350] width 98 height 30
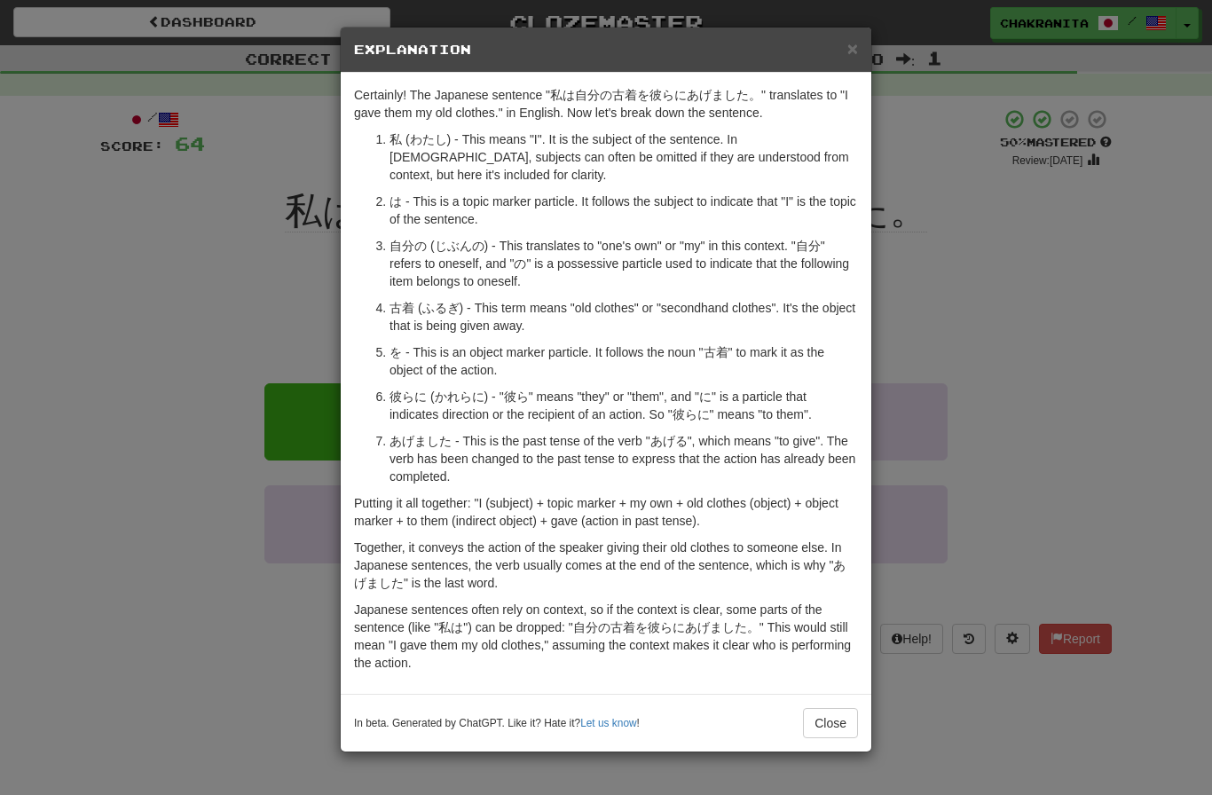
click at [850, 59] on span "×" at bounding box center [852, 48] width 11 height 20
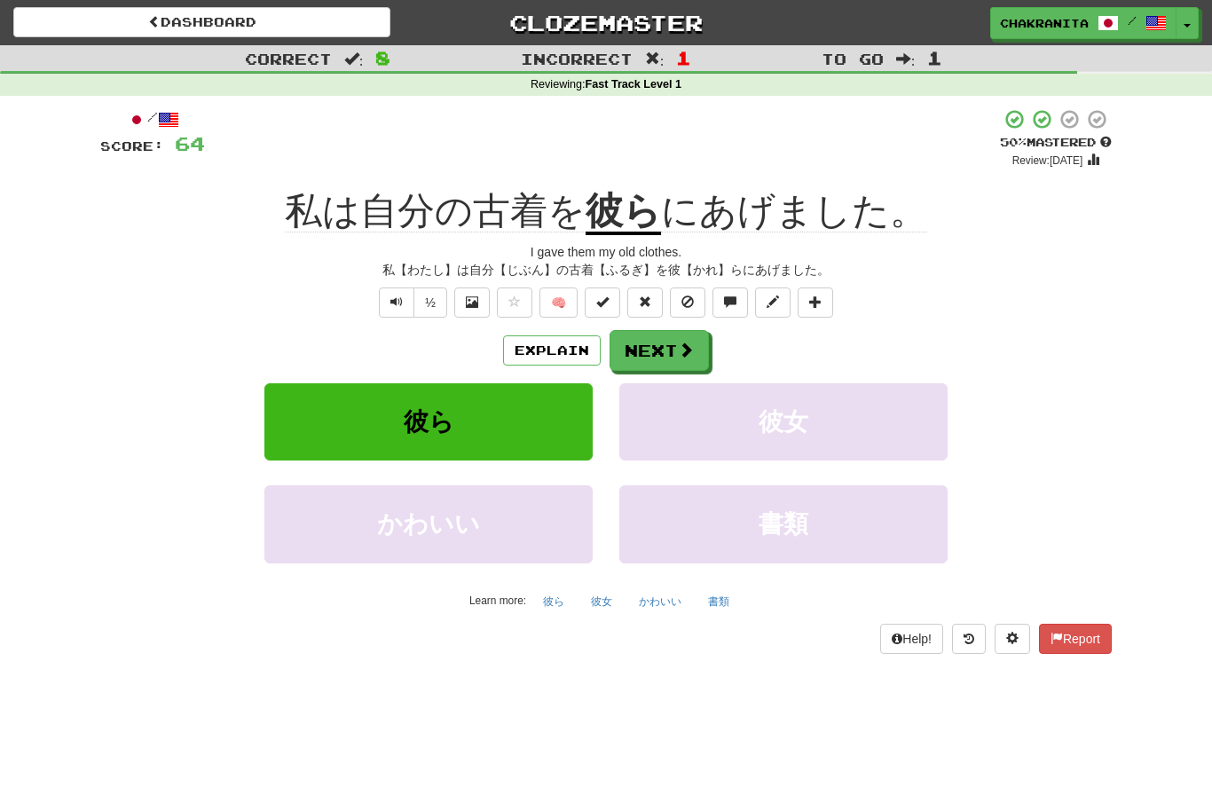
click at [678, 342] on span at bounding box center [686, 350] width 16 height 16
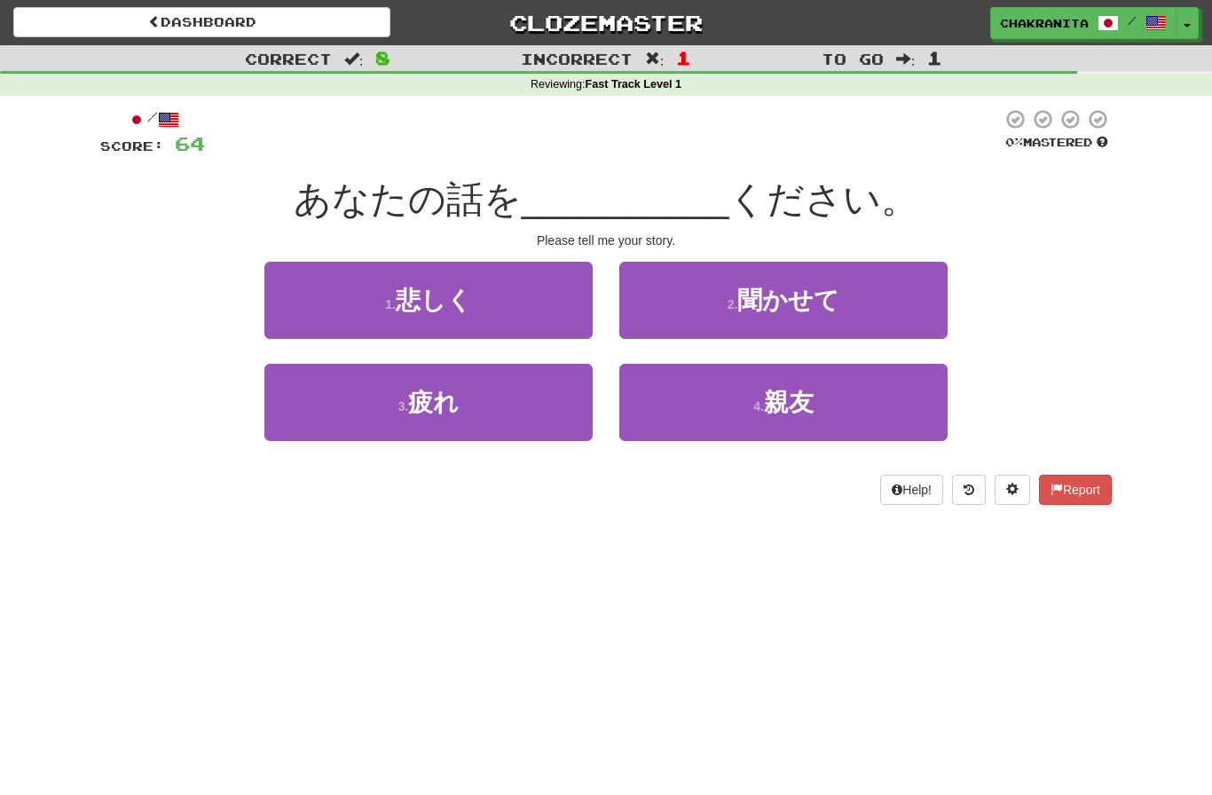
click at [846, 288] on button "2 . 聞かせて" at bounding box center [783, 300] width 328 height 77
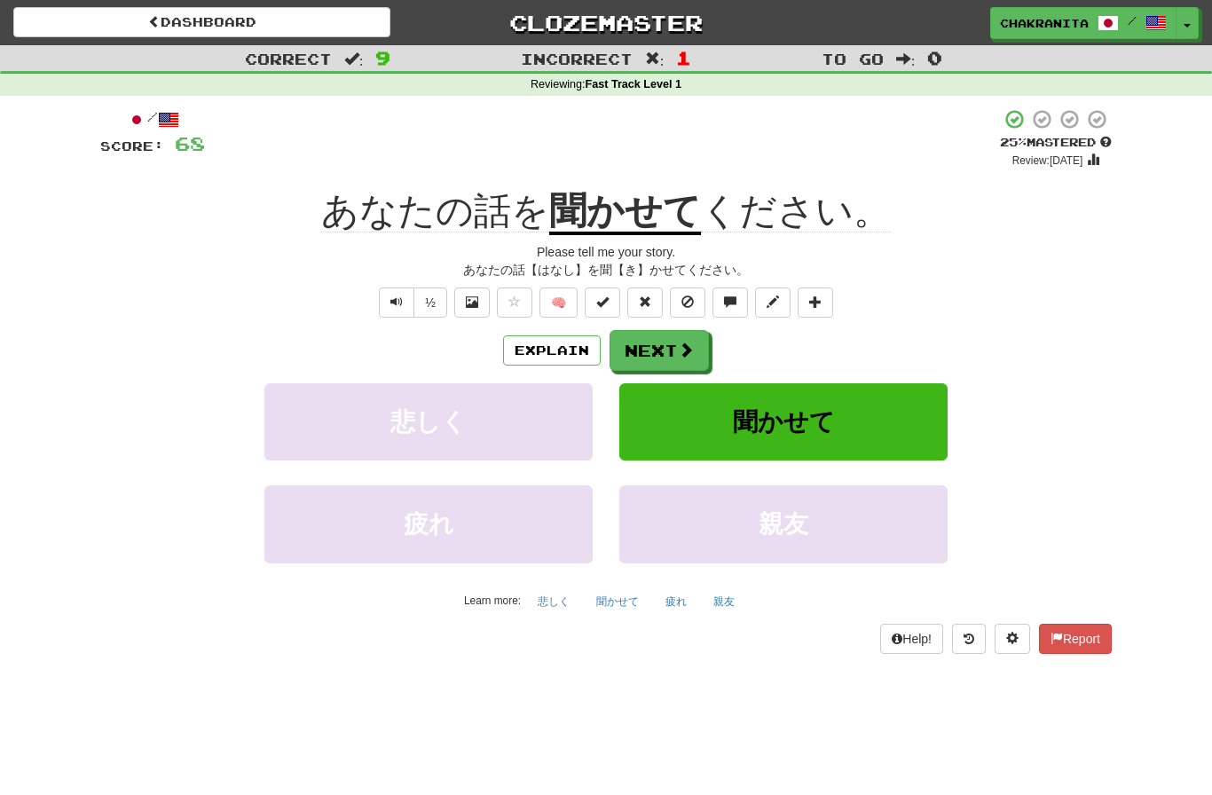
click at [665, 342] on button "Next" at bounding box center [659, 350] width 99 height 41
